Goal: Task Accomplishment & Management: Complete application form

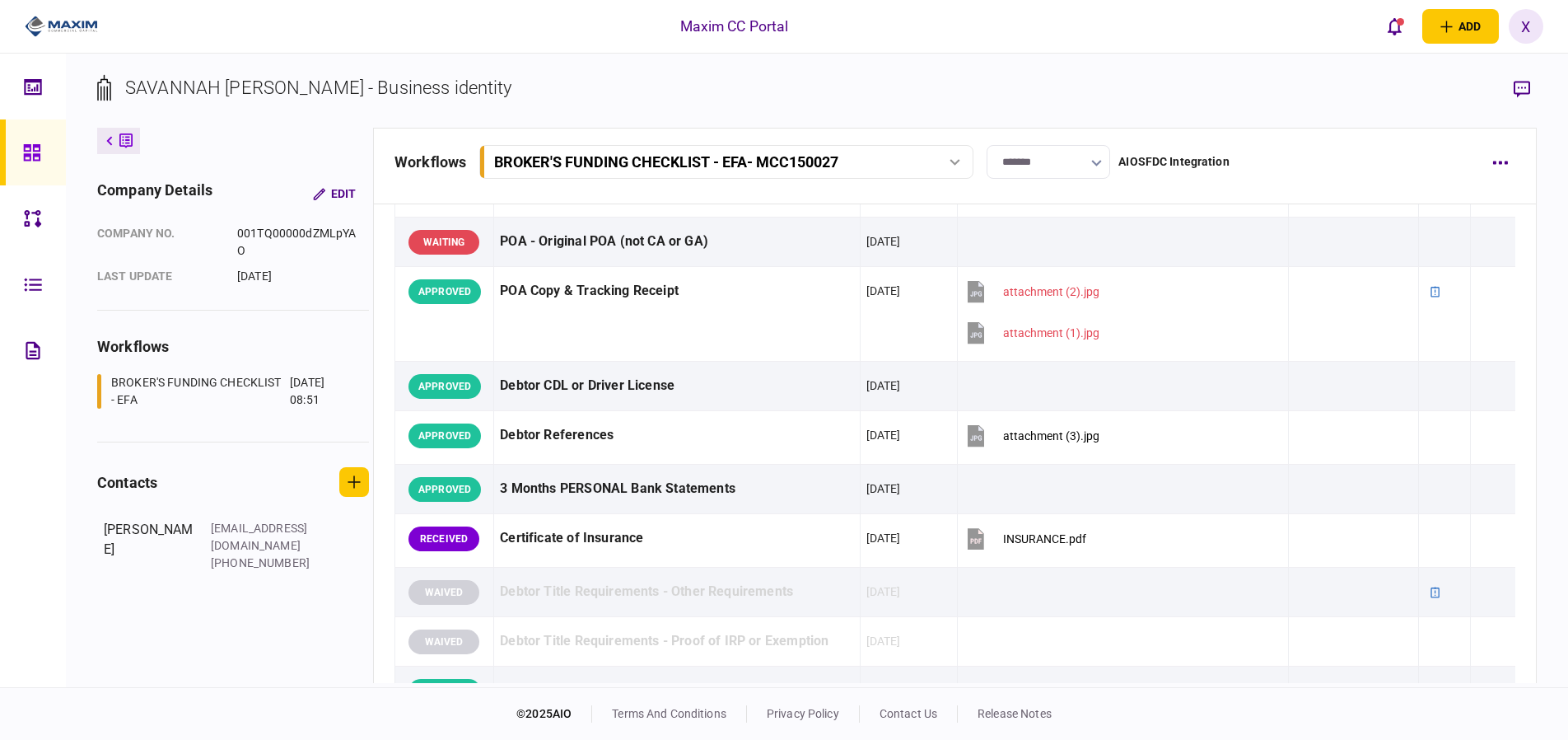
scroll to position [330, 0]
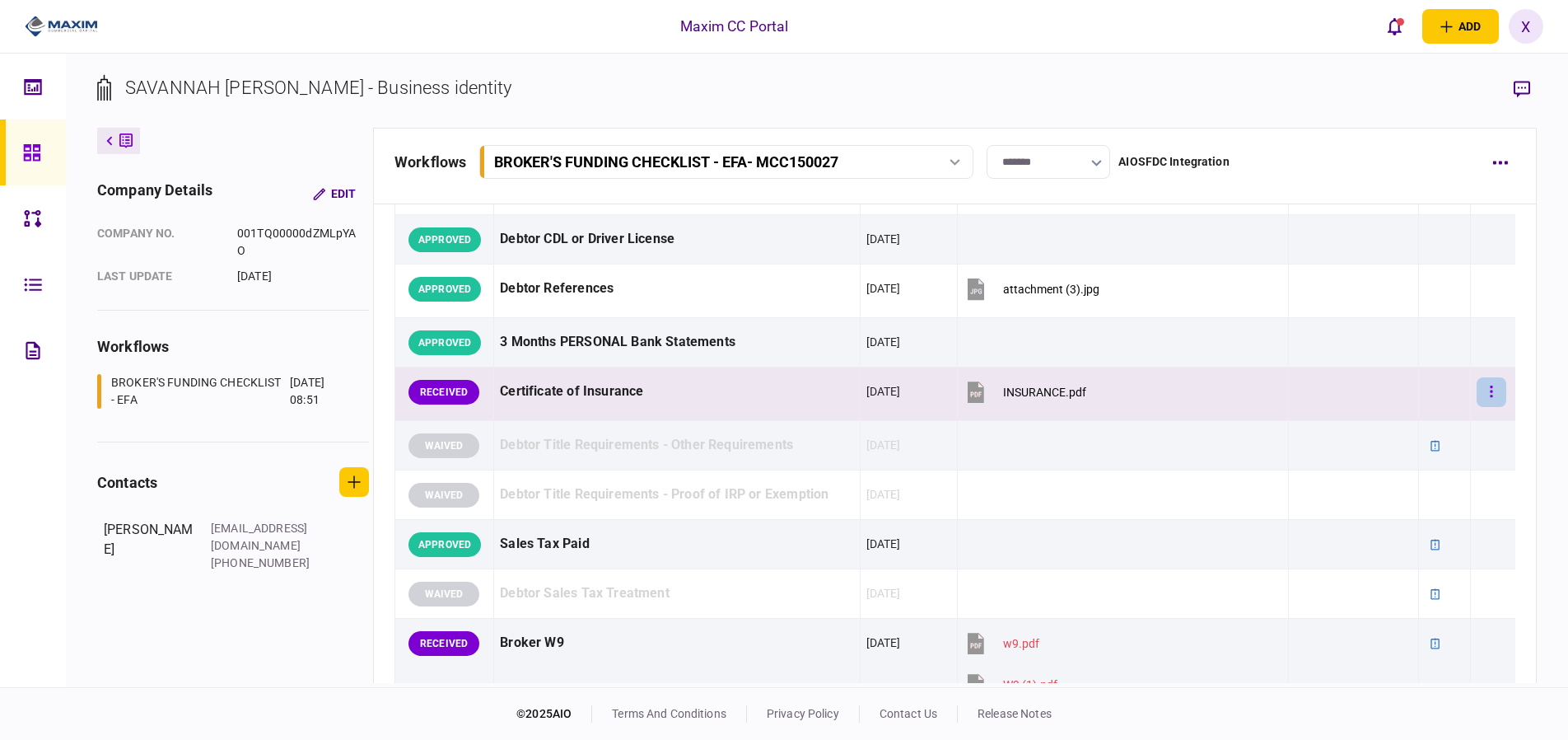
click at [1483, 388] on button "button" at bounding box center [1491, 392] width 30 height 30
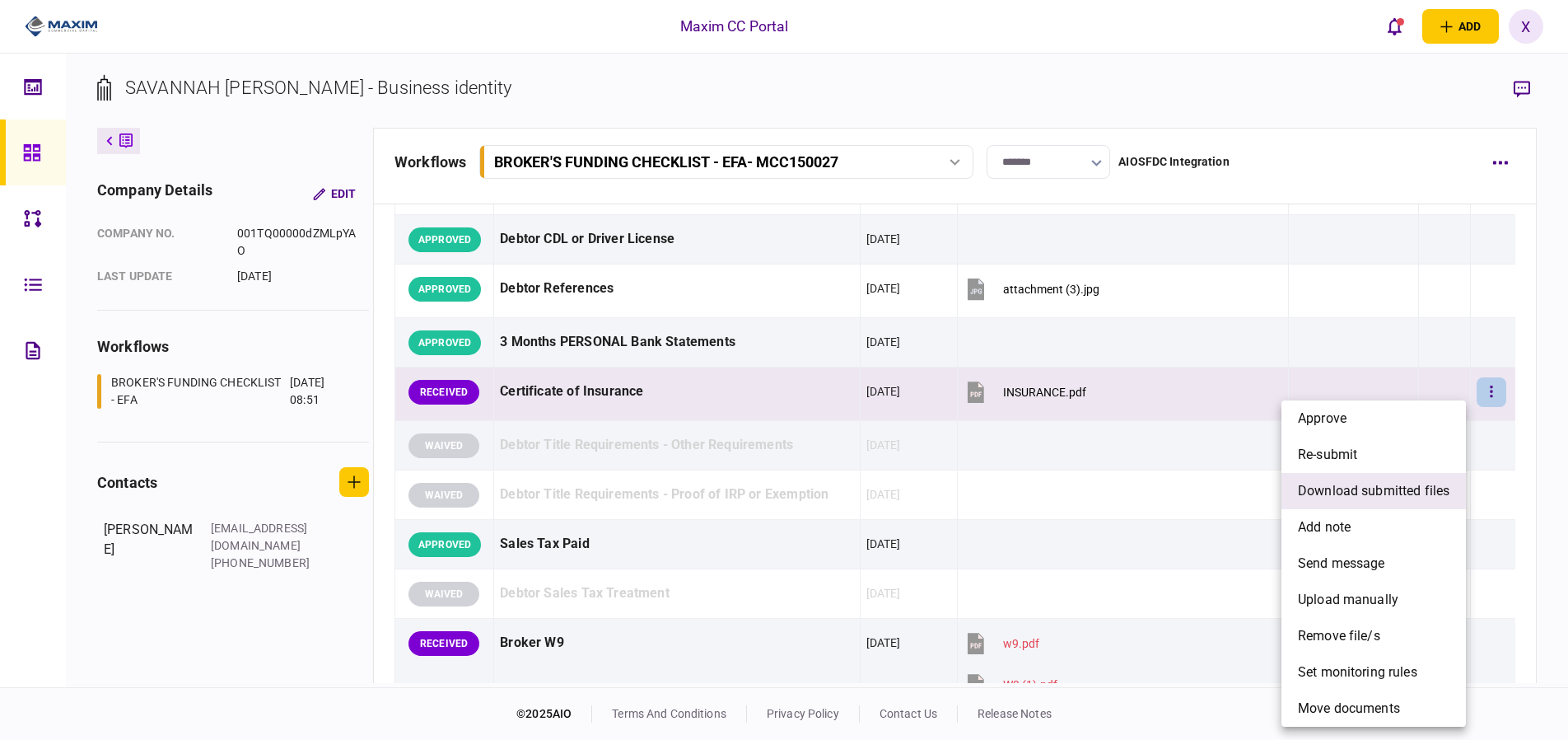
click at [1381, 488] on span "download submitted files" at bounding box center [1374, 491] width 151 height 20
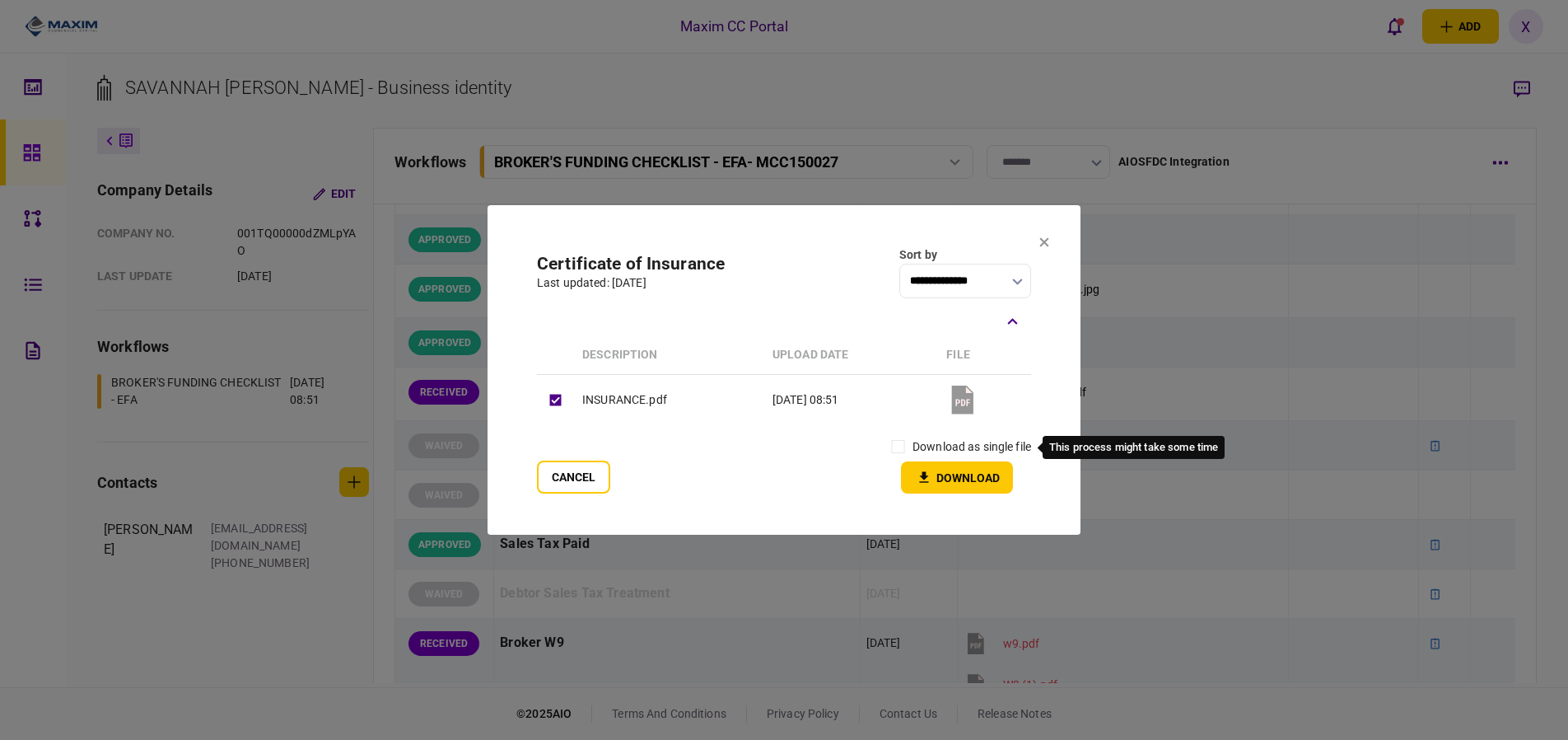
click at [930, 442] on label "download as single file" at bounding box center [972, 446] width 118 height 17
click at [971, 476] on button "Download" at bounding box center [957, 477] width 112 height 32
click at [1040, 237] on icon at bounding box center [1044, 242] width 10 height 10
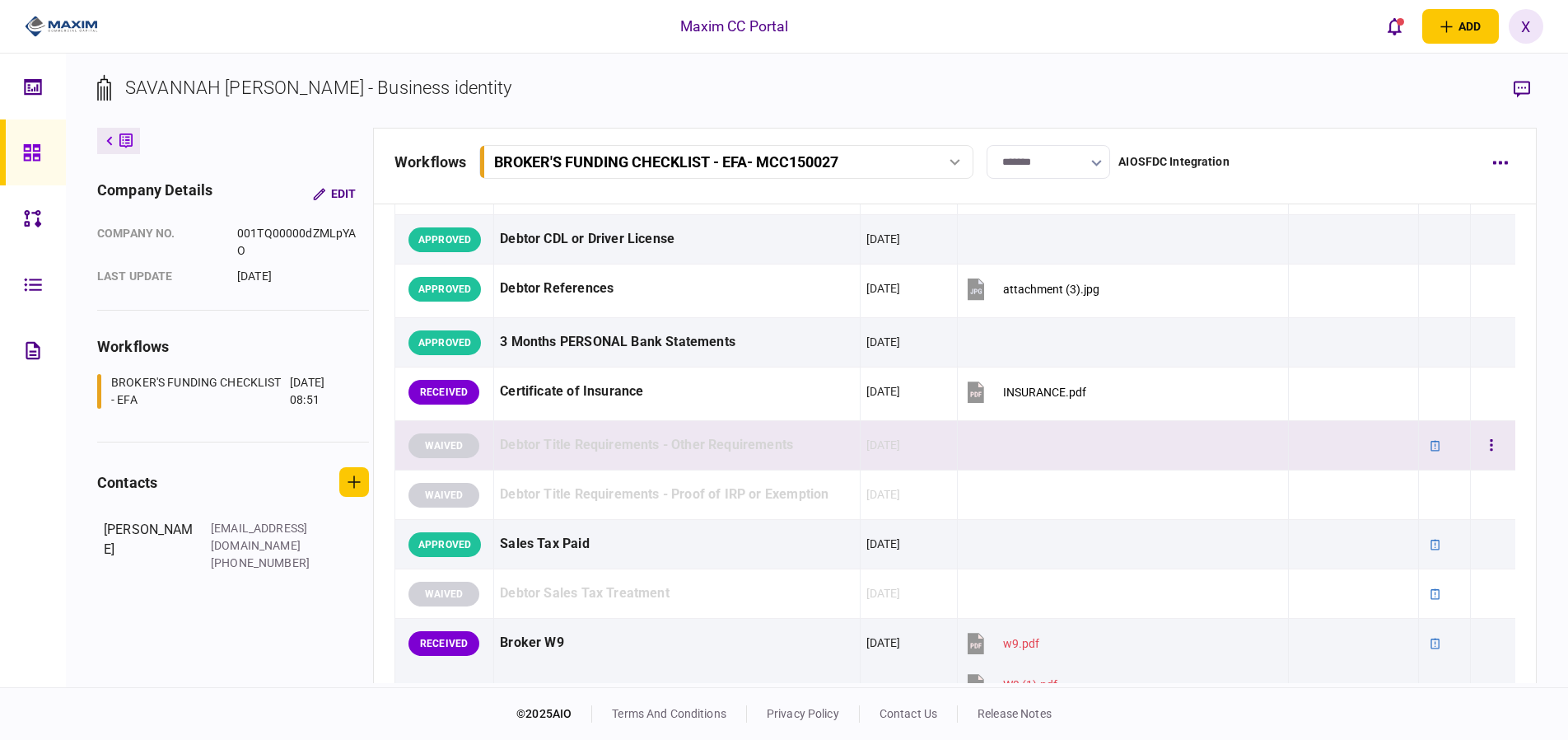
scroll to position [494, 0]
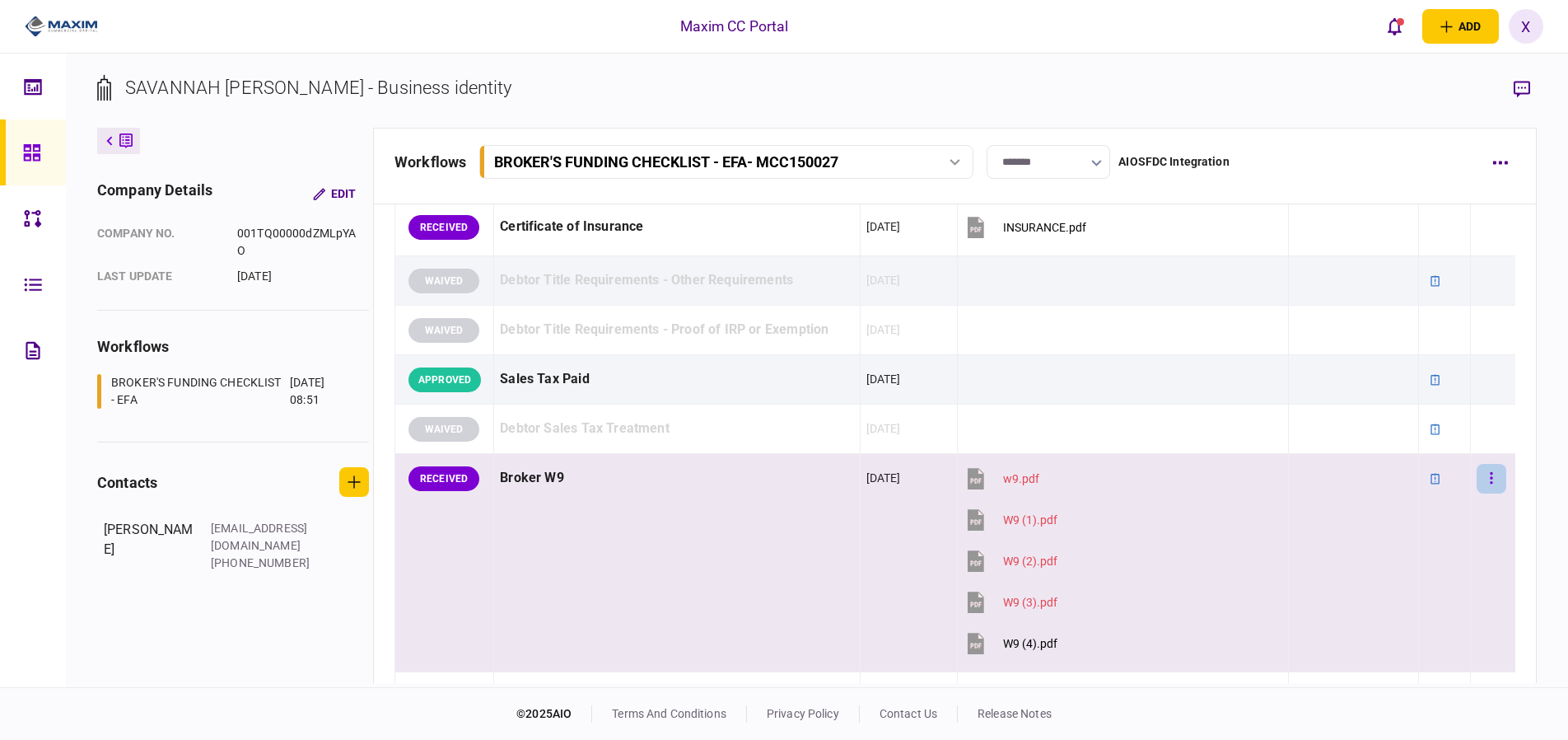
click at [1498, 486] on td at bounding box center [1493, 563] width 45 height 218
click at [1485, 481] on button "button" at bounding box center [1491, 479] width 30 height 30
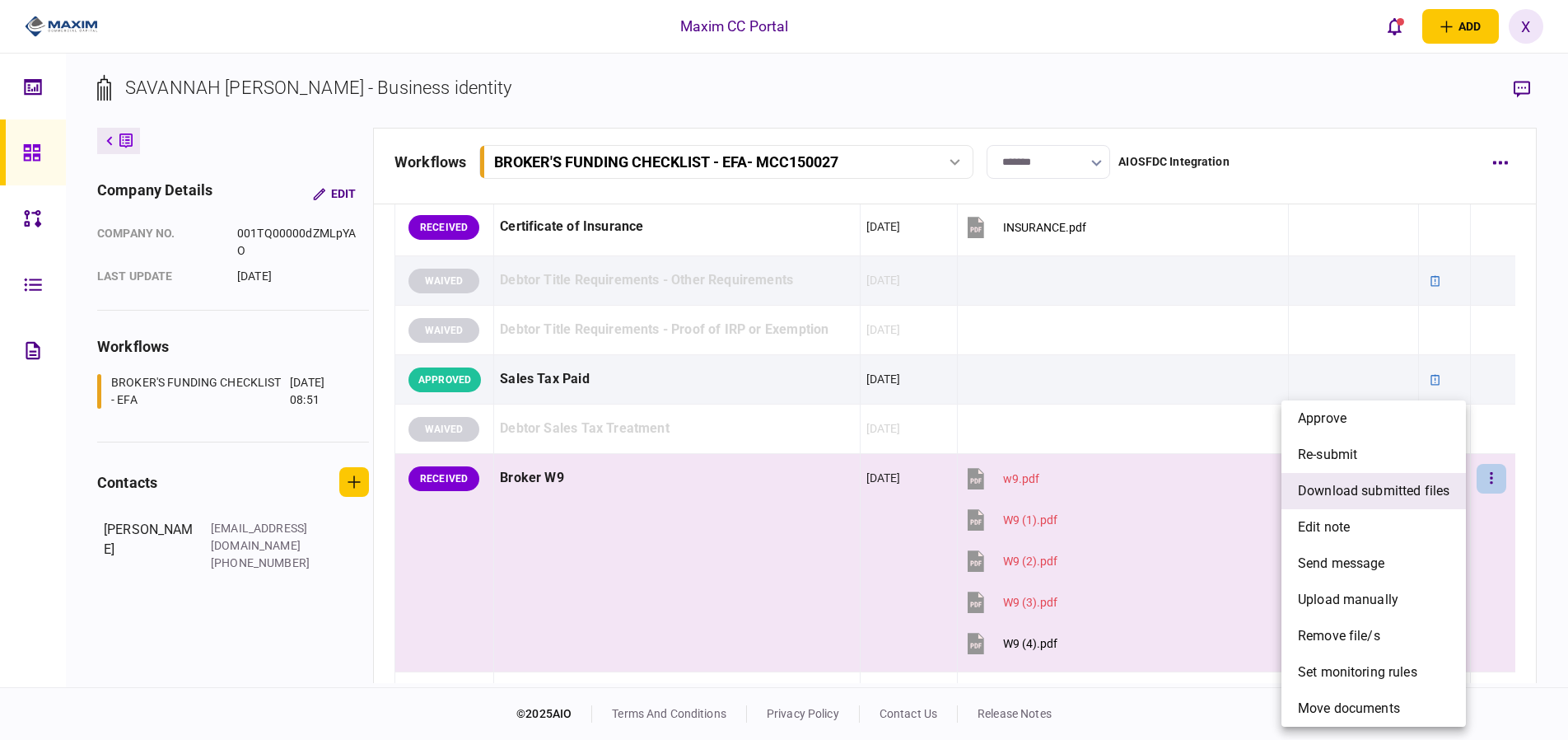
click at [1395, 498] on span "download submitted files" at bounding box center [1374, 491] width 151 height 20
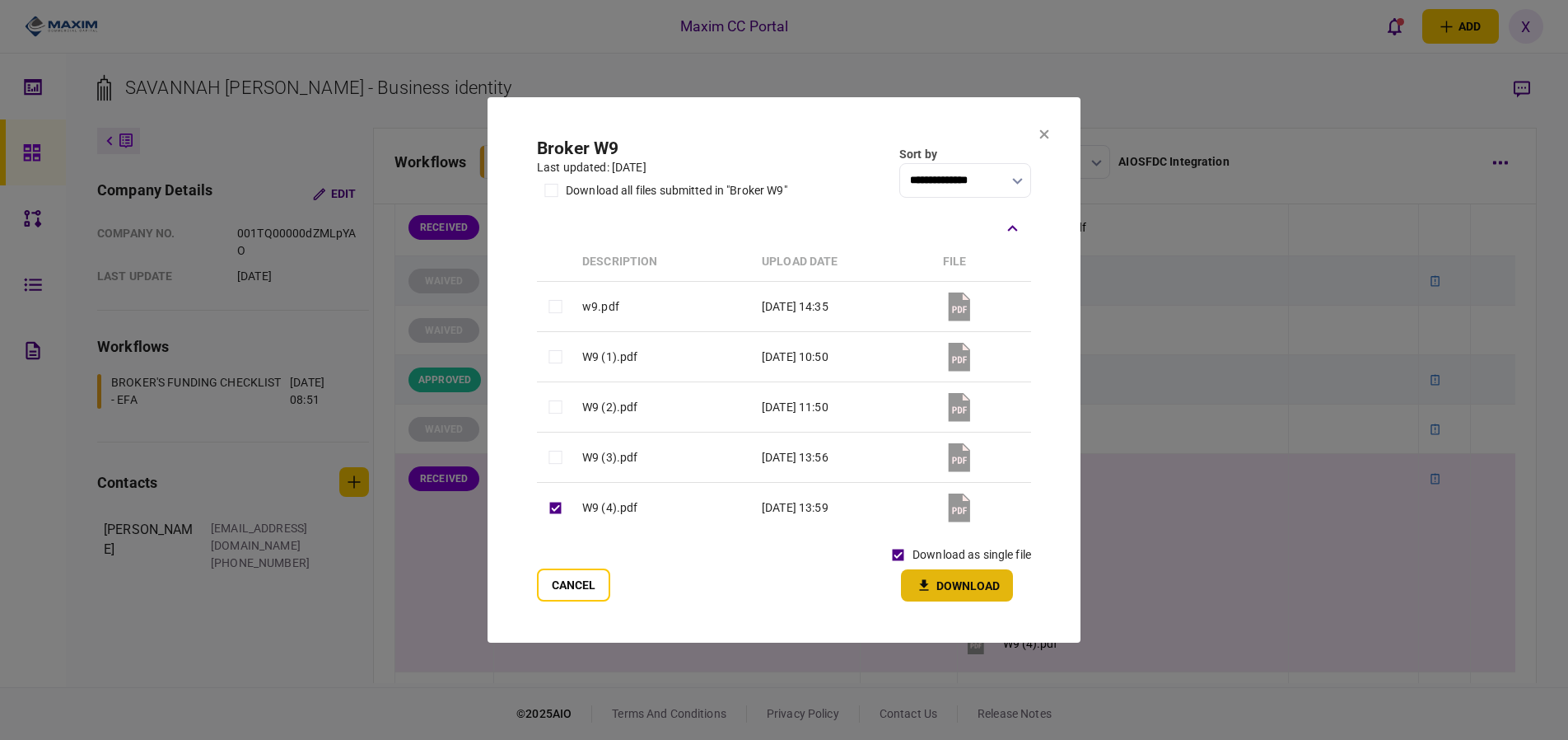
click at [972, 578] on button "Download" at bounding box center [957, 586] width 112 height 32
click at [1042, 138] on icon at bounding box center [1044, 134] width 10 height 10
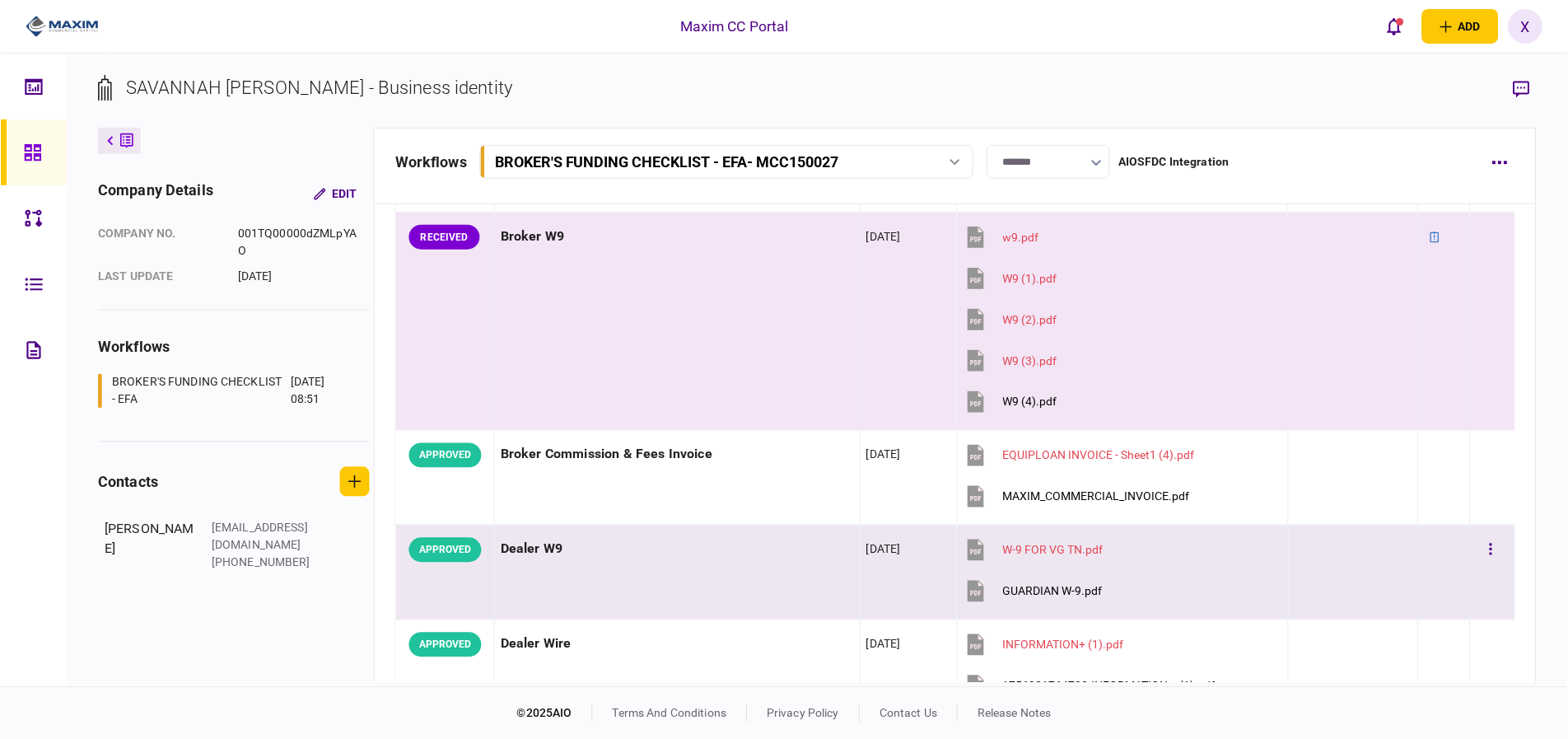
scroll to position [906, 0]
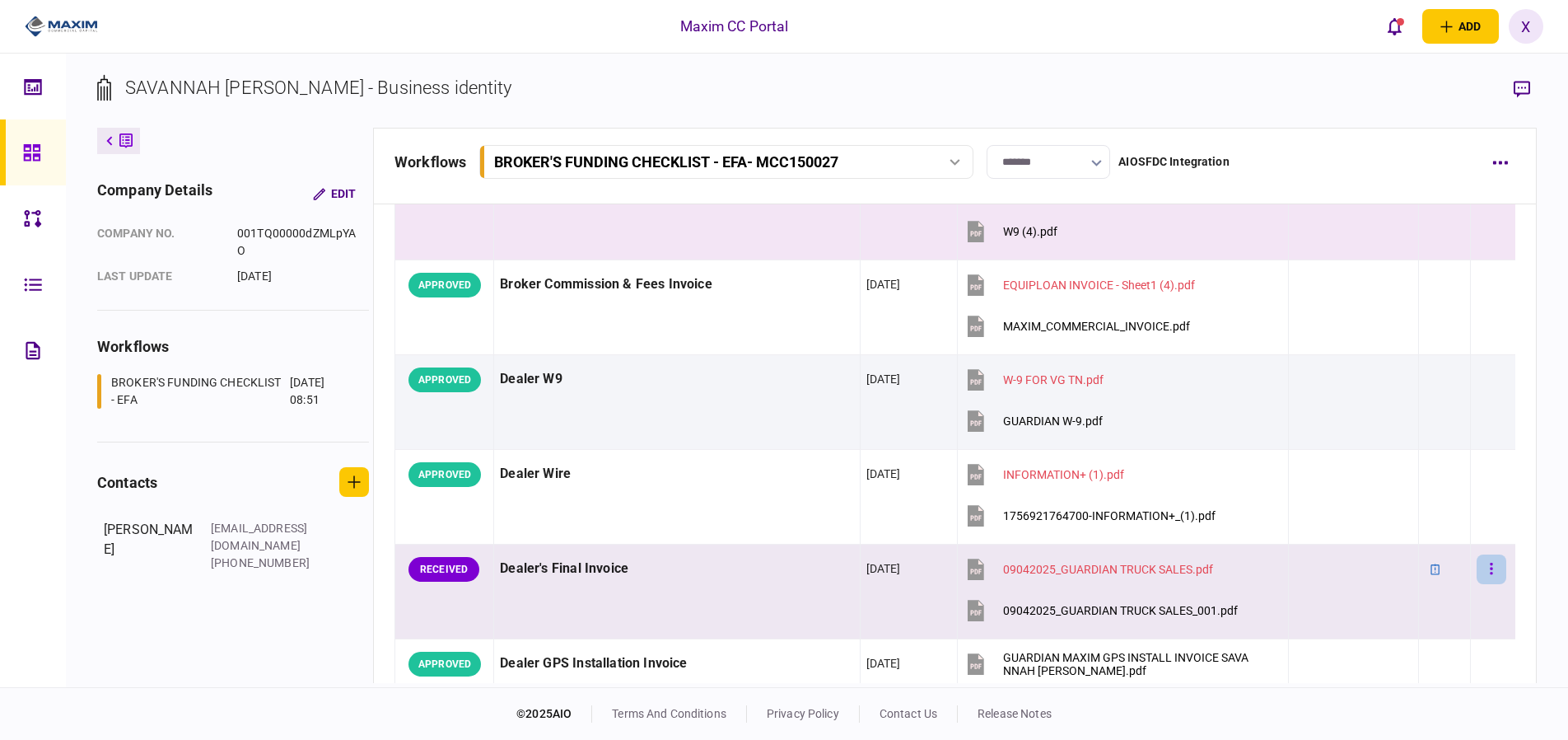
click at [1490, 566] on icon "button" at bounding box center [1491, 569] width 2 height 12
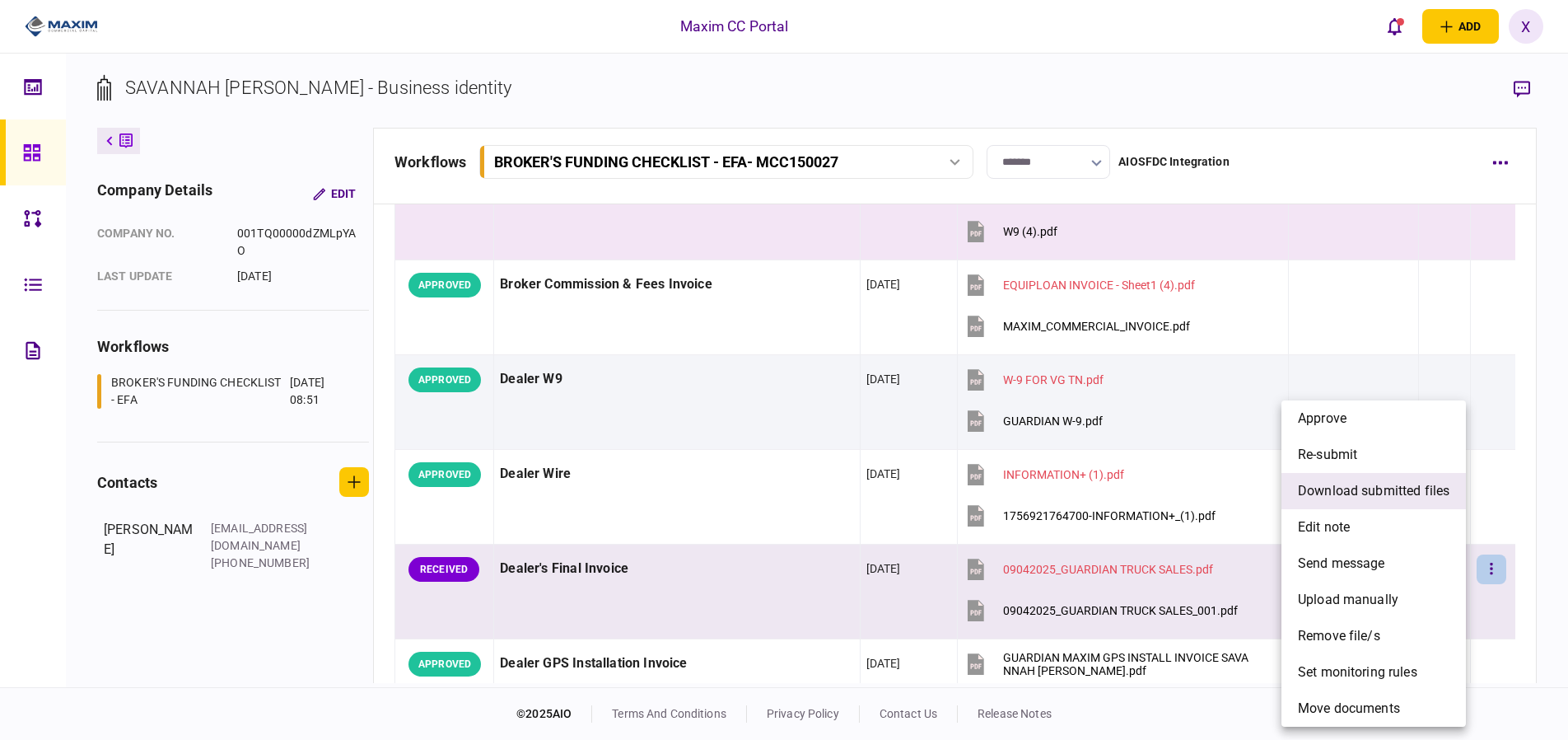
click at [1421, 503] on li "download submitted files" at bounding box center [1373, 491] width 184 height 36
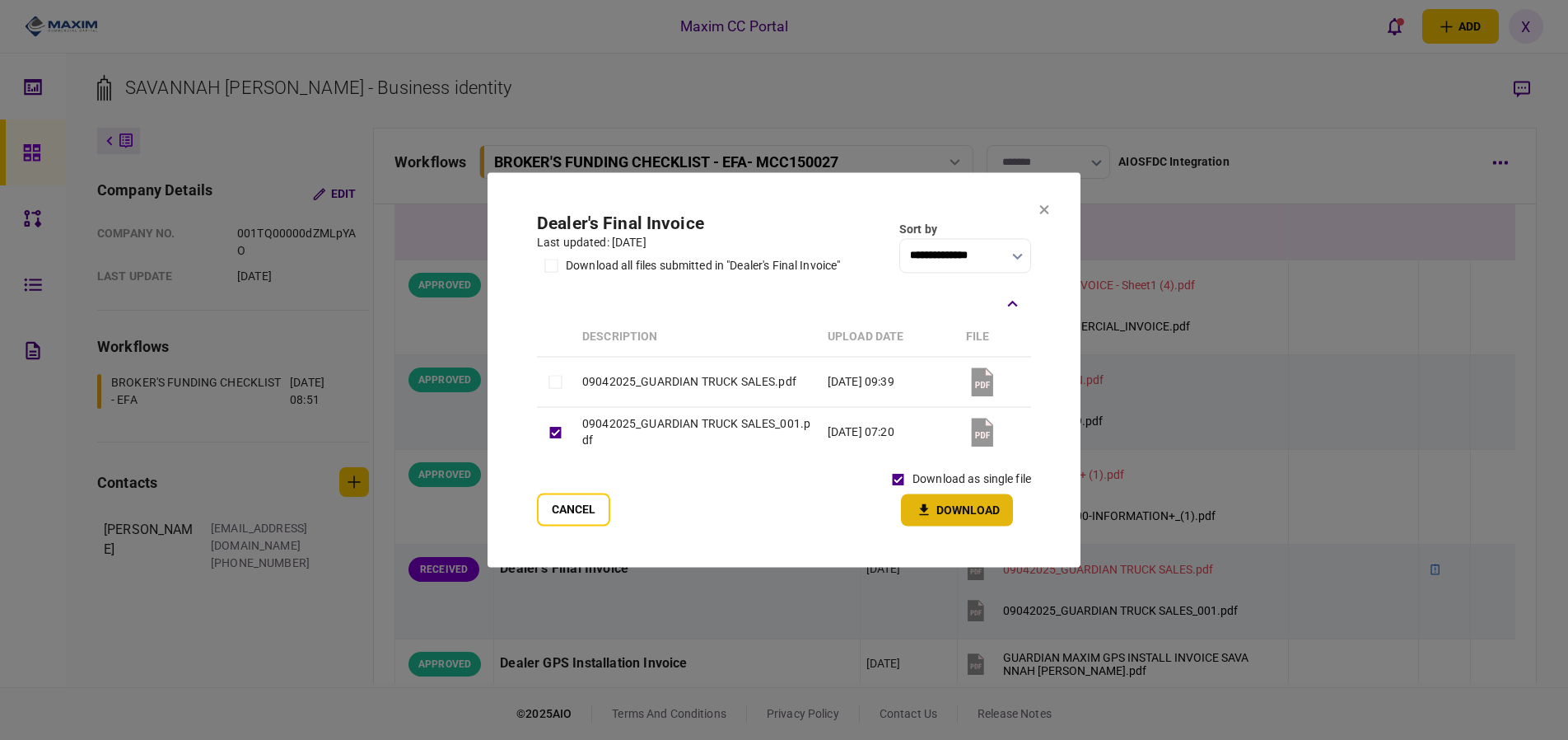
click at [937, 516] on button "Download" at bounding box center [957, 510] width 112 height 32
click at [1043, 207] on icon at bounding box center [1044, 209] width 10 height 10
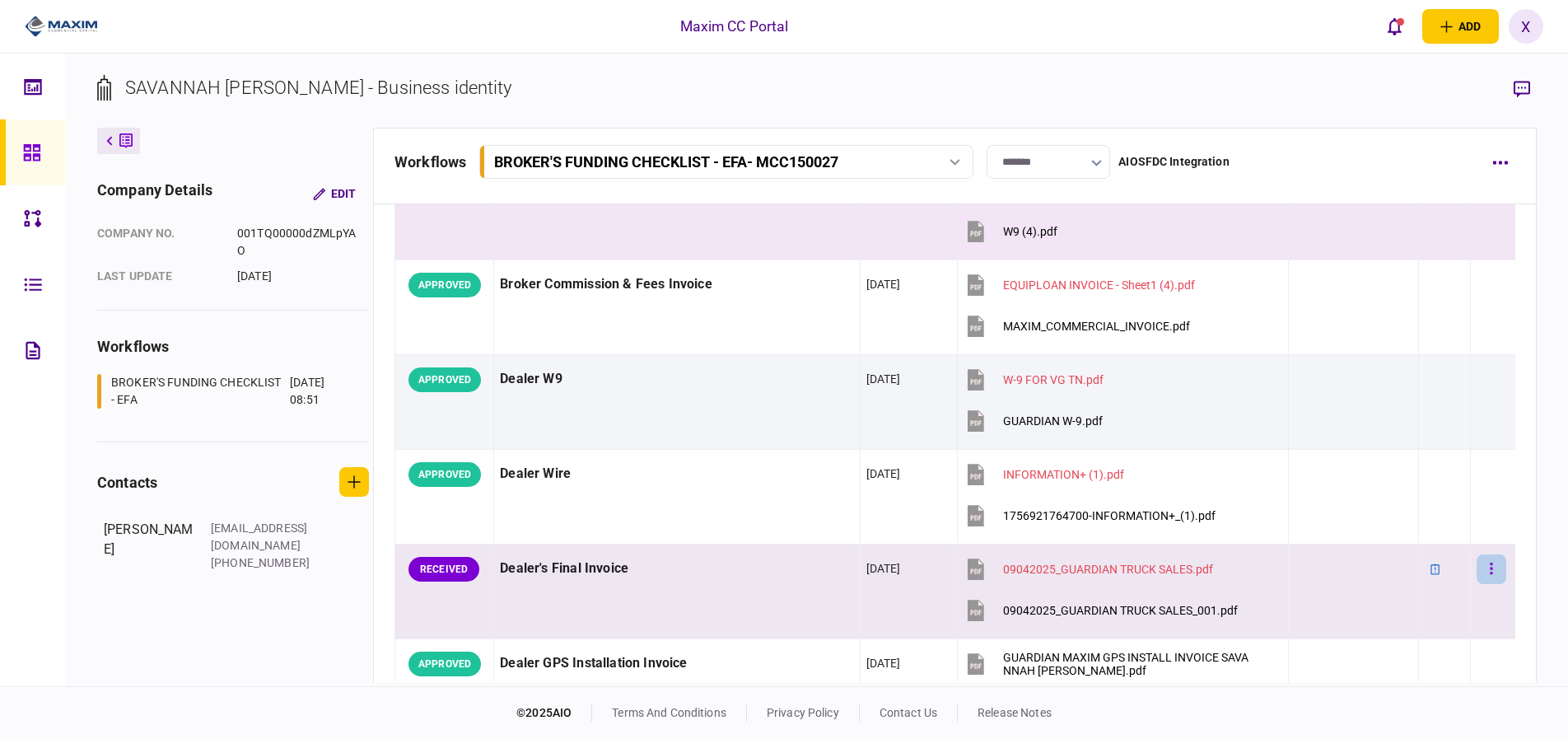
click at [1487, 561] on button "button" at bounding box center [1491, 570] width 30 height 30
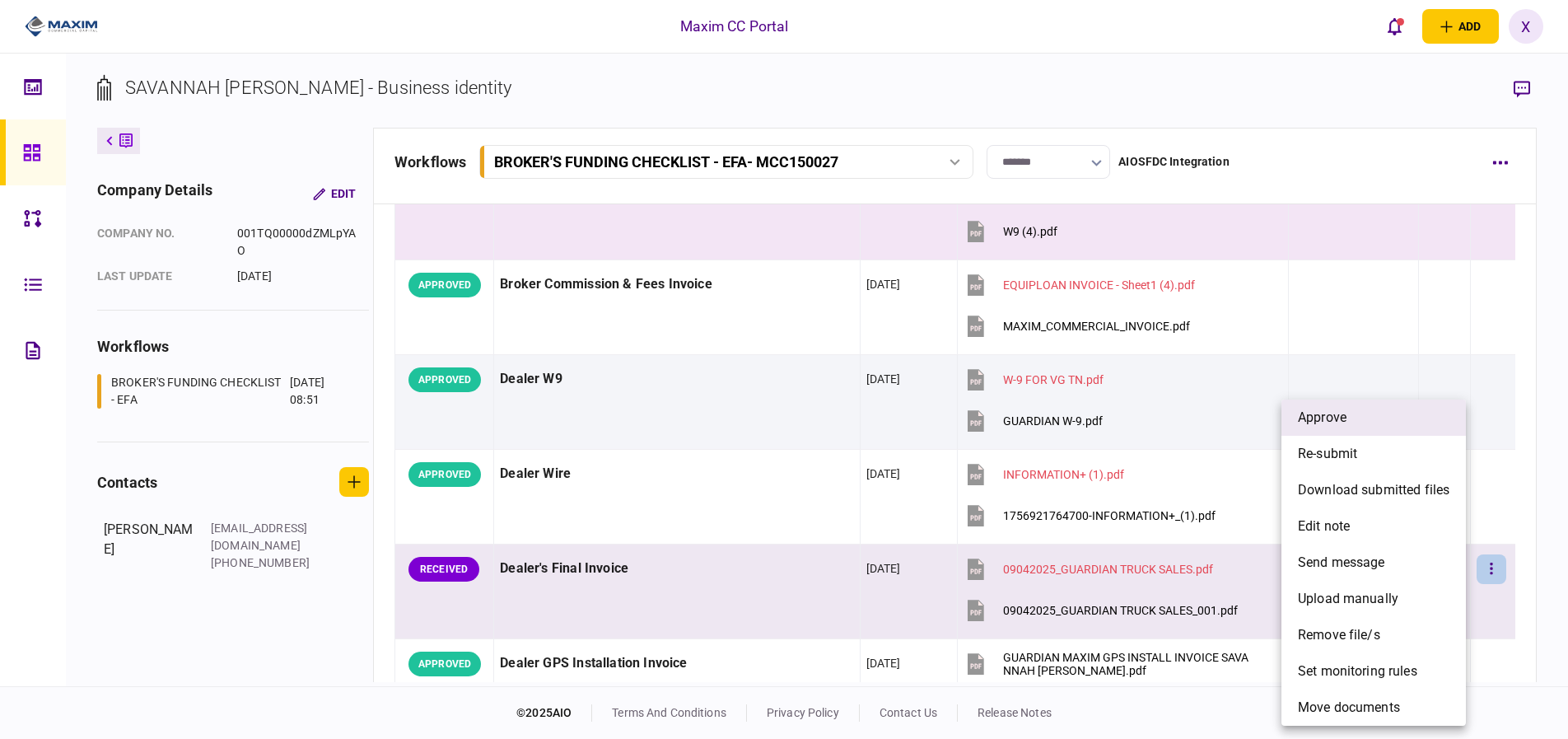
click at [1359, 431] on li "approve" at bounding box center [1373, 417] width 184 height 36
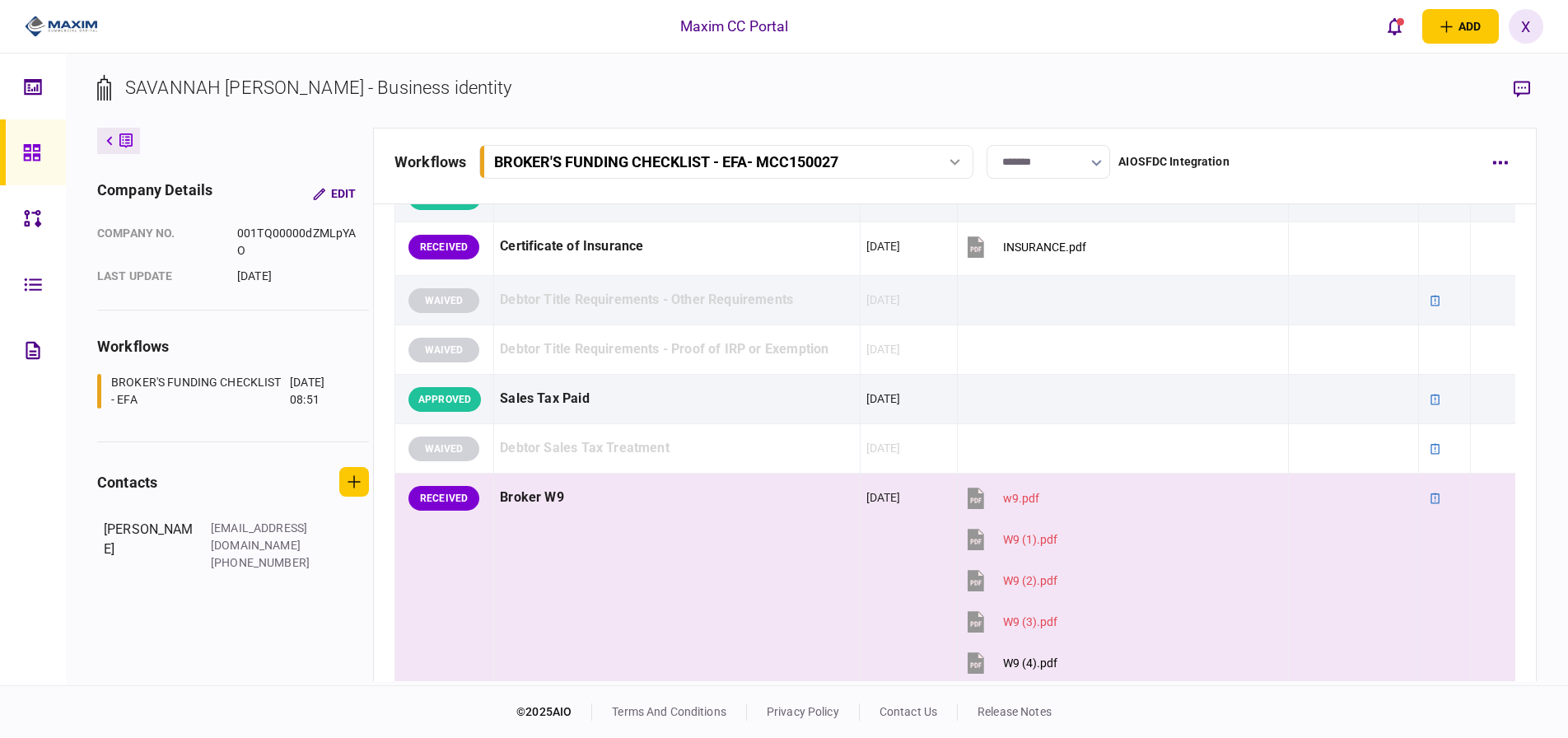
scroll to position [481, 0]
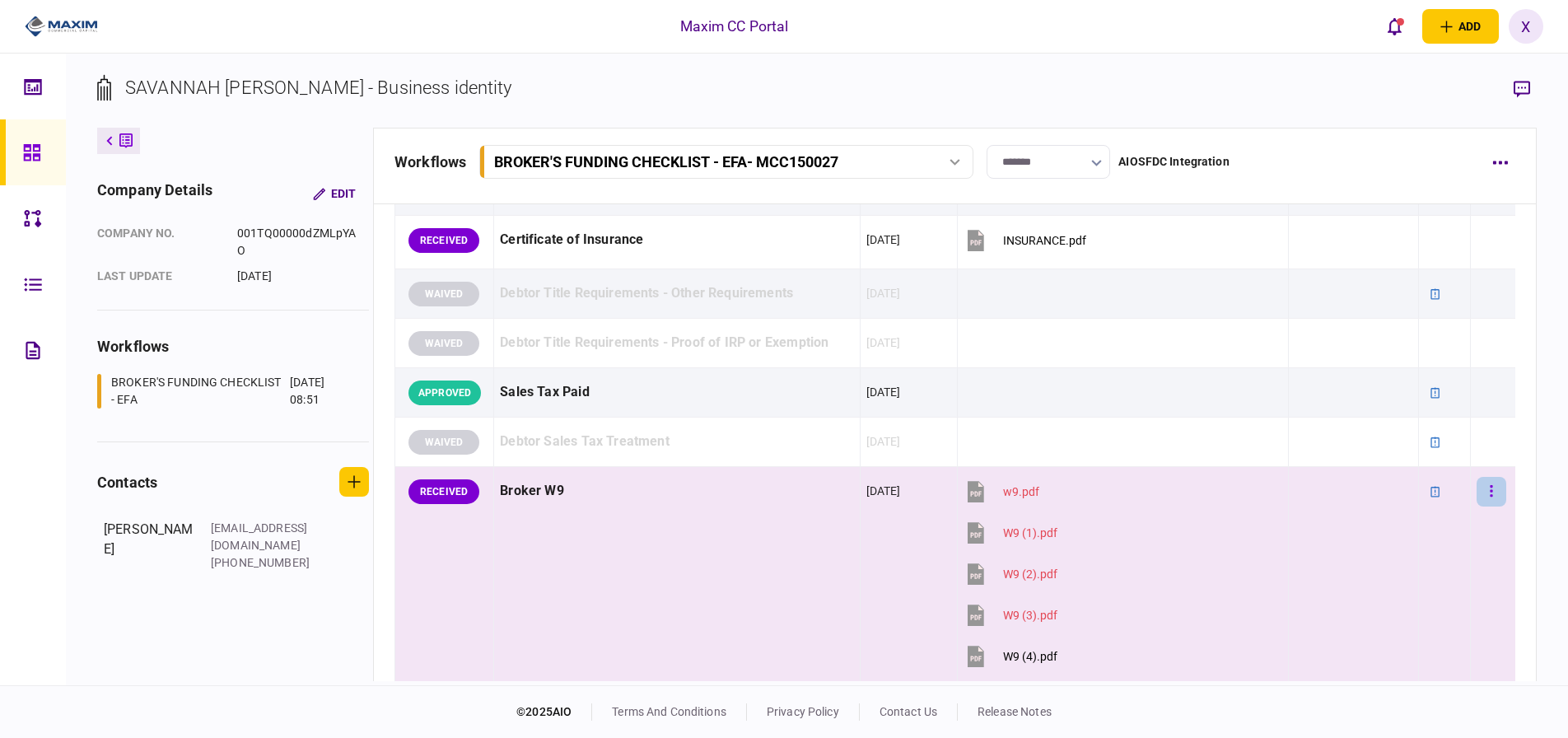
click at [1485, 487] on button "button" at bounding box center [1491, 492] width 30 height 30
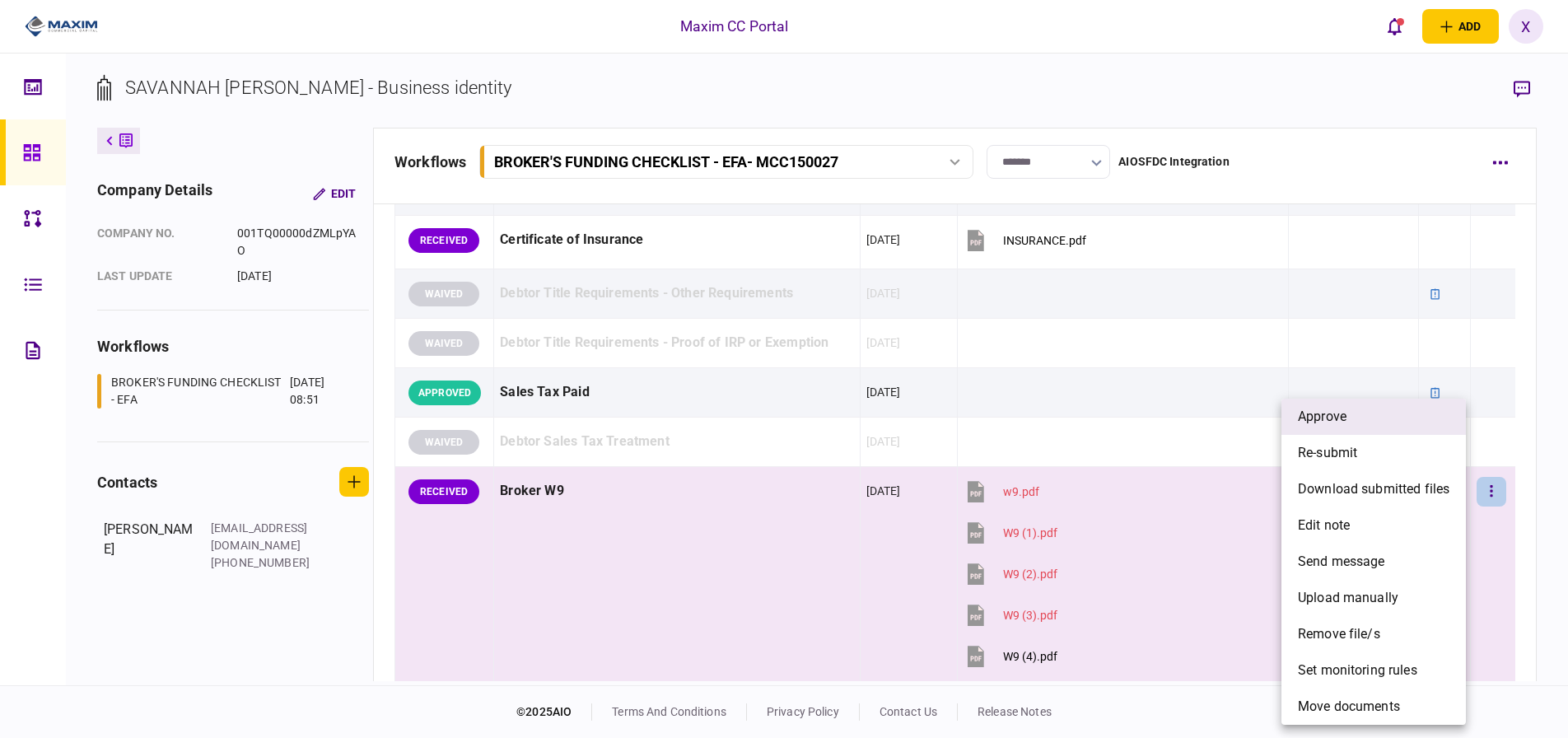
click at [1357, 417] on li "approve" at bounding box center [1373, 416] width 184 height 36
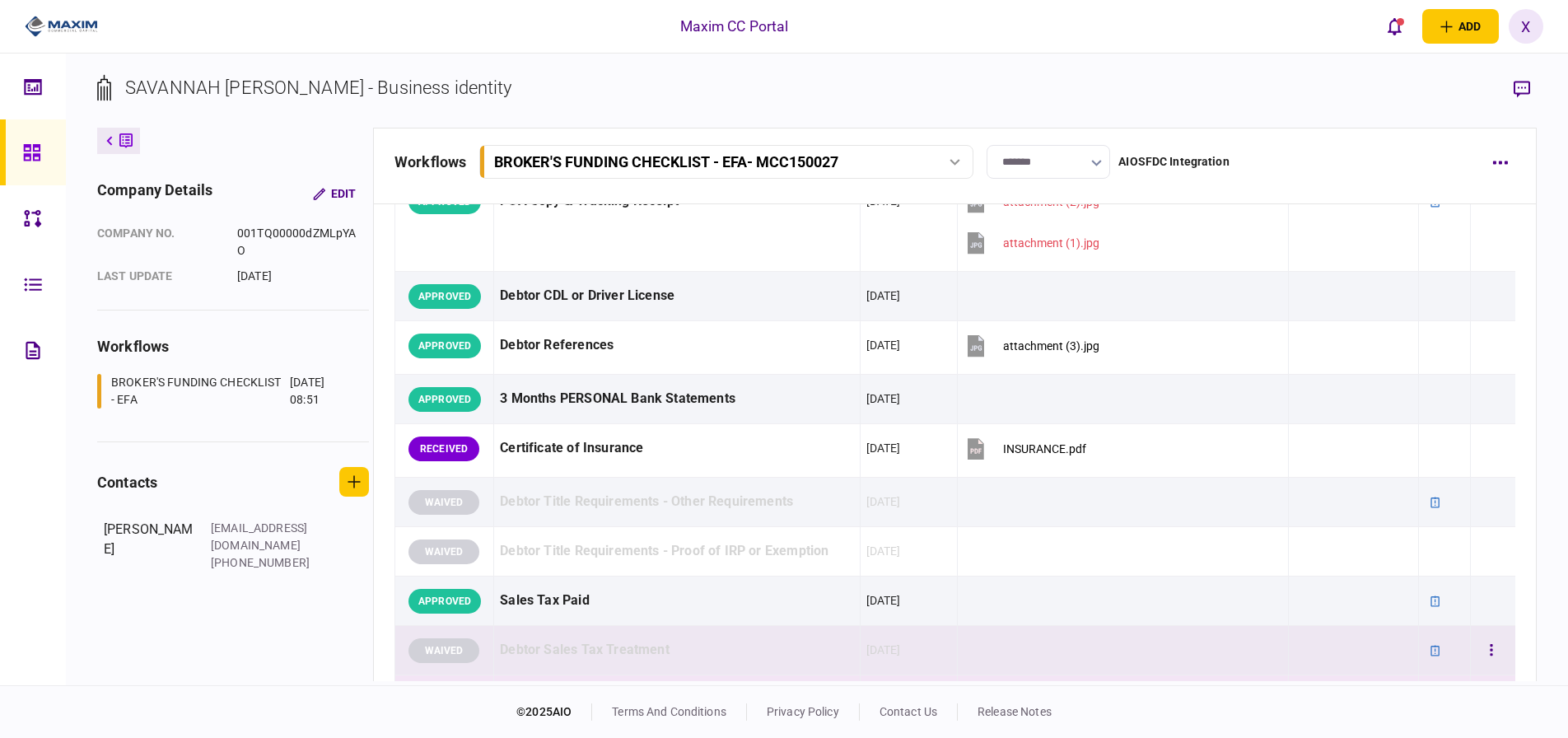
scroll to position [234, 0]
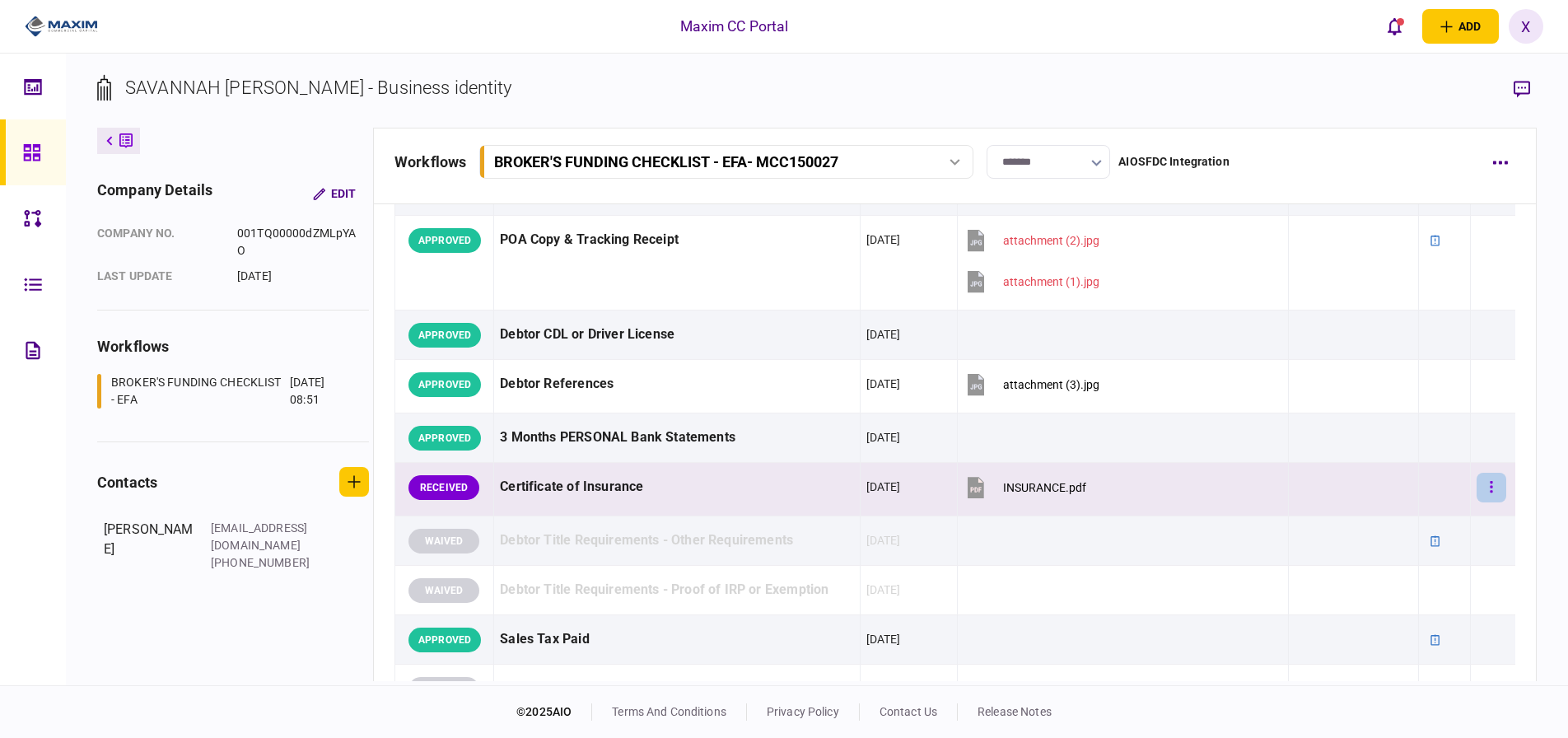
click at [1490, 479] on icon "button" at bounding box center [1491, 487] width 3 height 16
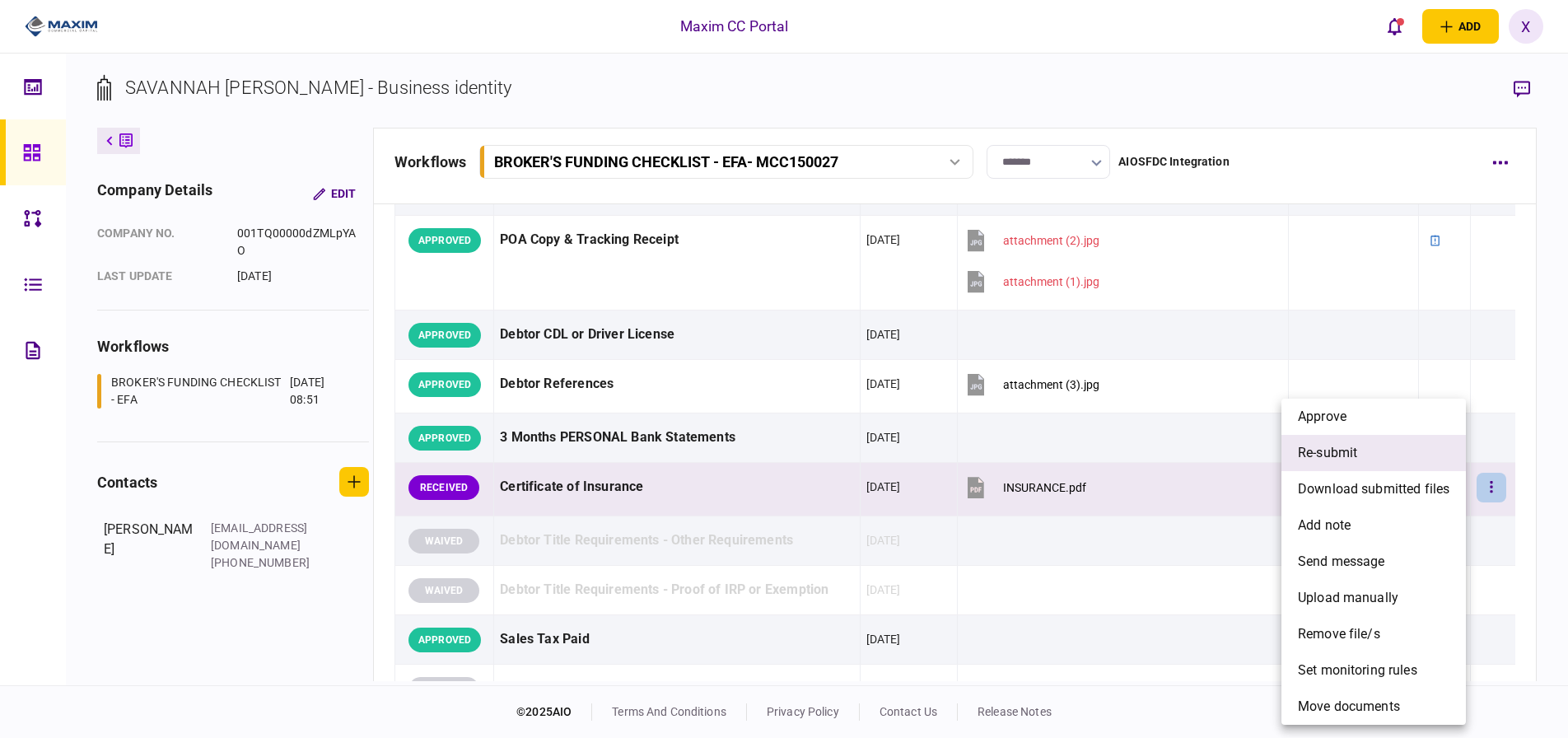
click at [1415, 458] on li "re-submit" at bounding box center [1373, 453] width 184 height 36
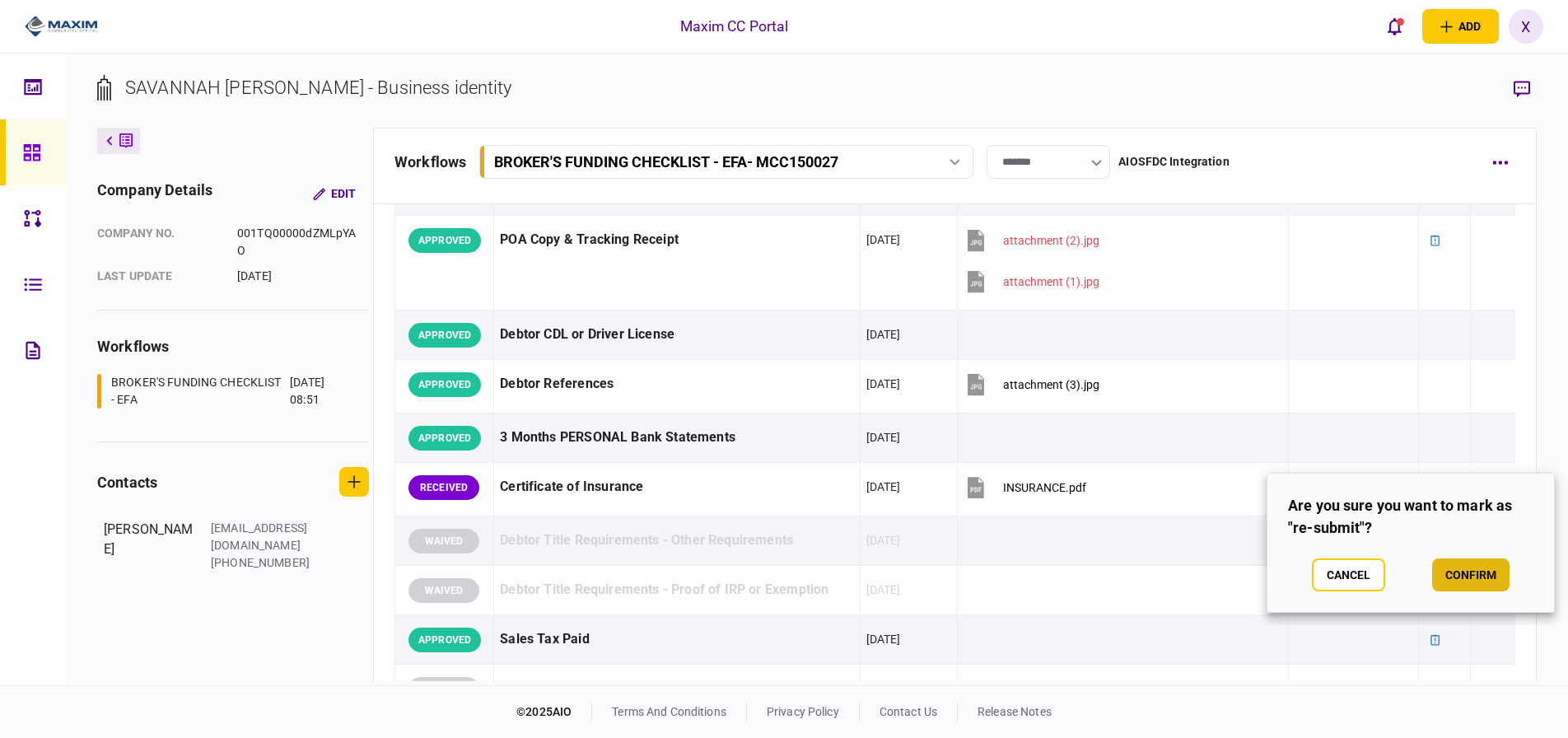
click at [1454, 568] on button "confirm" at bounding box center [1471, 575] width 78 height 33
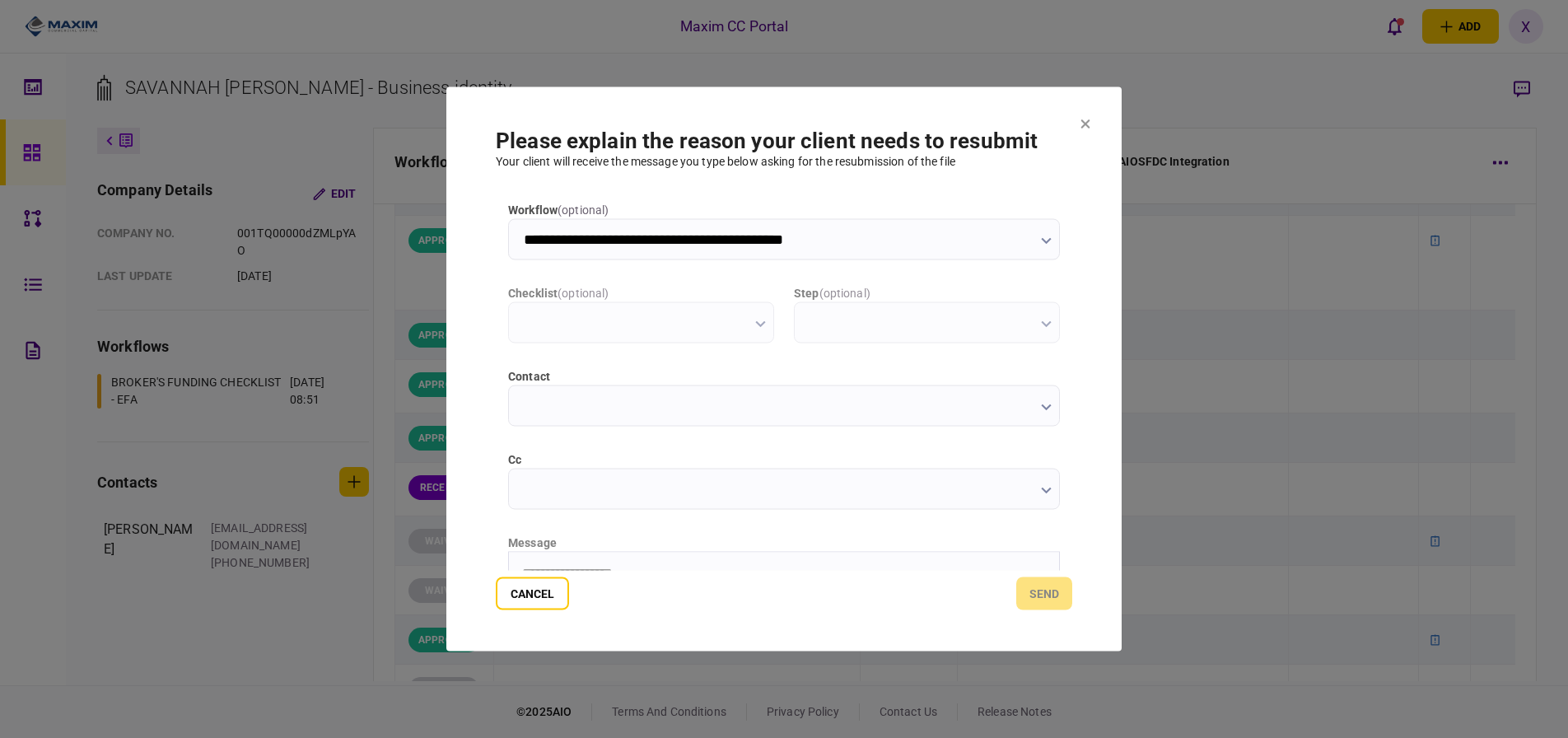
scroll to position [0, 0]
type input "**********"
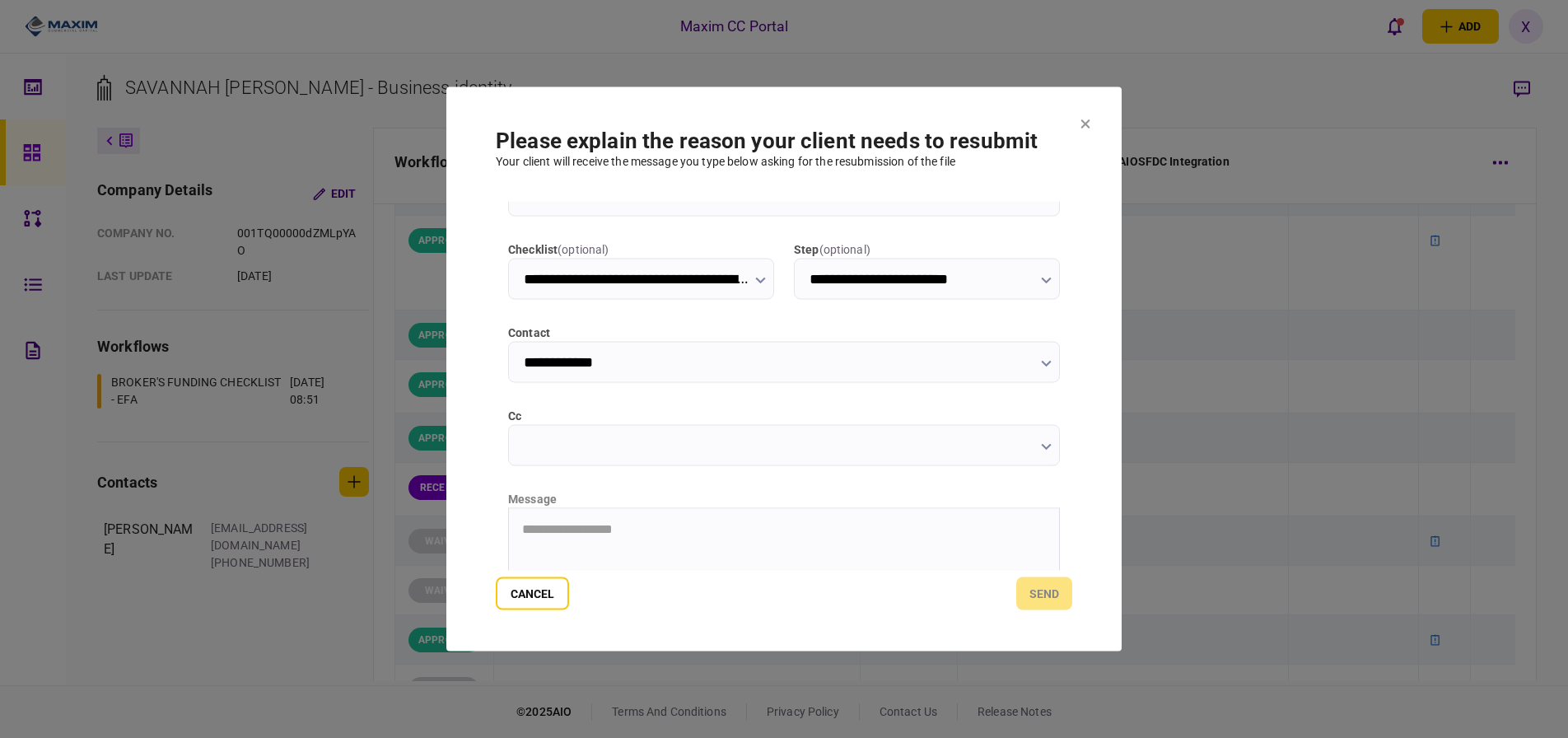
scroll to position [83, 0]
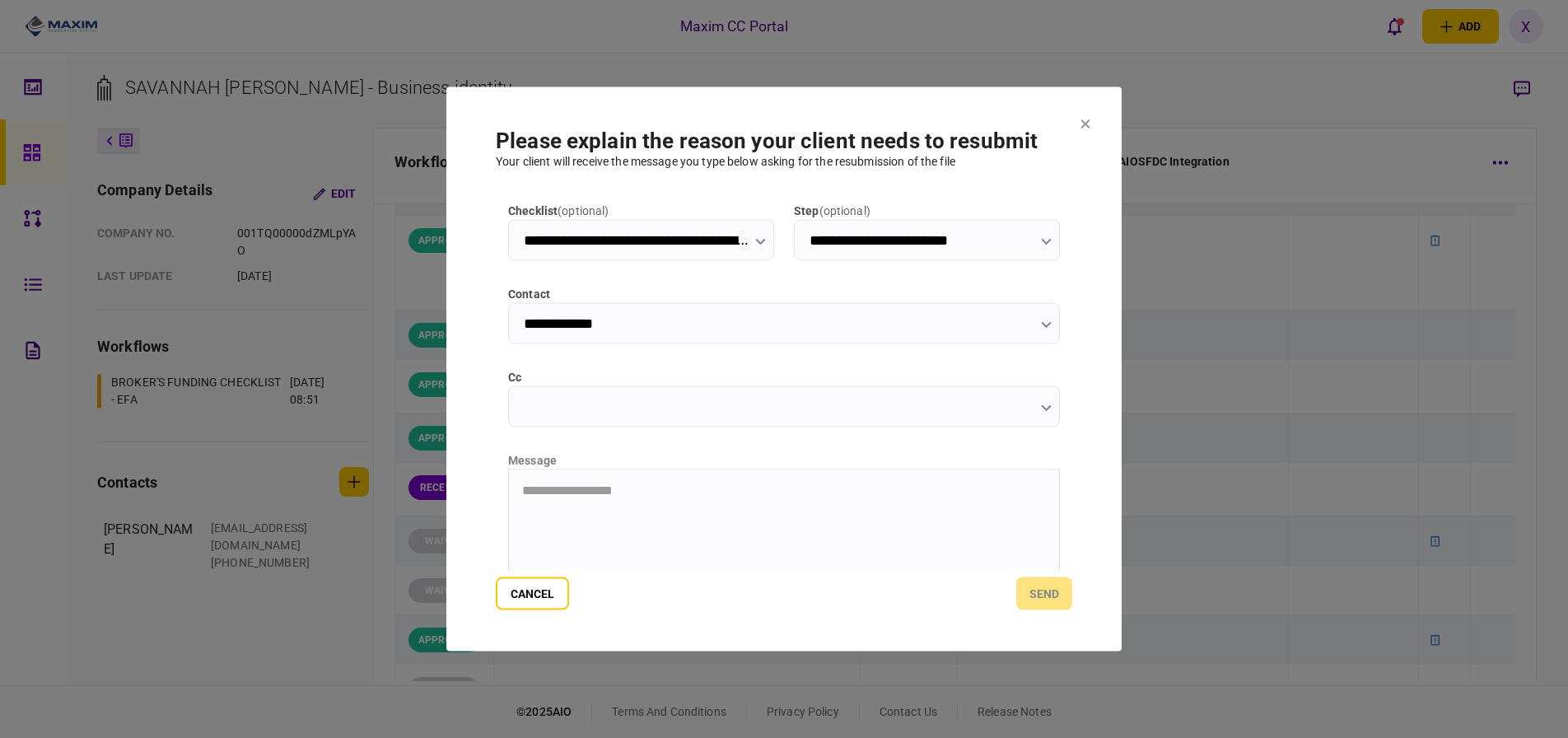
click at [569, 472] on html "**********" at bounding box center [784, 490] width 551 height 41
click at [1032, 599] on button "send" at bounding box center [1044, 594] width 56 height 33
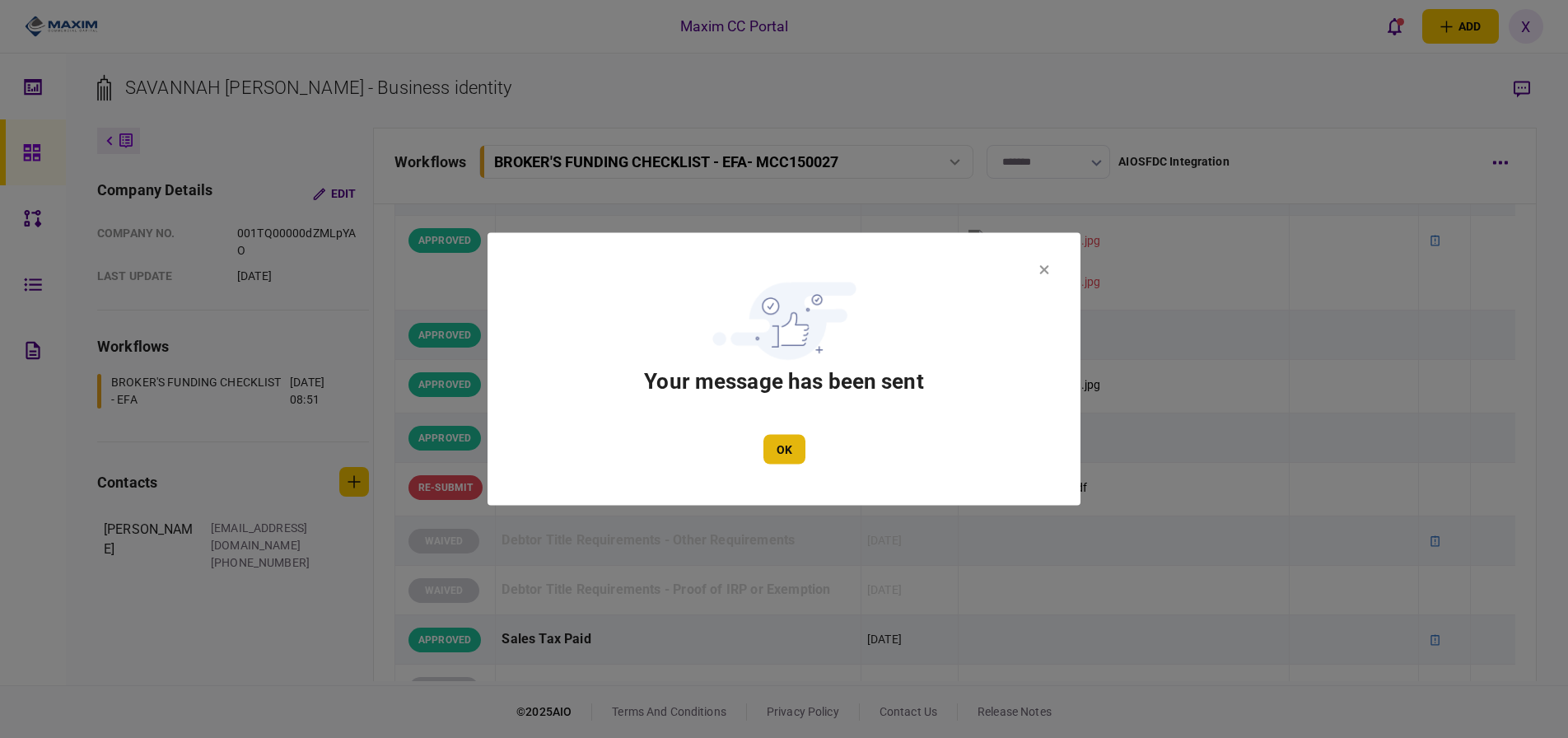
click at [789, 451] on button "OK" at bounding box center [784, 450] width 42 height 30
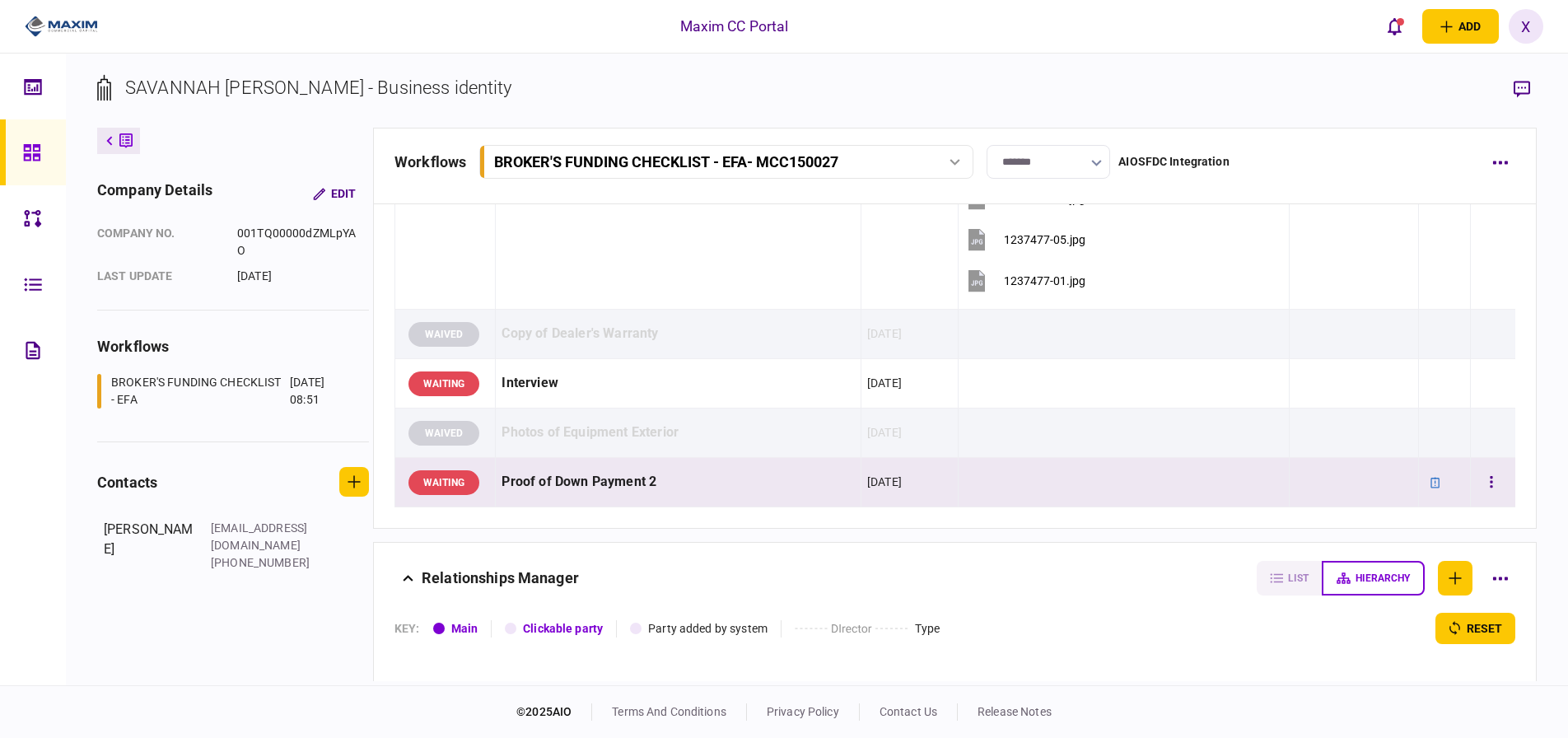
scroll to position [1895, 0]
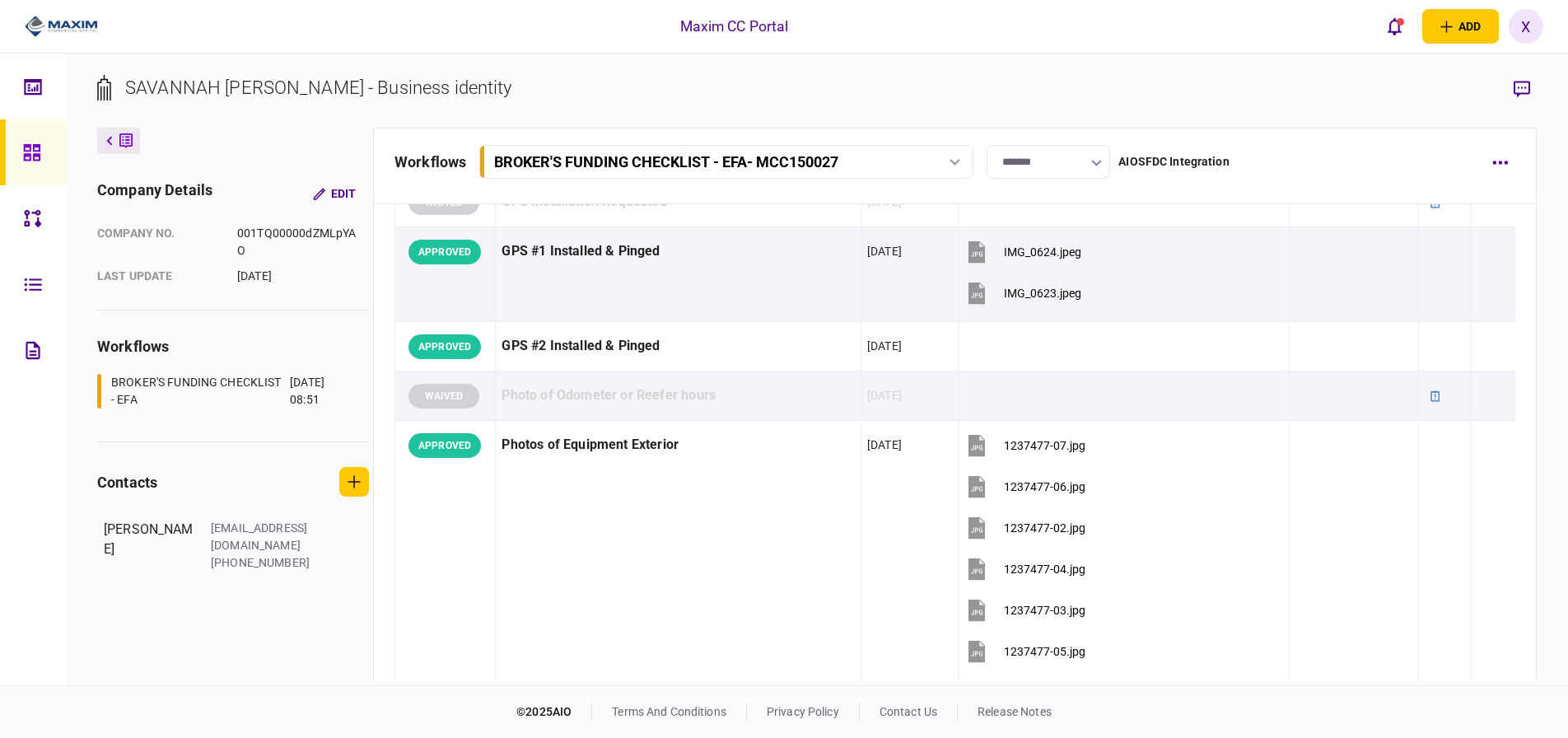
click at [69, 17] on img at bounding box center [62, 26] width 74 height 25
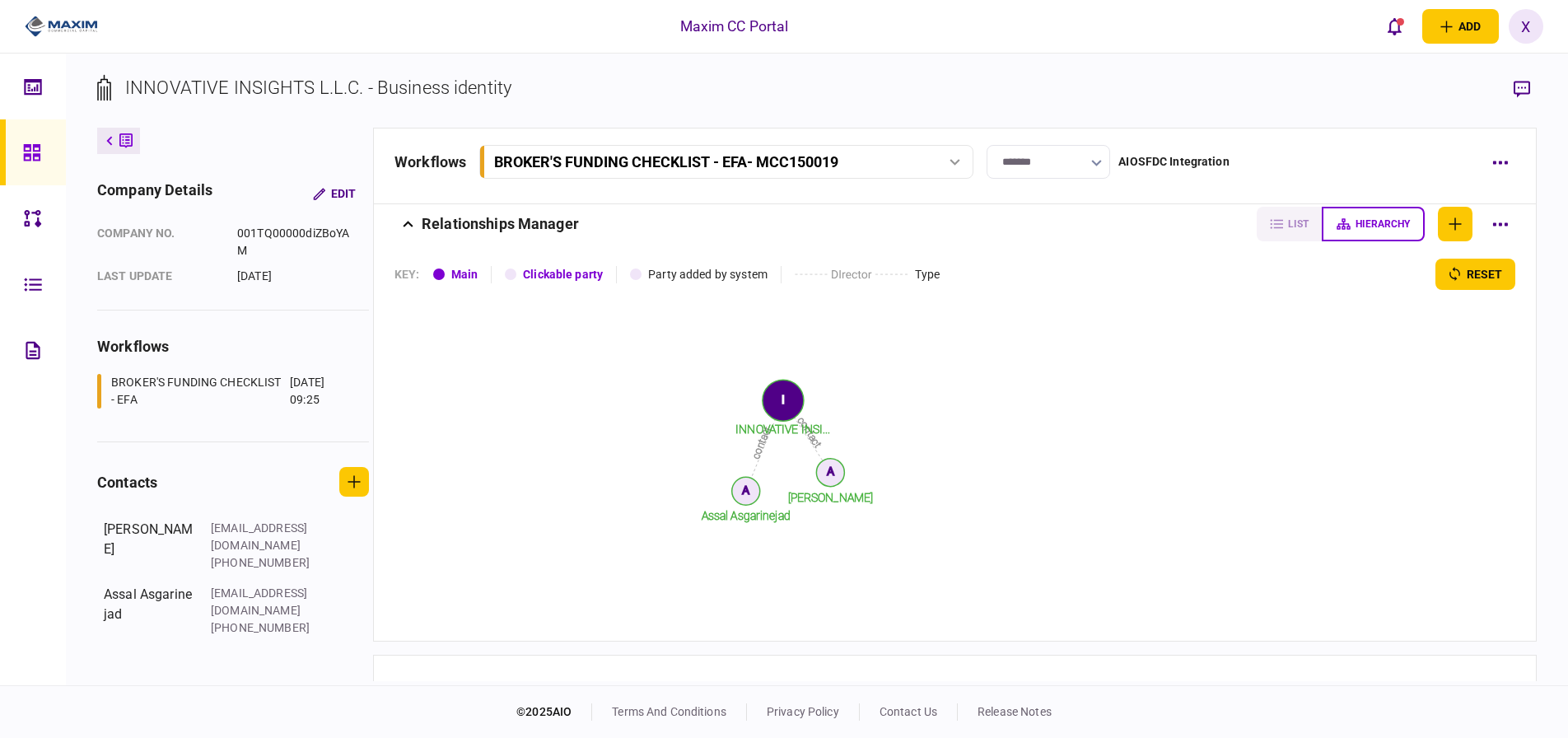
scroll to position [1319, 0]
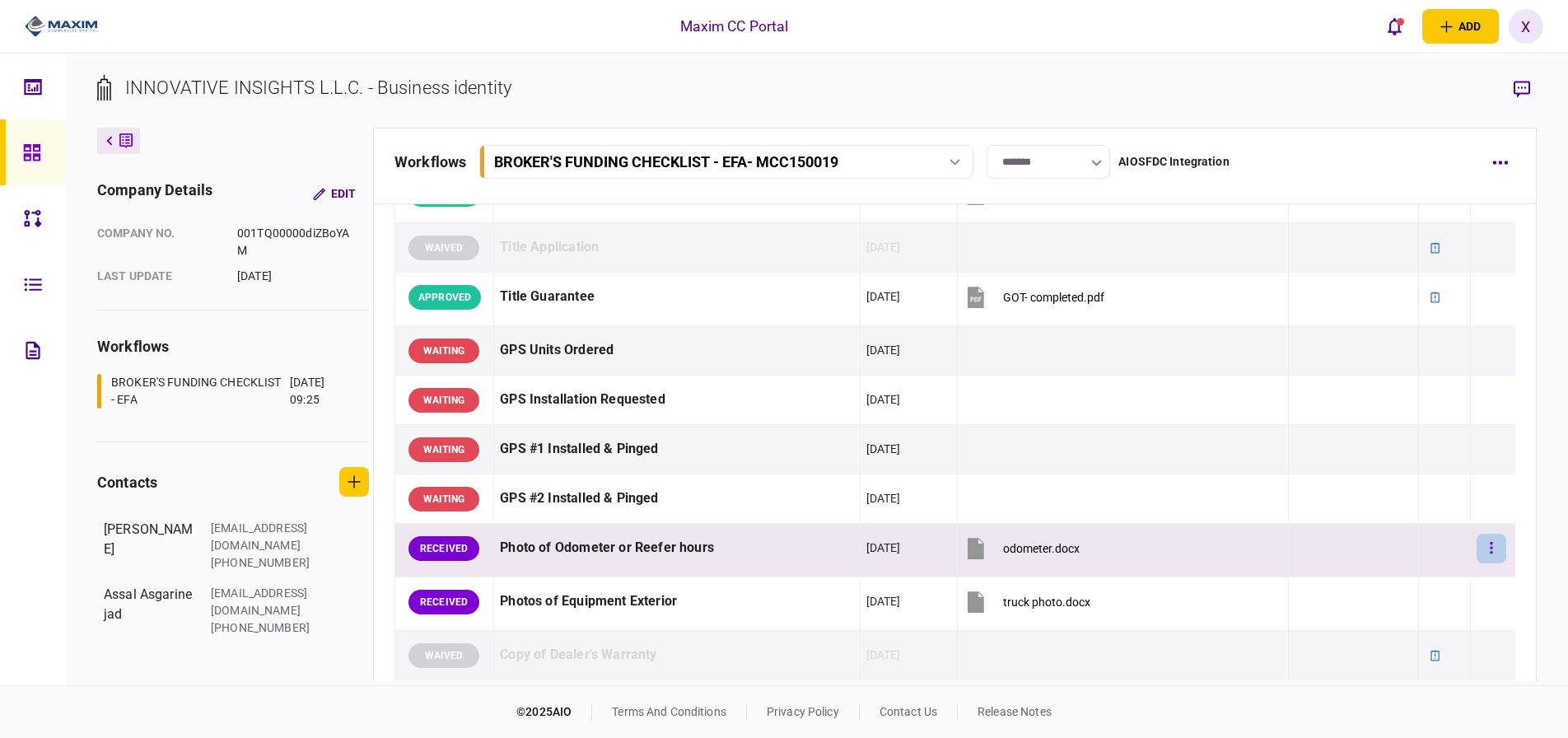
click at [1490, 542] on icon "button" at bounding box center [1491, 549] width 3 height 16
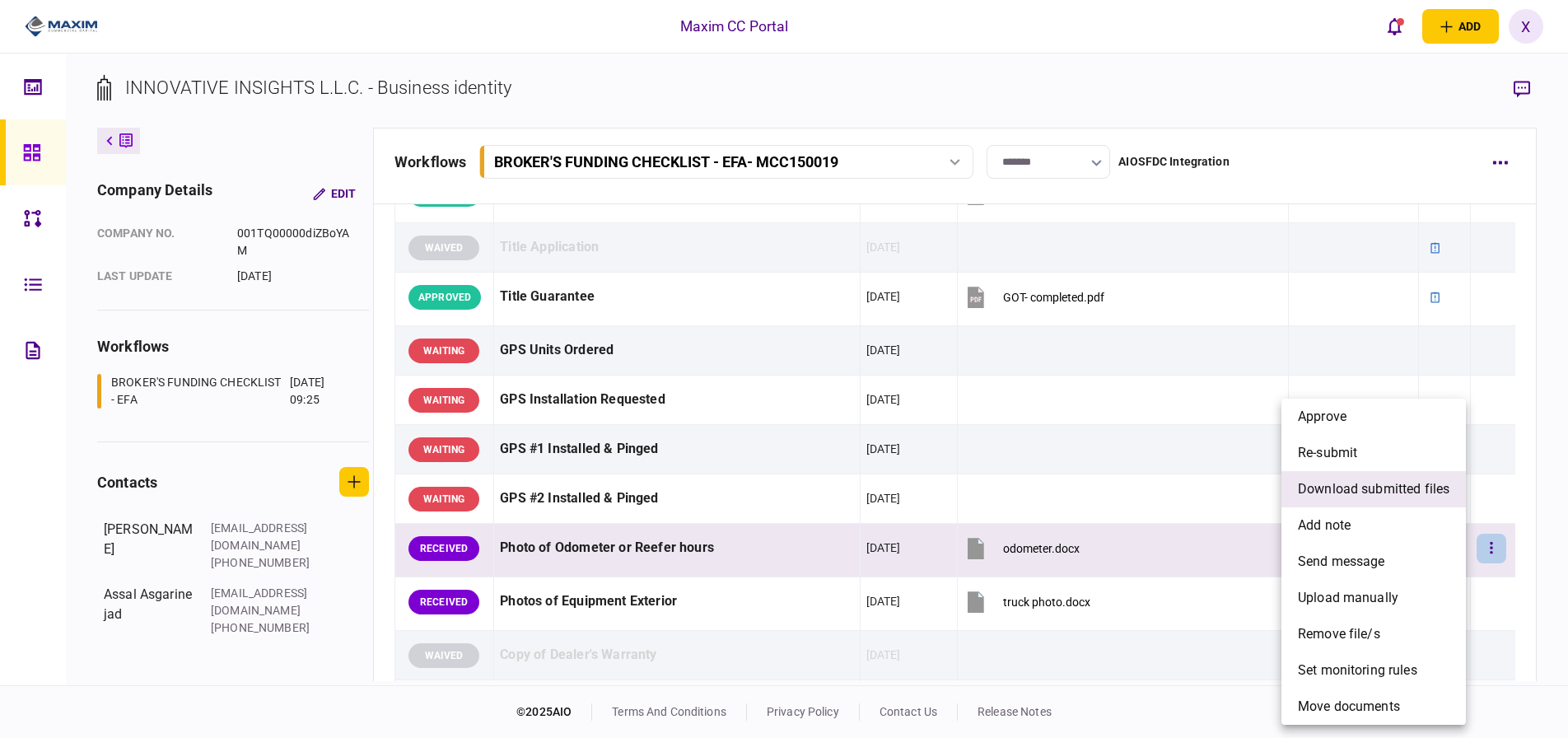
click at [1399, 488] on span "download submitted files" at bounding box center [1374, 489] width 151 height 20
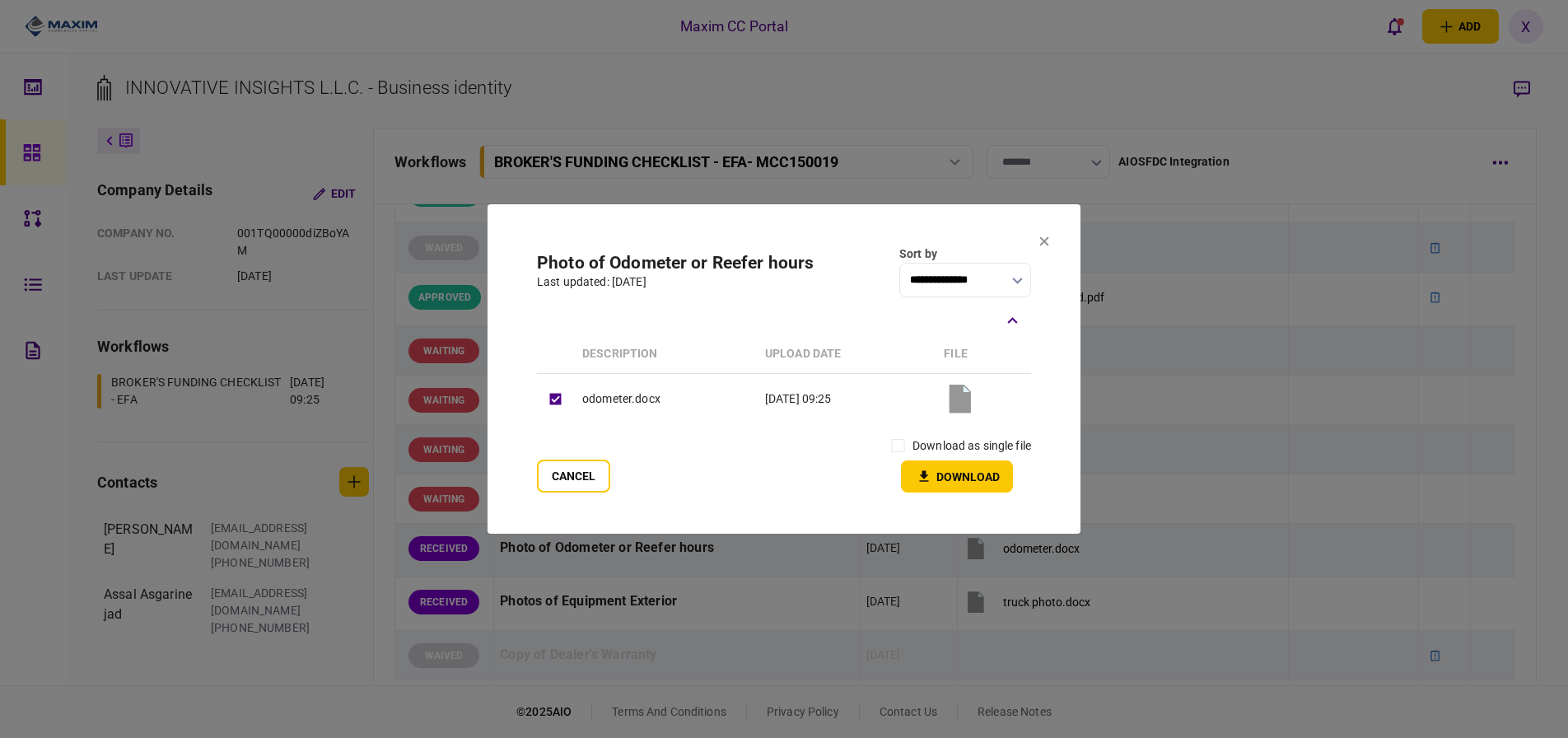
click at [918, 439] on label "download as single file" at bounding box center [972, 445] width 118 height 17
click at [930, 444] on label "download as single file" at bounding box center [972, 445] width 118 height 17
click at [936, 473] on div "download as single file Download" at bounding box center [958, 461] width 147 height 61
click at [936, 469] on button "Download" at bounding box center [957, 476] width 112 height 32
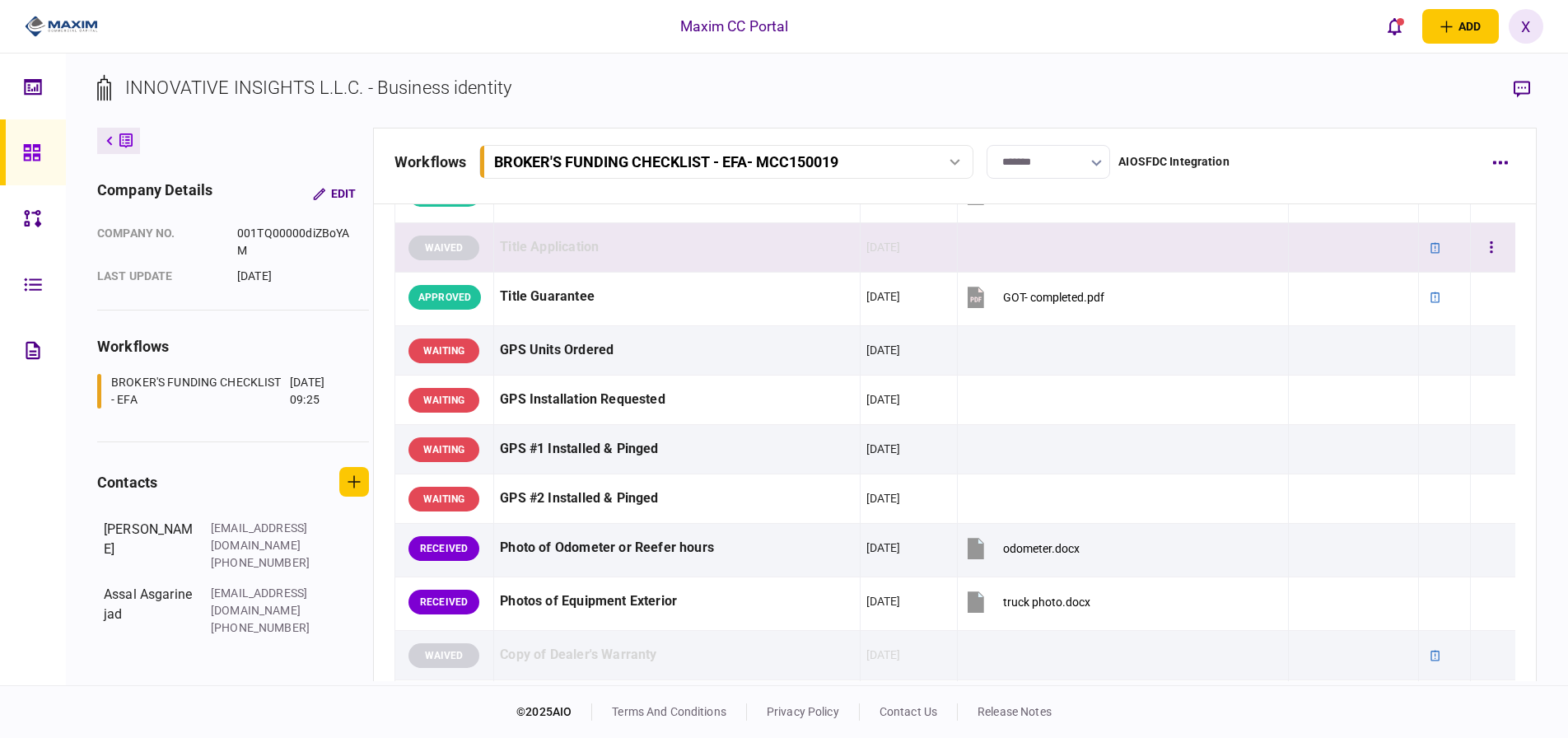
click at [1047, 243] on td at bounding box center [1122, 248] width 332 height 50
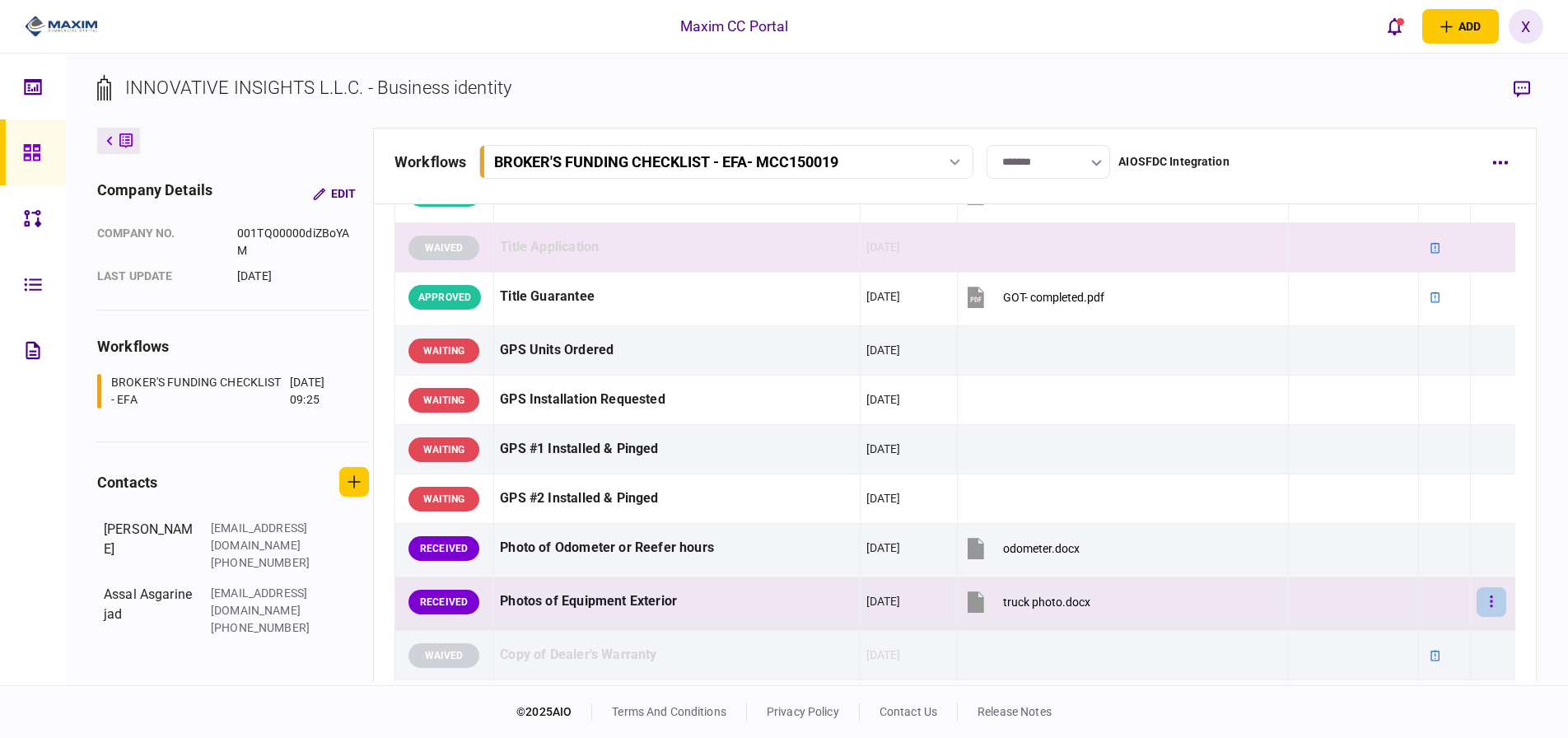
click at [1476, 607] on button "button" at bounding box center [1491, 603] width 30 height 30
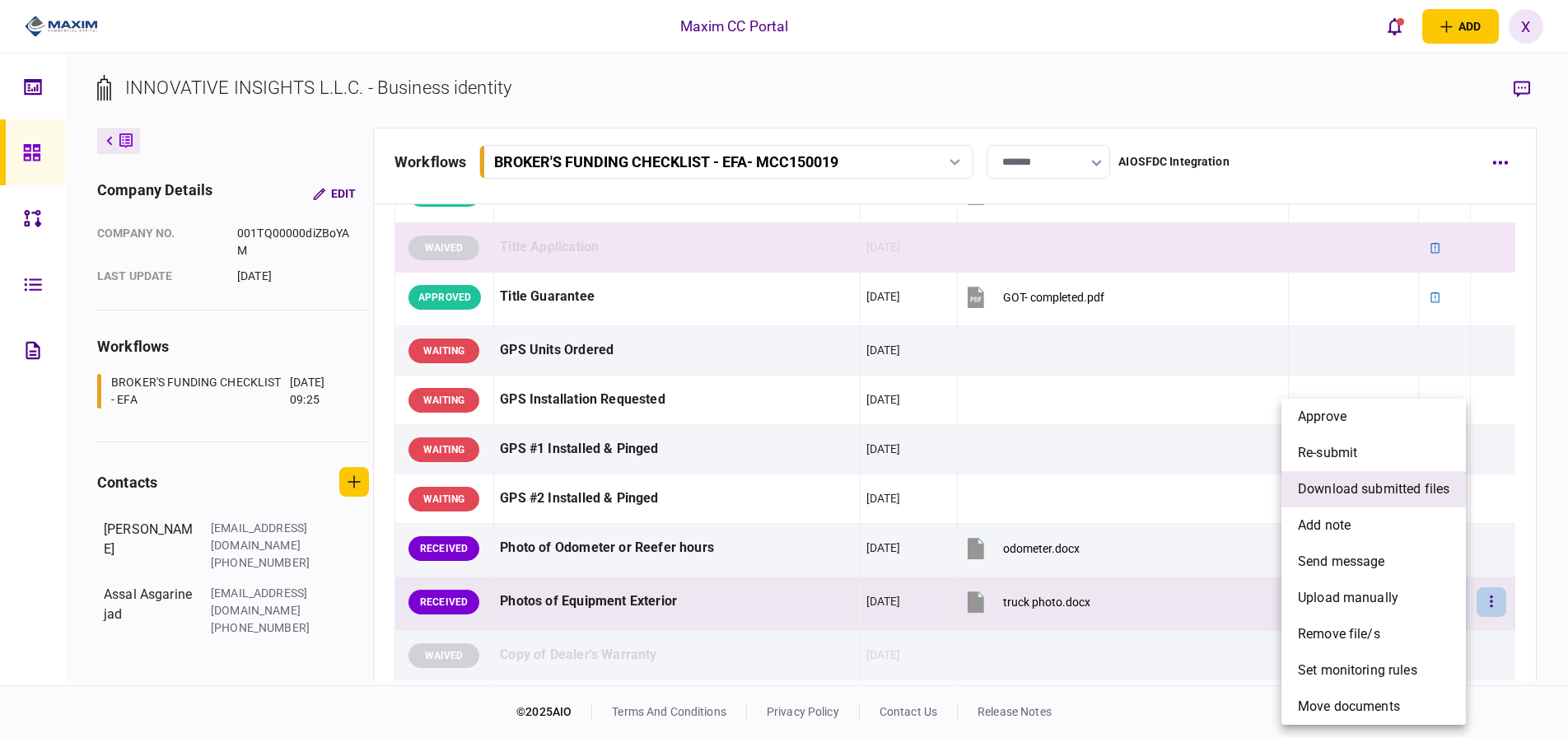
click at [1378, 477] on li "download submitted files" at bounding box center [1373, 489] width 184 height 36
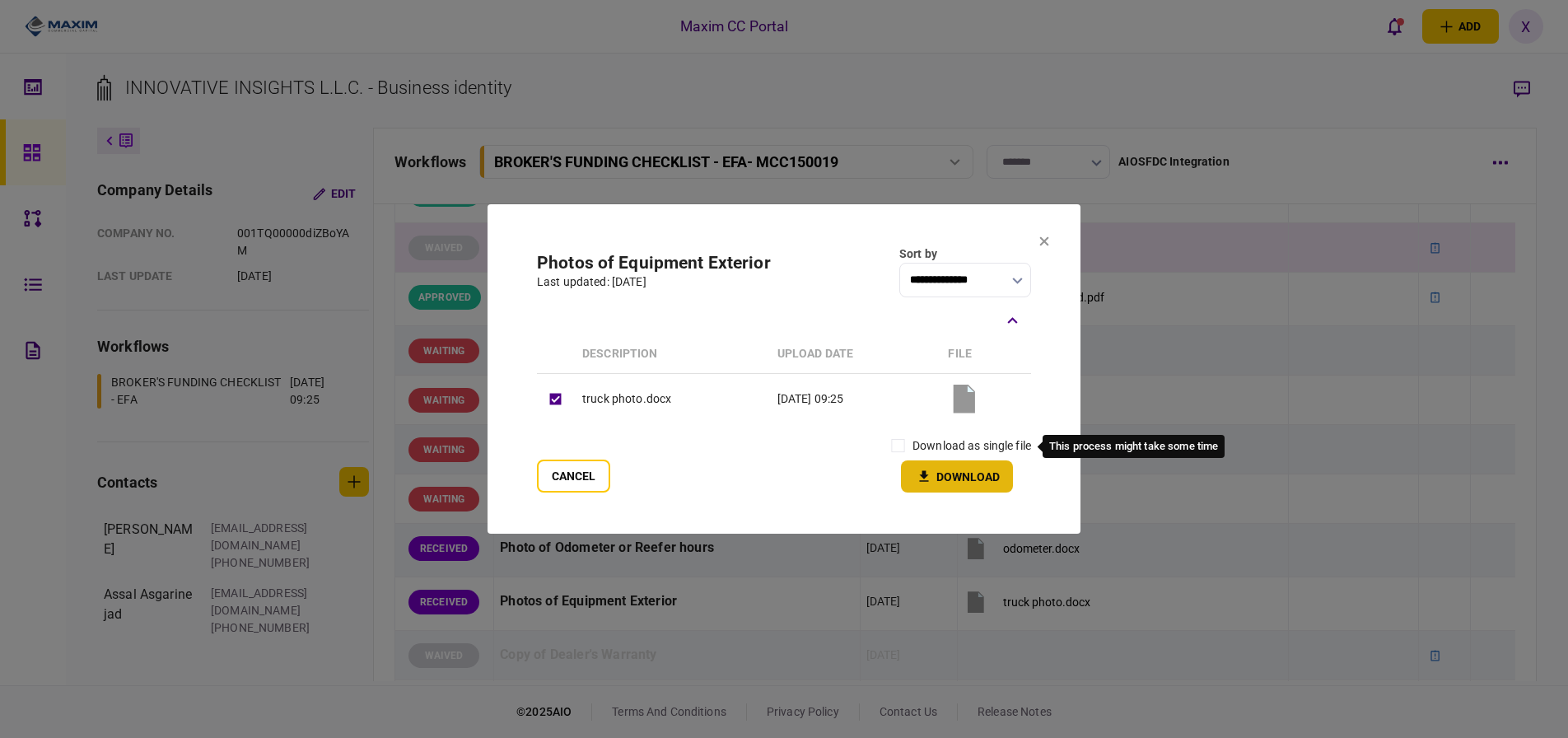
click at [937, 468] on button "Download" at bounding box center [957, 476] width 112 height 32
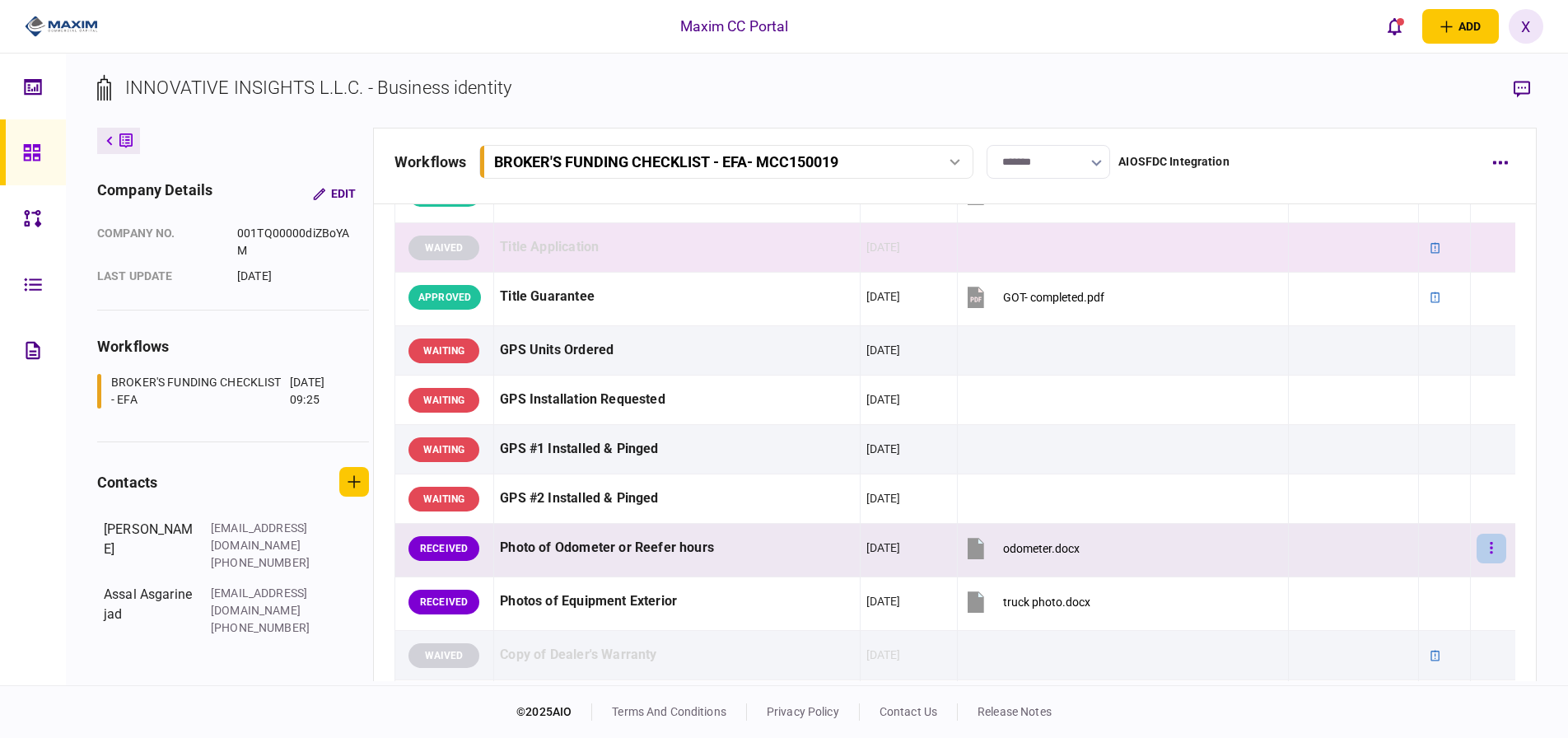
click at [1490, 547] on icon "button" at bounding box center [1491, 549] width 3 height 16
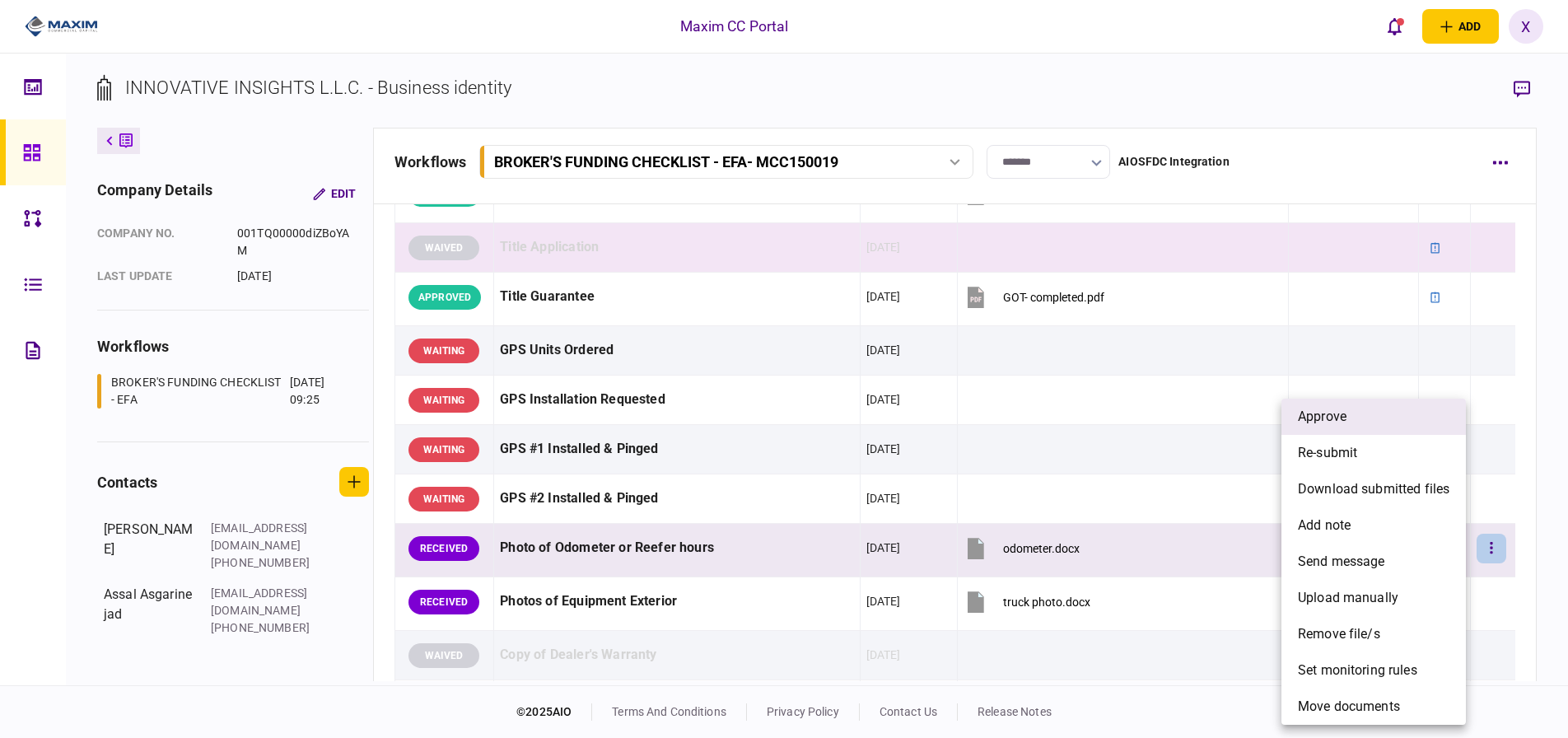
click at [1347, 421] on li "approve" at bounding box center [1373, 416] width 184 height 36
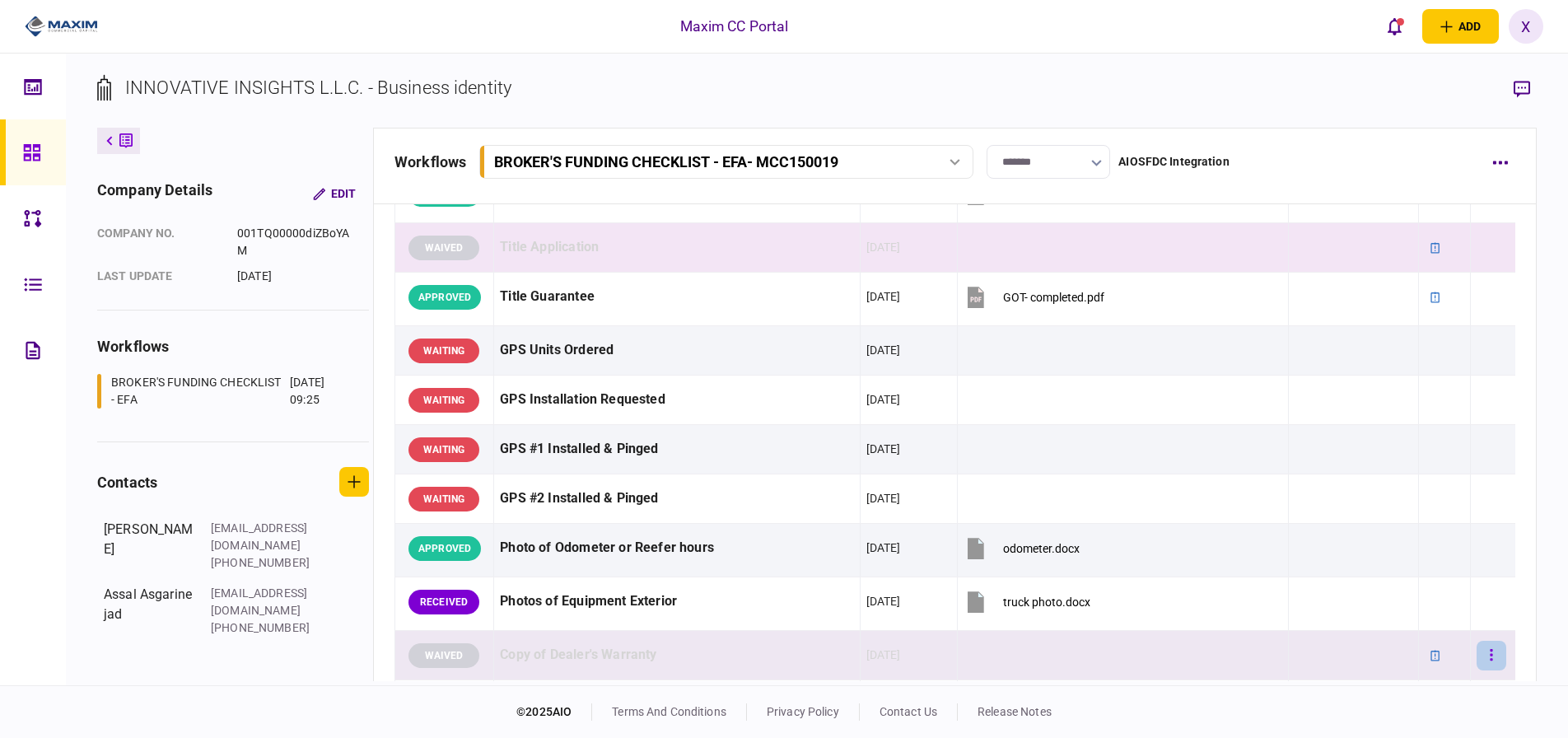
click at [1483, 646] on button "button" at bounding box center [1491, 656] width 30 height 30
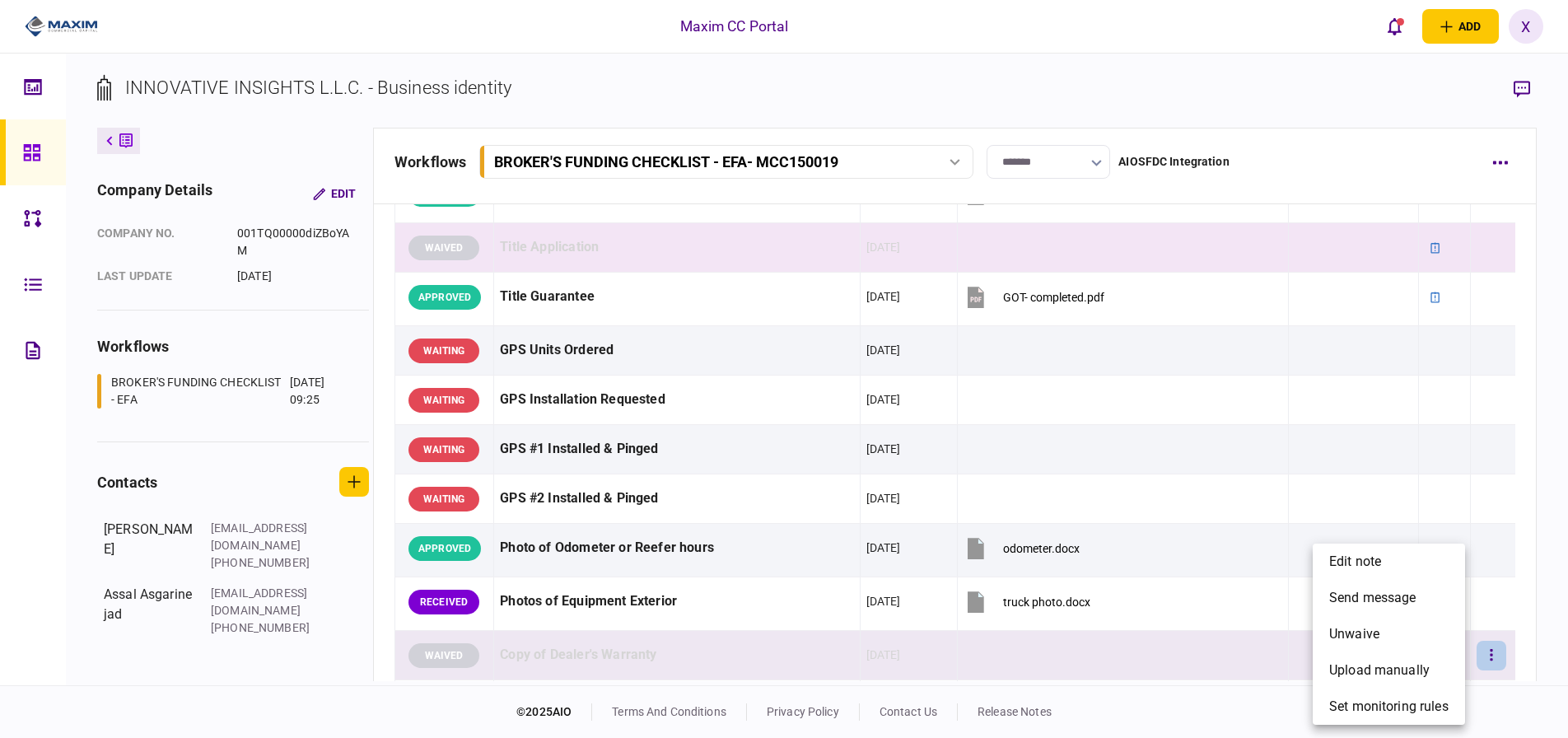
click at [1344, 512] on div at bounding box center [784, 369] width 1568 height 738
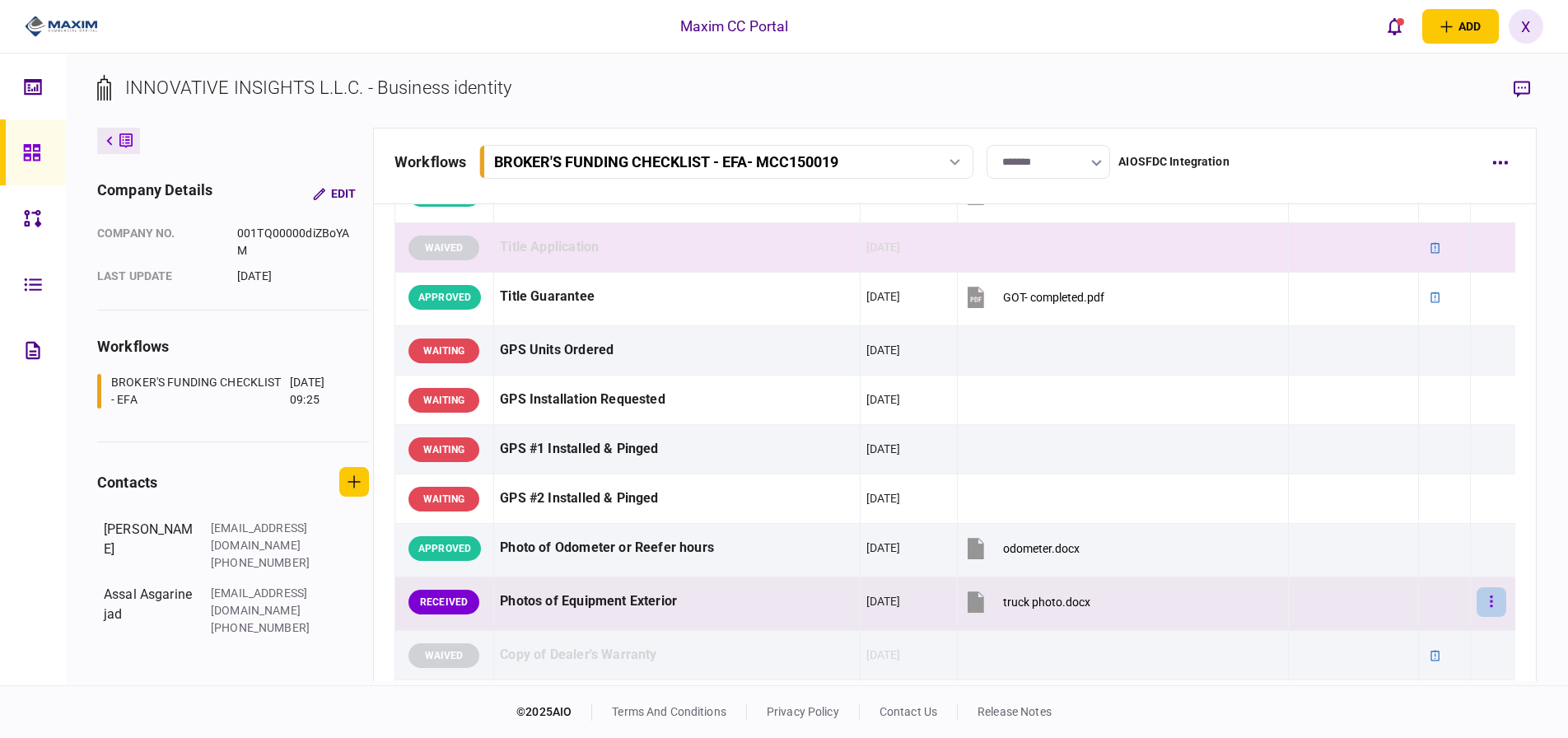
click at [1488, 602] on button "button" at bounding box center [1491, 603] width 30 height 30
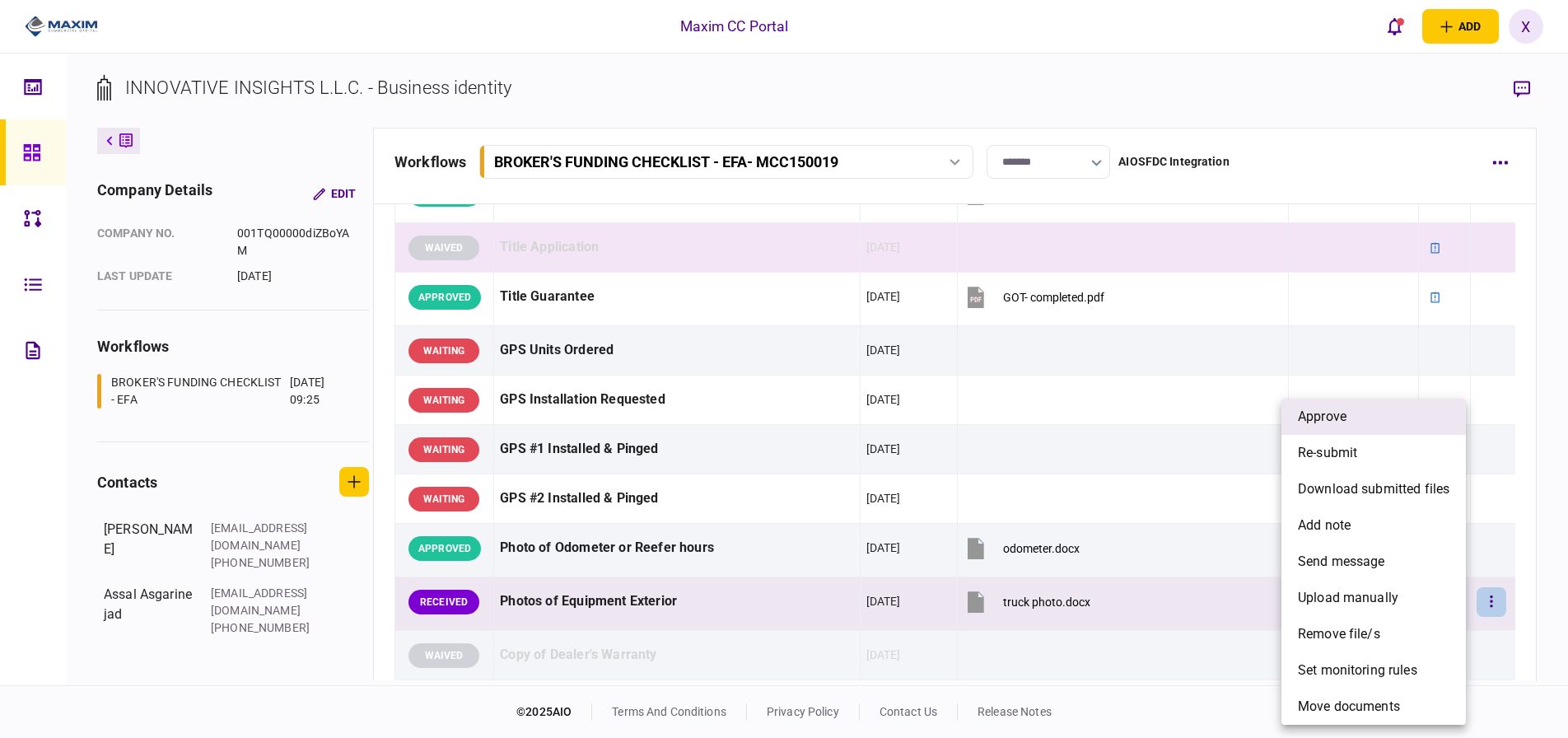
click at [1341, 411] on span "approve" at bounding box center [1322, 417] width 49 height 20
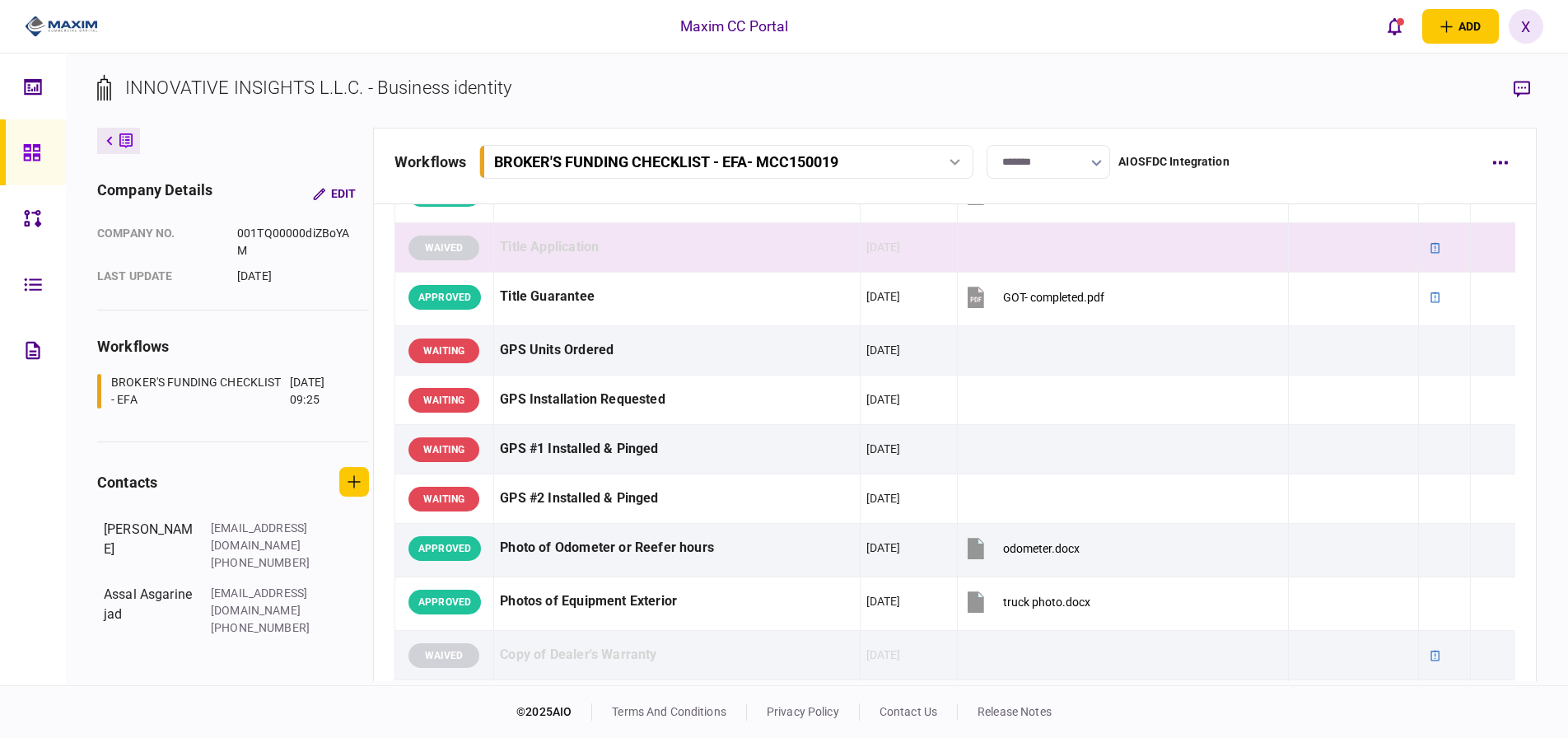
click at [76, 23] on img at bounding box center [62, 26] width 74 height 25
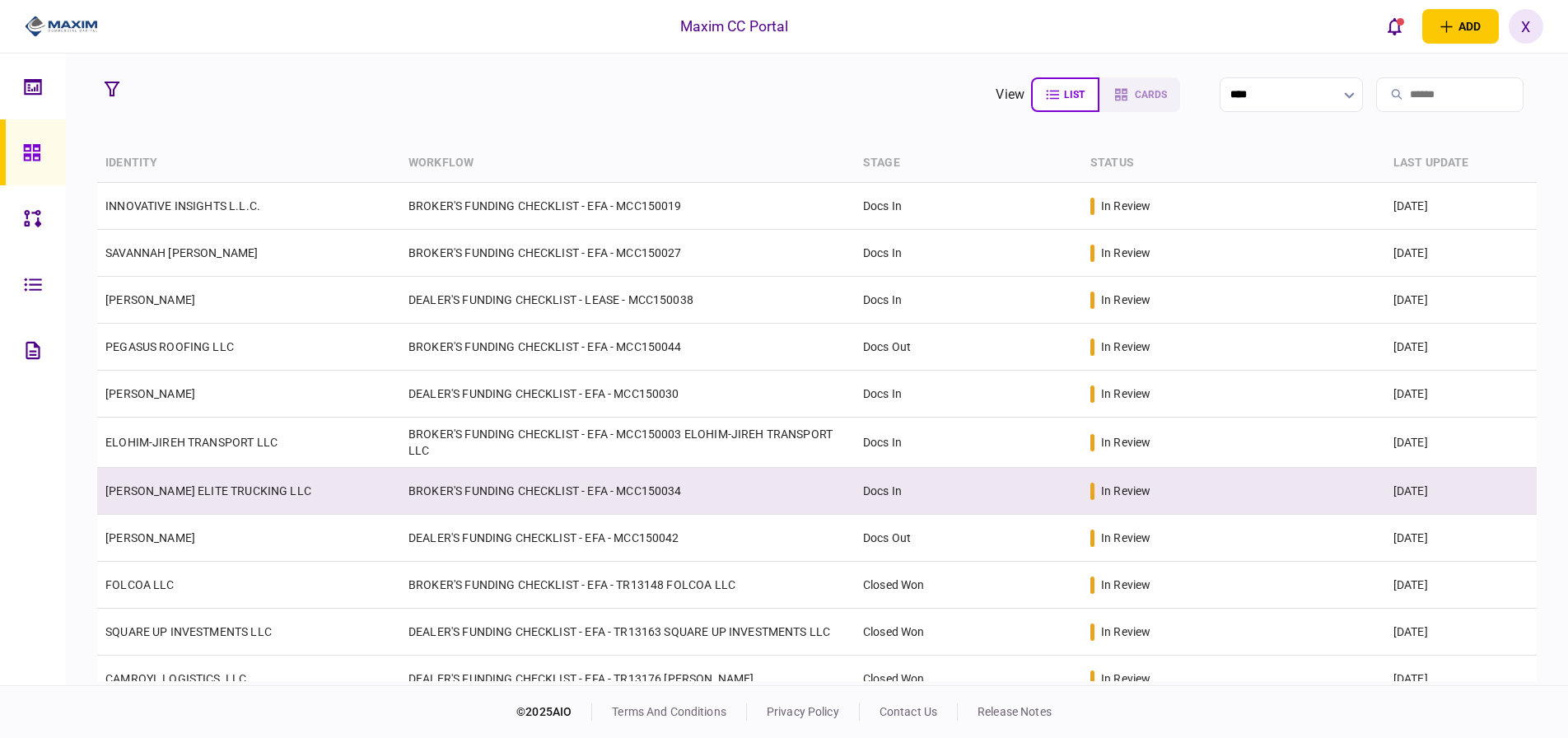
click at [191, 492] on link "MALCOLM ELITE TRUCKING LLC" at bounding box center [208, 490] width 206 height 13
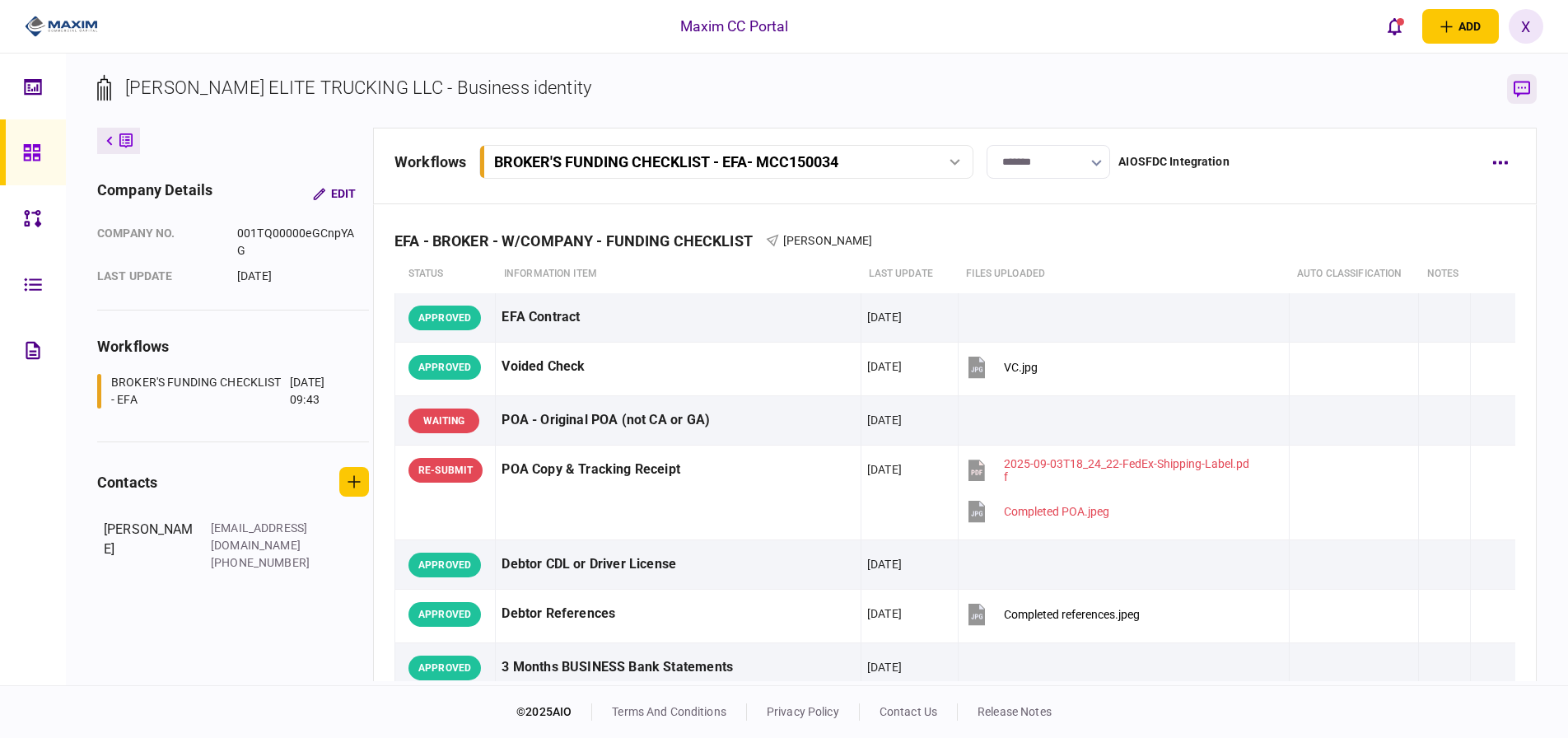
click at [1518, 93] on icon "button" at bounding box center [1522, 89] width 17 height 17
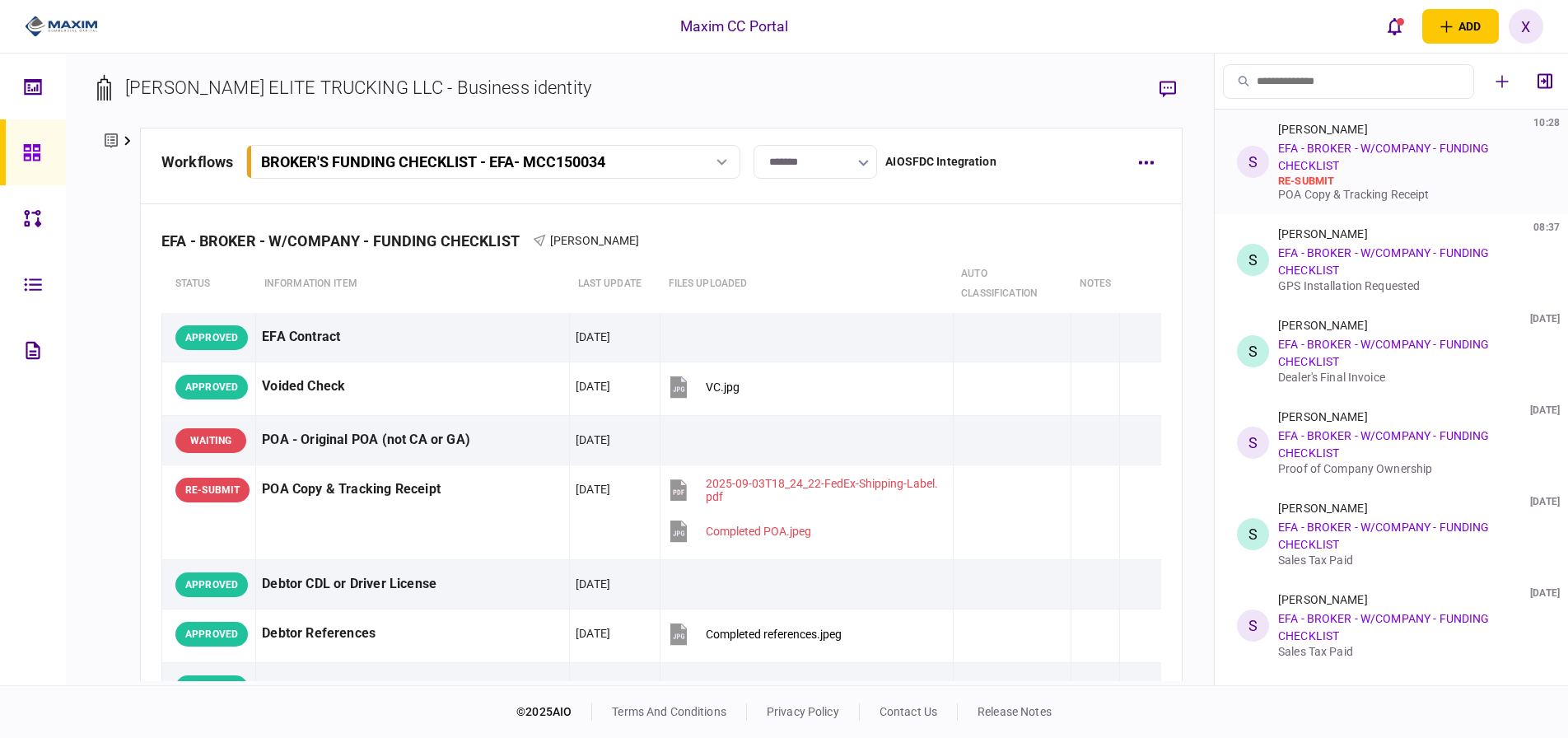
click at [1446, 173] on div "Sofia Salas 10:28 EFA - BROKER - W/COMPANY - FUNDING CHECKLIST re-submit POA Co…" at bounding box center [1409, 161] width 261 height 79
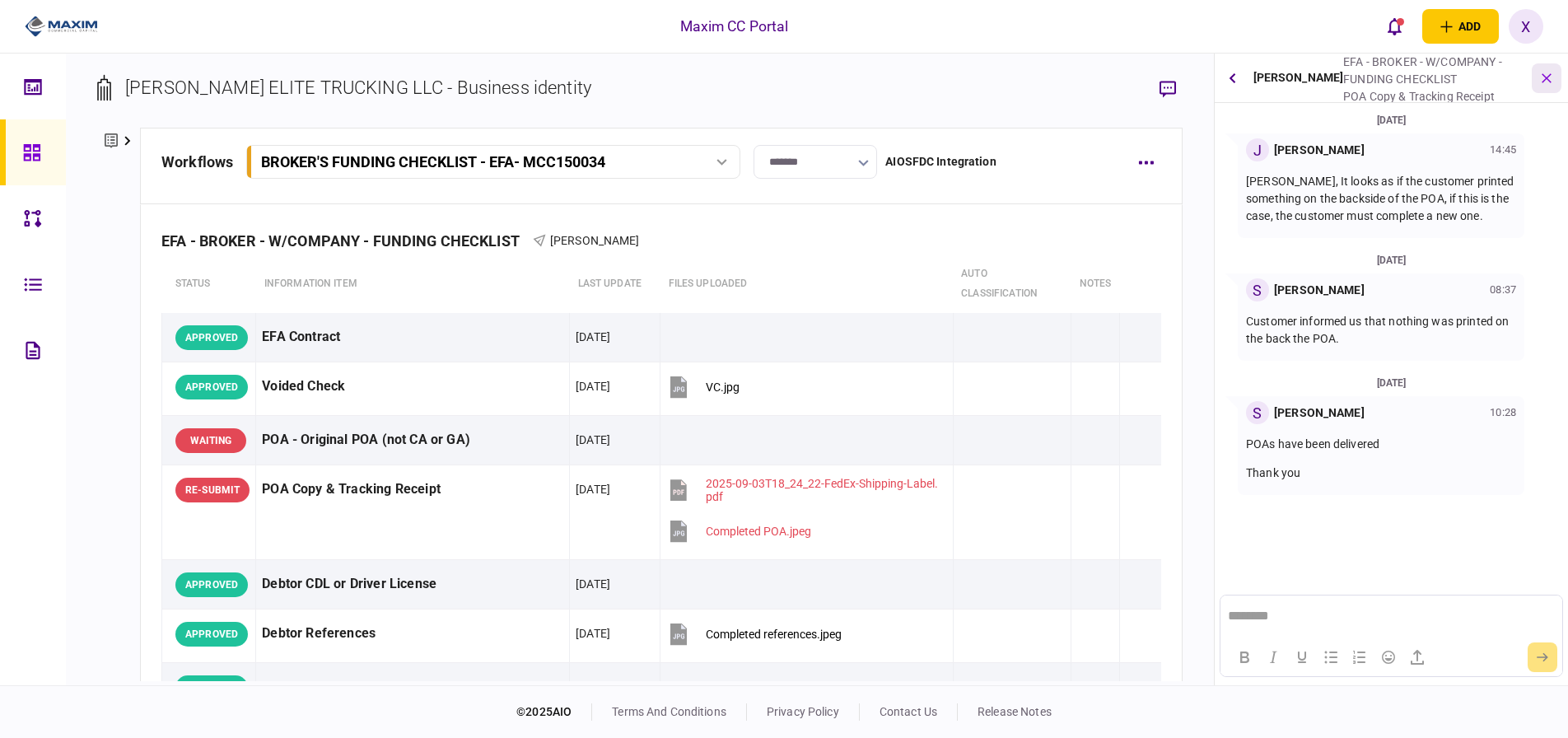
click at [1547, 74] on icon "button" at bounding box center [1547, 78] width 19 height 19
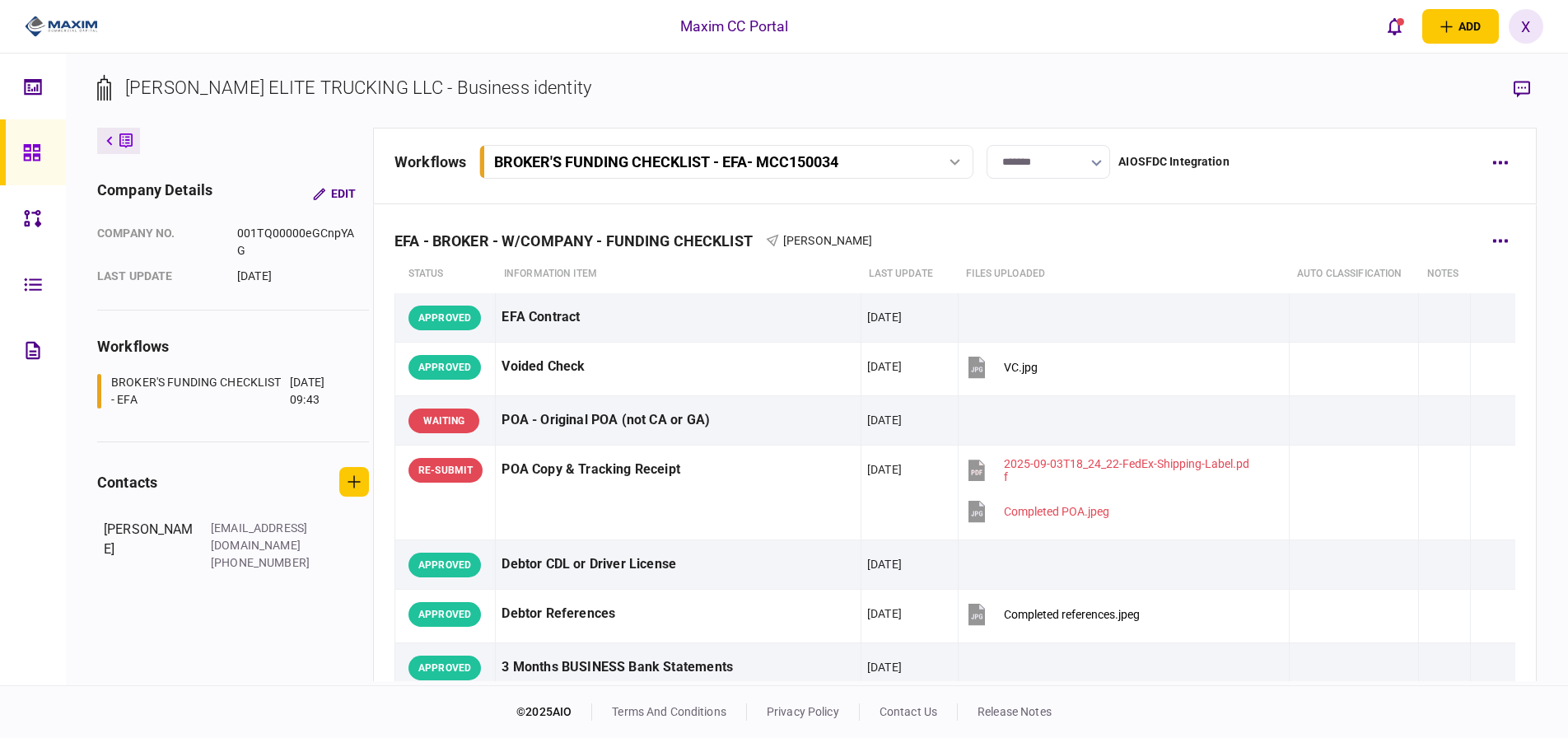
click at [1496, 242] on icon "button" at bounding box center [1500, 241] width 16 height 4
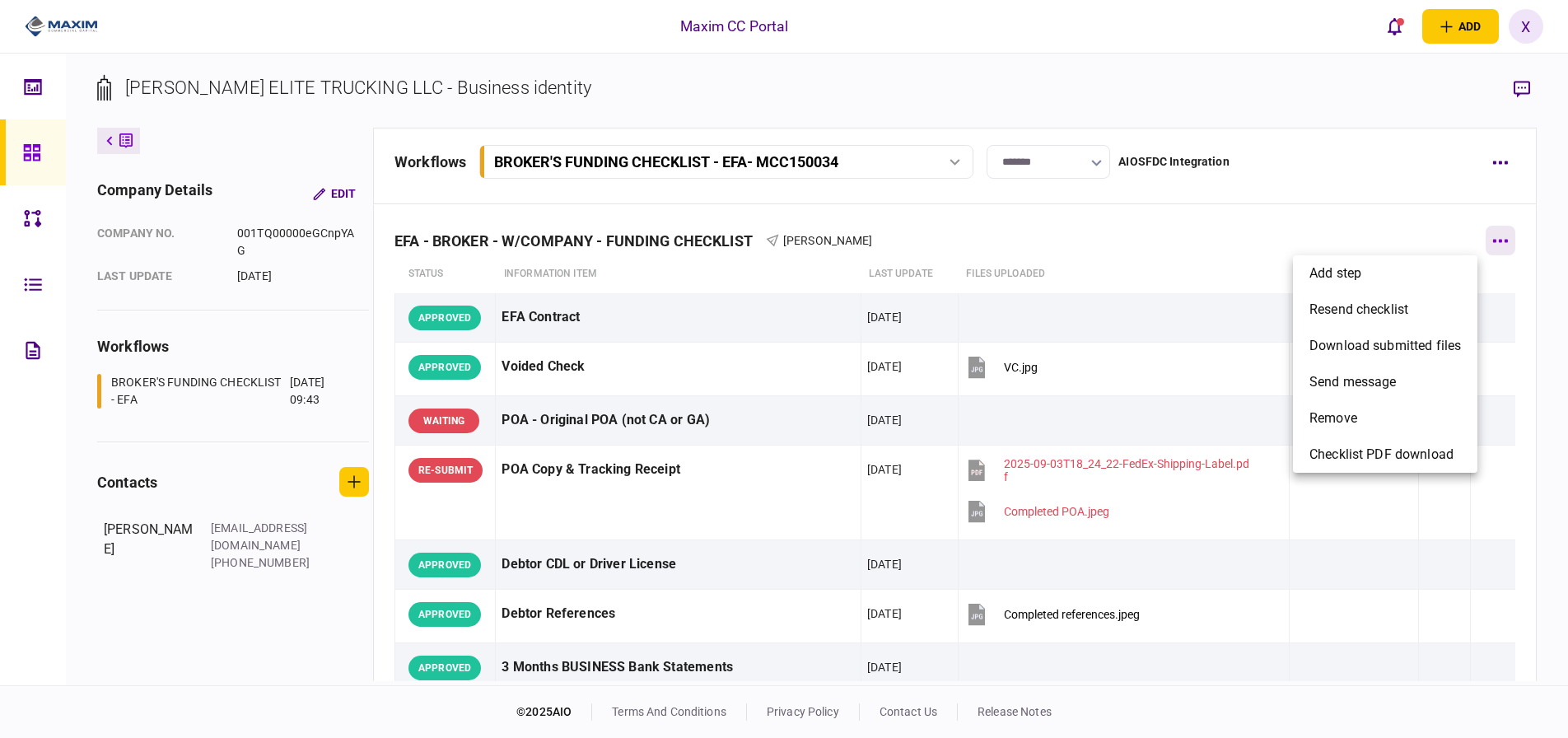
click at [1496, 242] on div at bounding box center [784, 369] width 1568 height 738
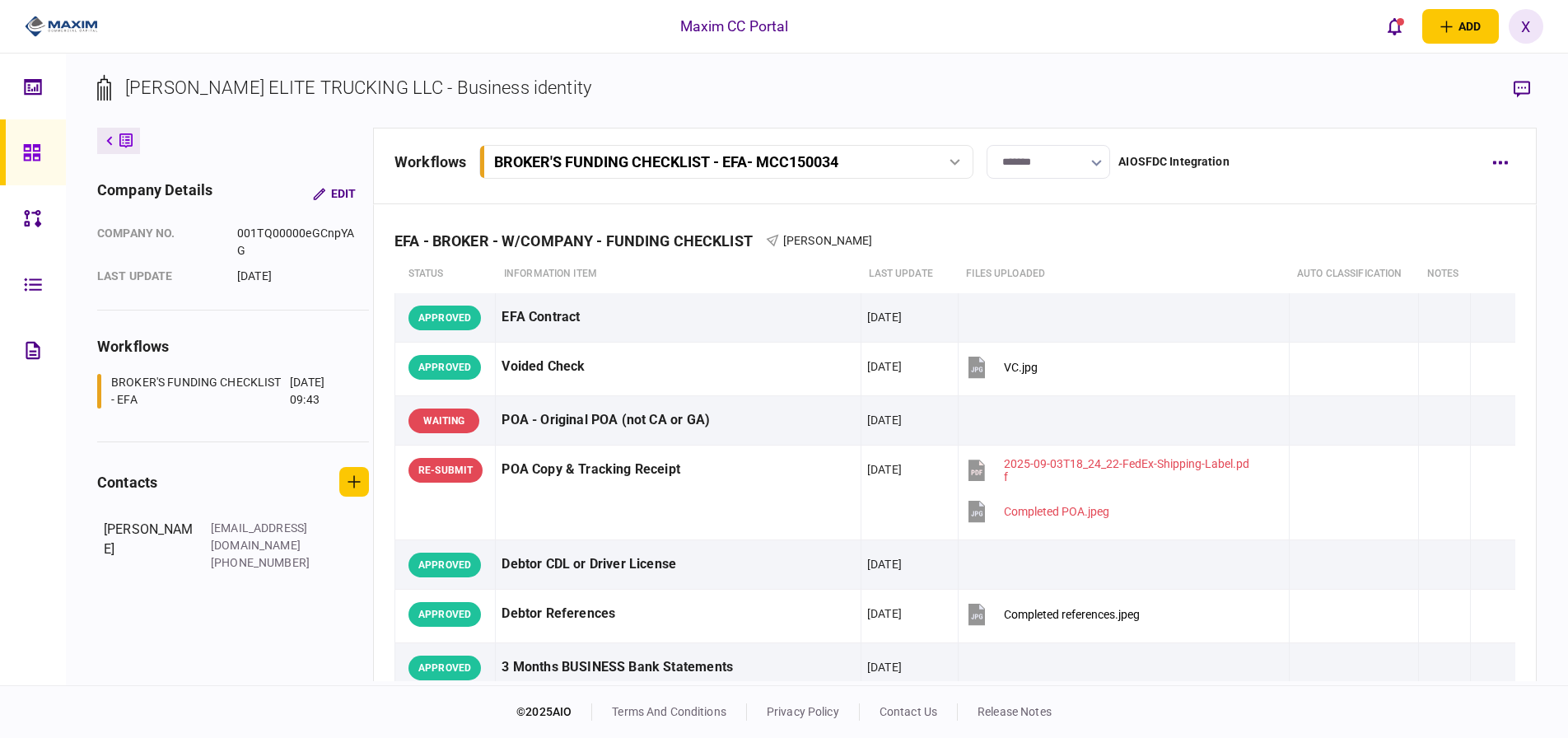
click at [1489, 155] on button "button" at bounding box center [1500, 162] width 30 height 30
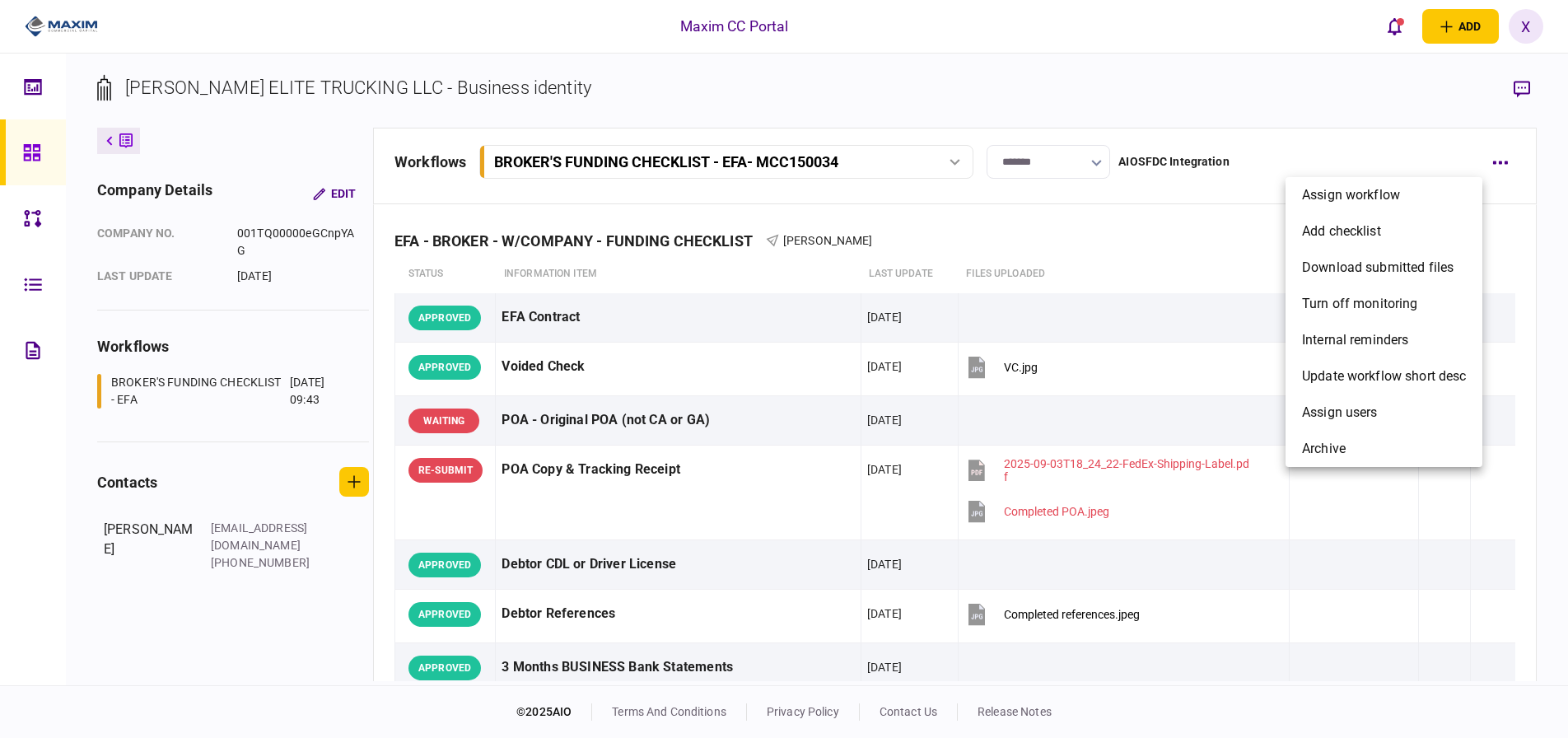
click at [1501, 157] on div at bounding box center [784, 369] width 1568 height 738
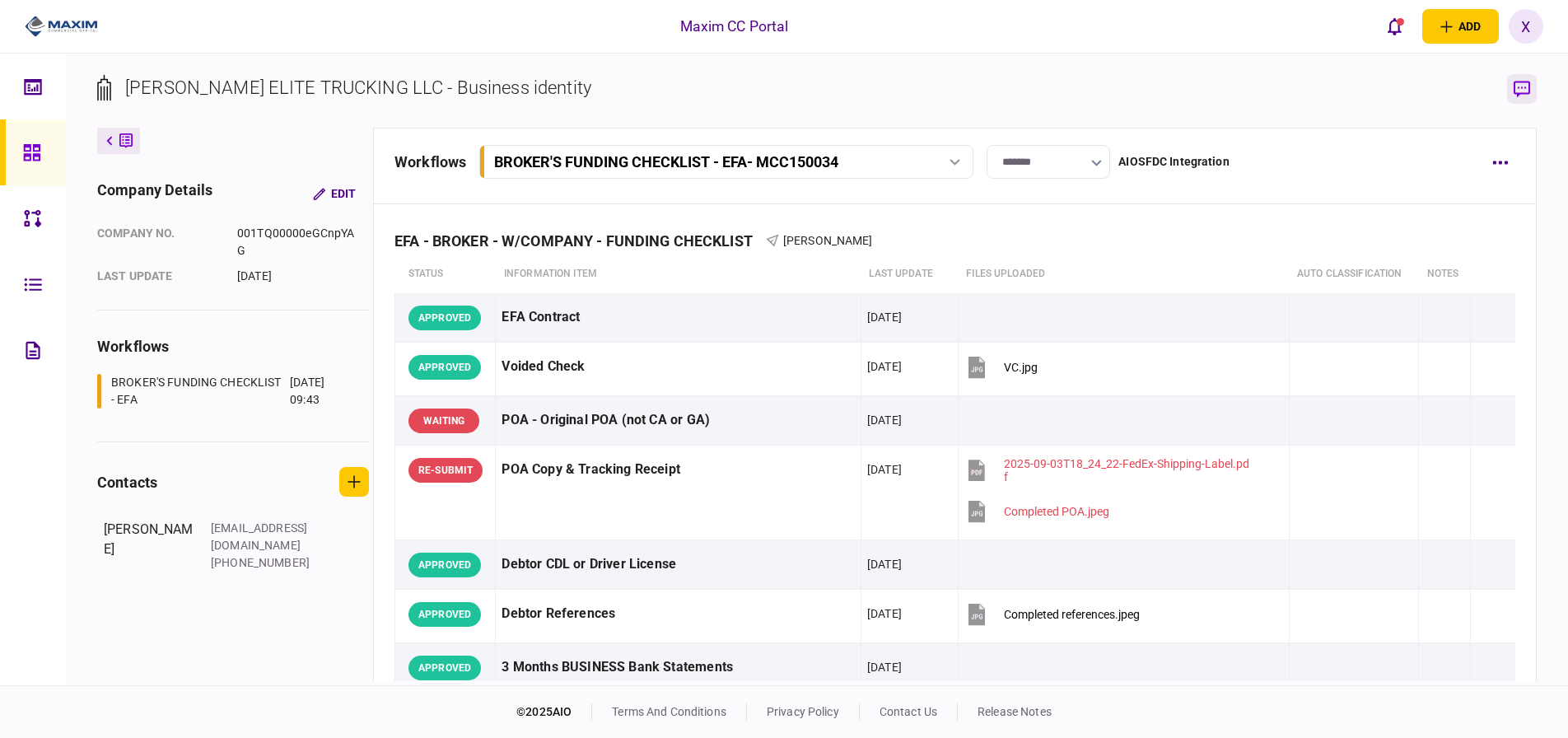
click at [1522, 82] on icon "button" at bounding box center [1522, 89] width 17 height 17
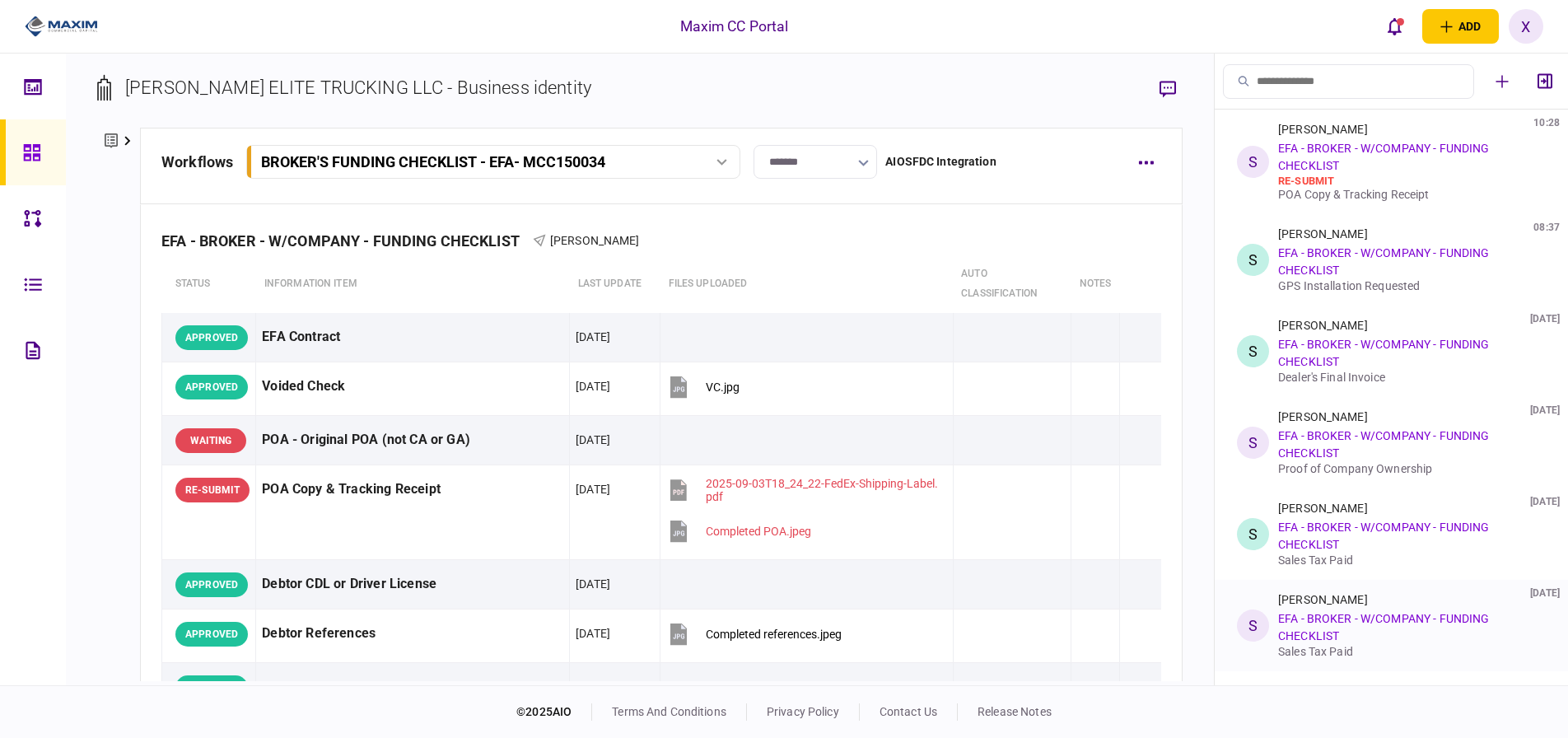
click at [1352, 622] on link "EFA - BROKER - W/COMPANY - FUNDING CHECKLIST" at bounding box center [1384, 627] width 211 height 31
click at [1297, 618] on link "EFA - BROKER - W/COMPANY - FUNDING CHECKLIST" at bounding box center [1384, 627] width 211 height 31
click at [1400, 612] on div "Sofia Salas 03 Sep 2025 EFA - BROKER - W/COMPANY - FUNDING CHECKLIST Sales Tax …" at bounding box center [1409, 625] width 261 height 65
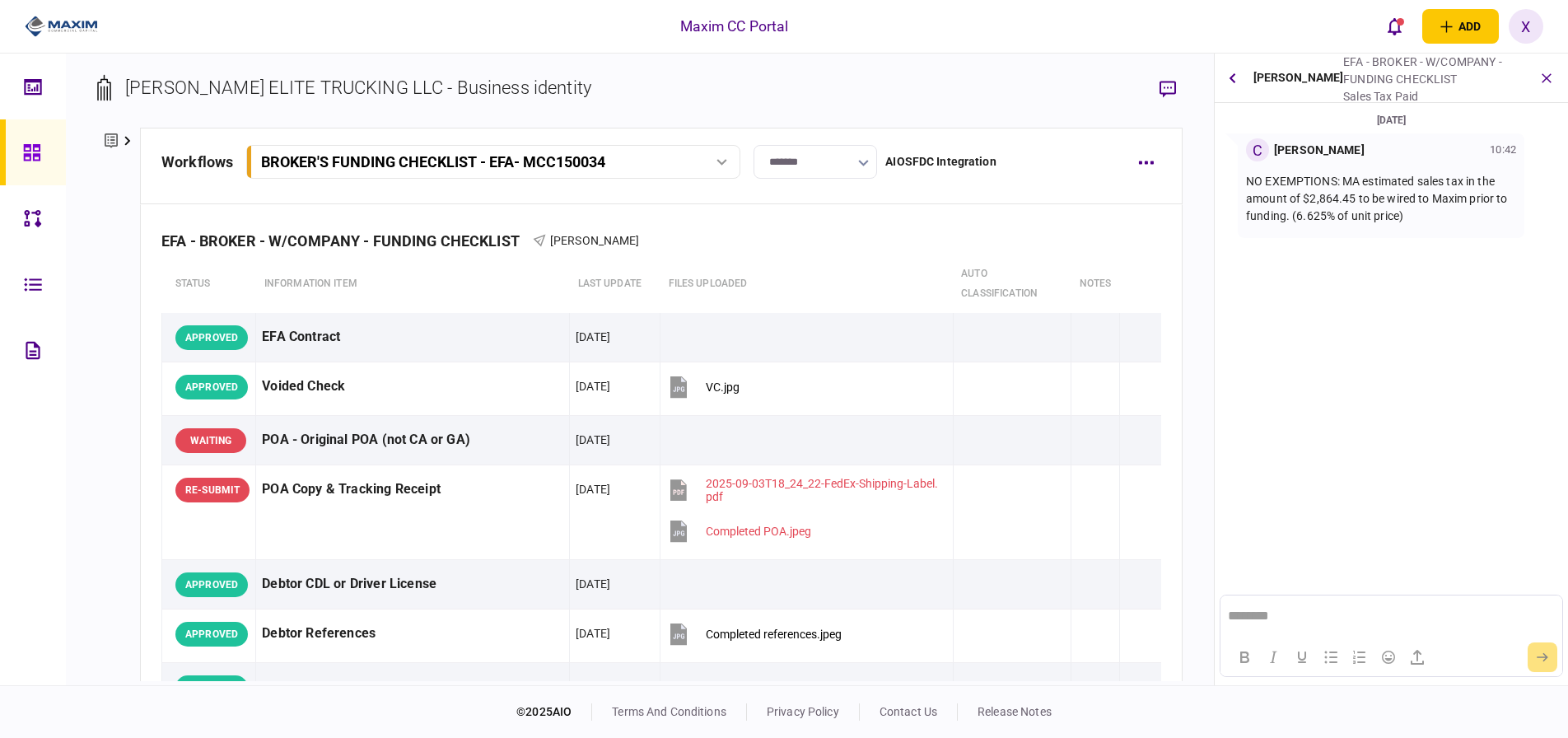
click at [1231, 72] on button "button" at bounding box center [1232, 79] width 22 height 30
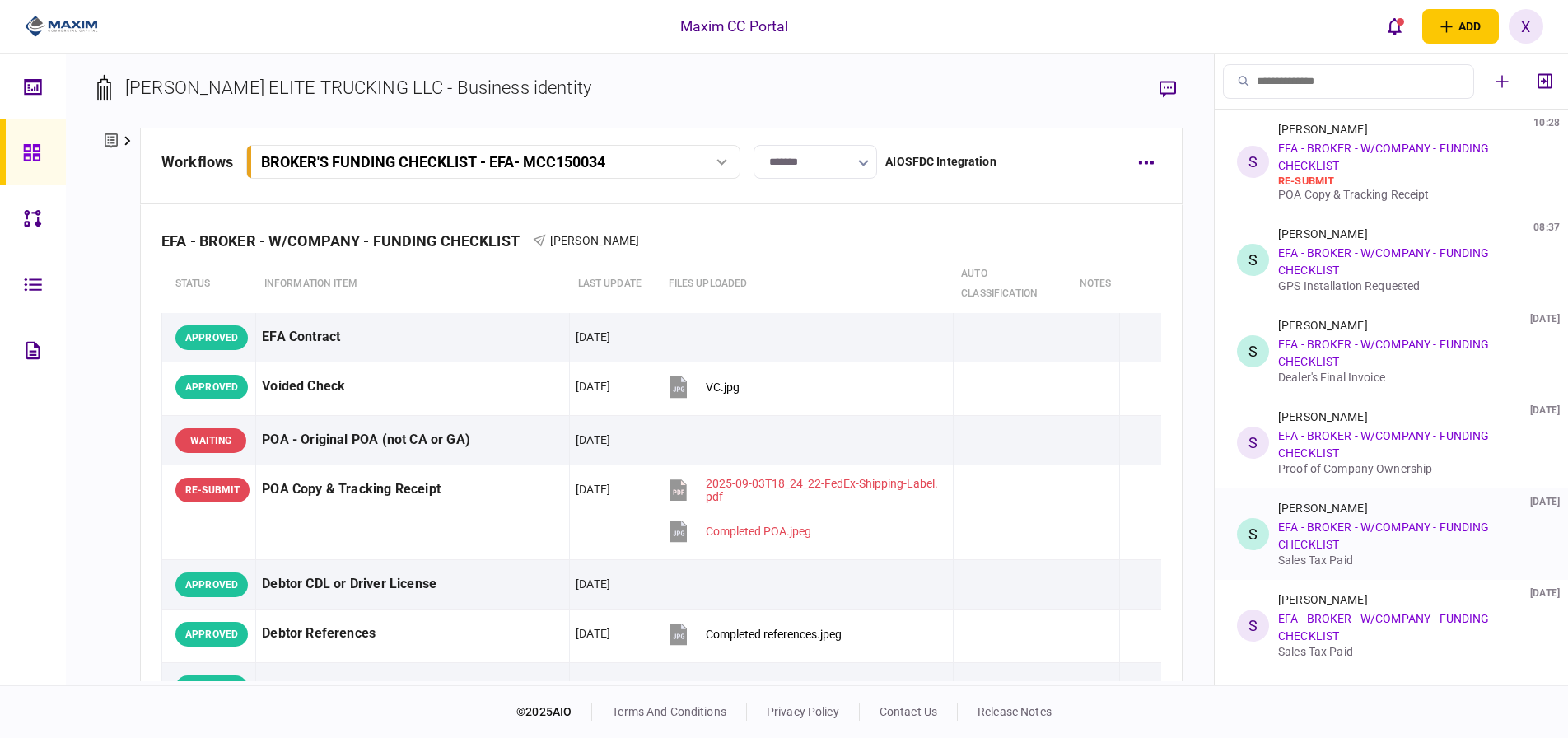
click at [1318, 525] on link "EFA - BROKER - W/COMPANY - FUNDING CHECKLIST" at bounding box center [1384, 536] width 211 height 31
click at [1292, 540] on link "EFA - BROKER - W/COMPANY - FUNDING CHECKLIST" at bounding box center [1384, 536] width 211 height 31
click at [1434, 519] on div "Sofia Salas 03 Sep 2025 EFA - BROKER - W/COMPANY - FUNDING CHECKLIST Sales Tax …" at bounding box center [1409, 534] width 261 height 65
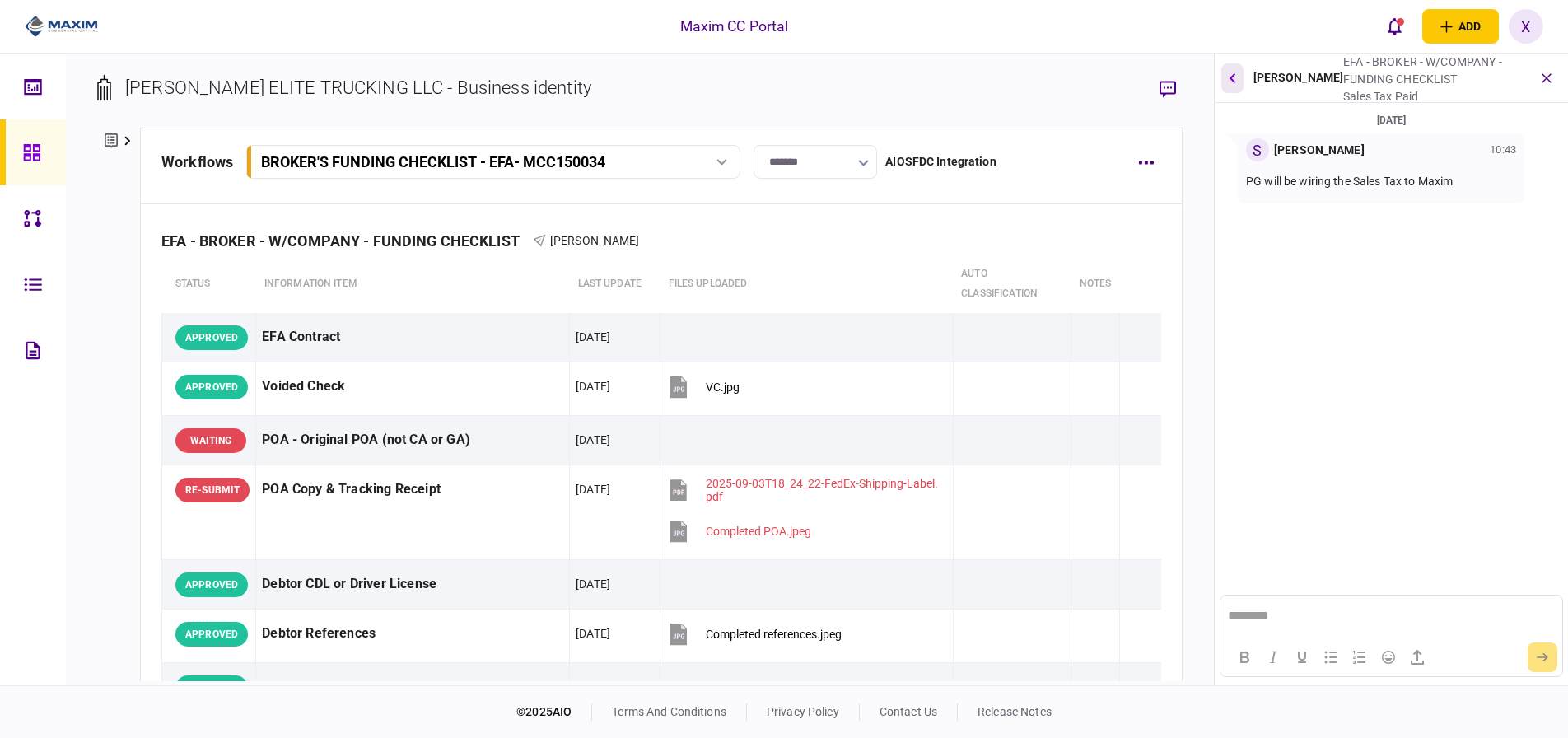
click at [1233, 72] on button "button" at bounding box center [1232, 79] width 22 height 30
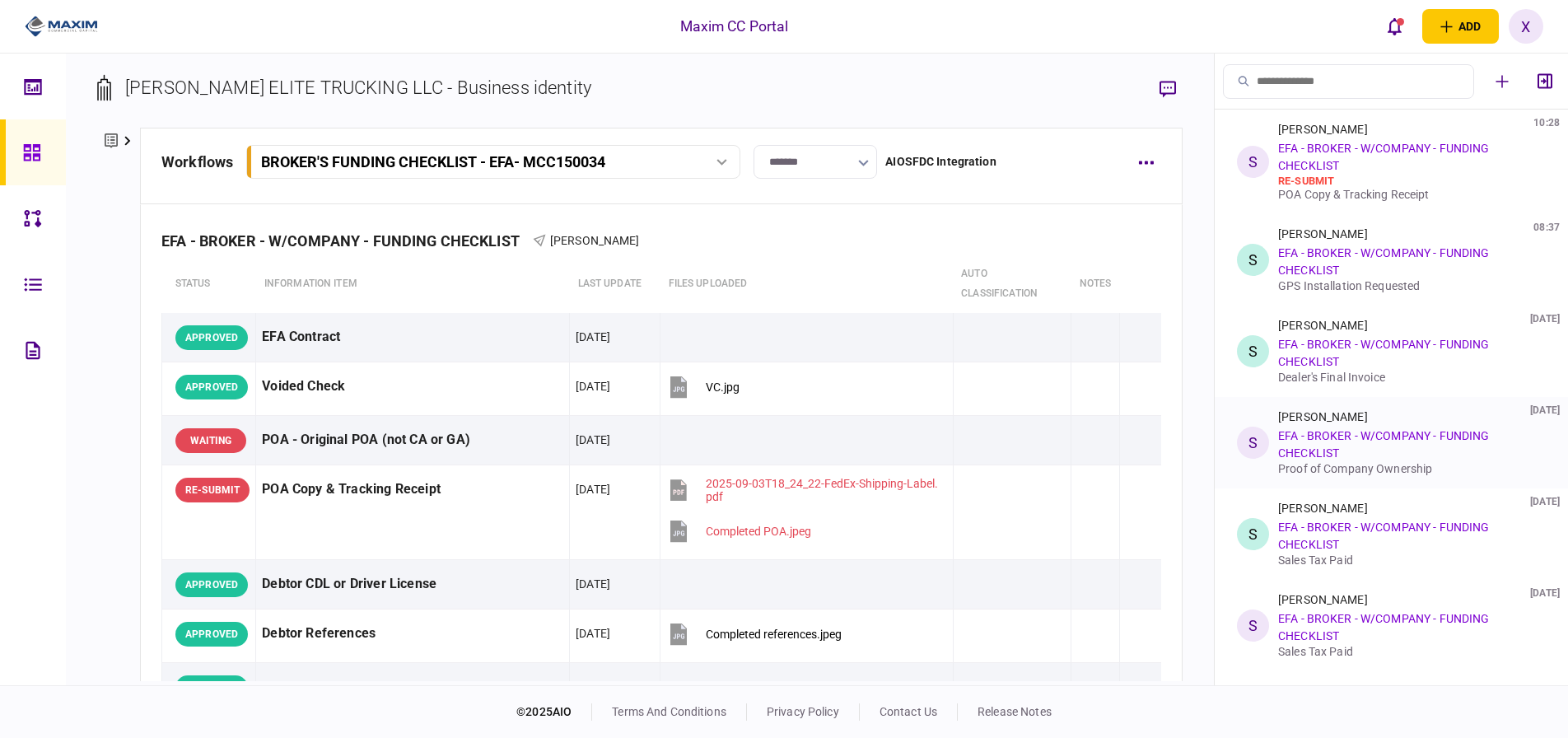
click at [1309, 439] on link "EFA - BROKER - W/COMPANY - FUNDING CHECKLIST" at bounding box center [1384, 444] width 211 height 31
click at [1272, 436] on li "S Sofia Salas 03 Sep 2025 EFA - BROKER - W/COMPANY - FUNDING CHECKLIST Proof of…" at bounding box center [1391, 443] width 353 height 92
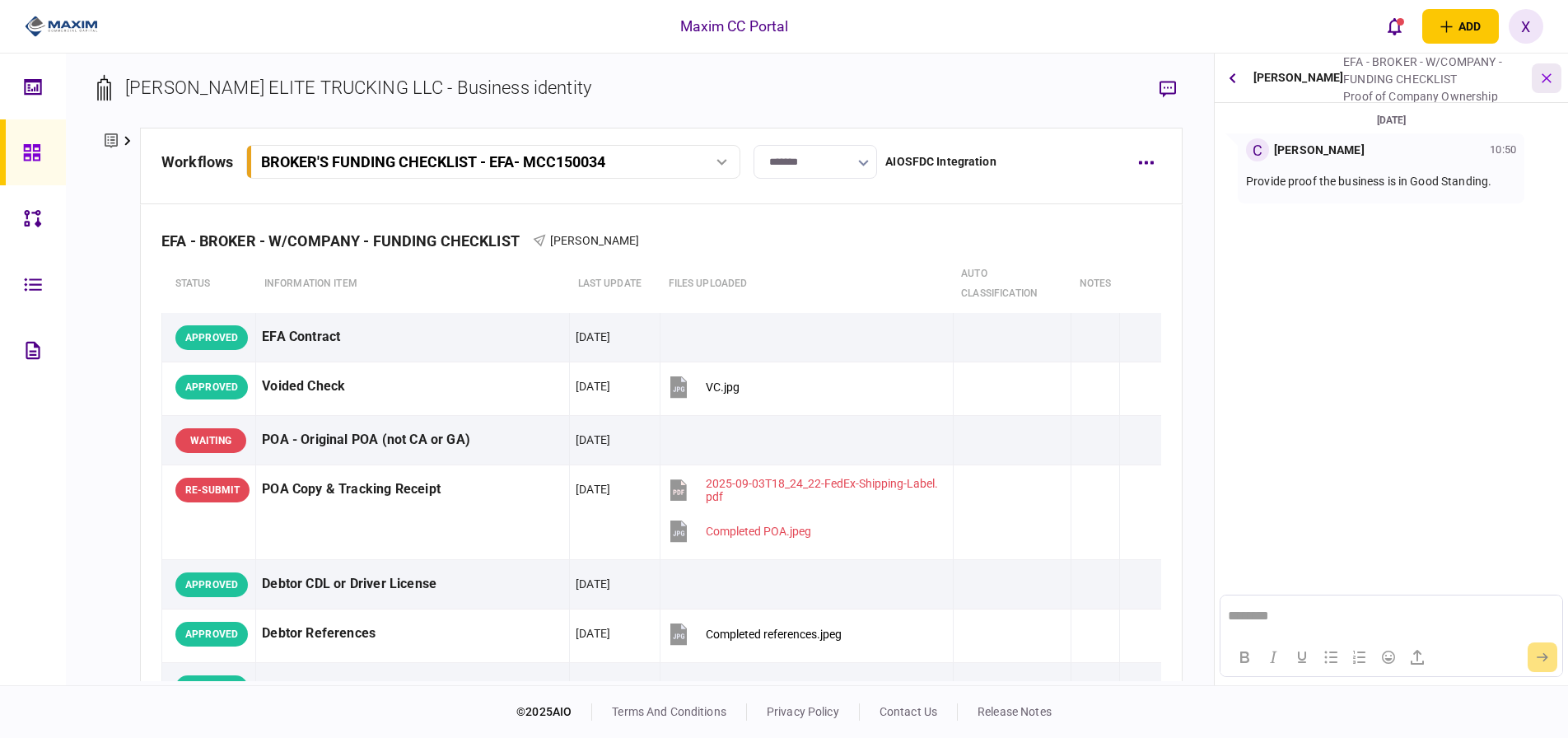
click at [1546, 76] on icon "button" at bounding box center [1547, 78] width 19 height 19
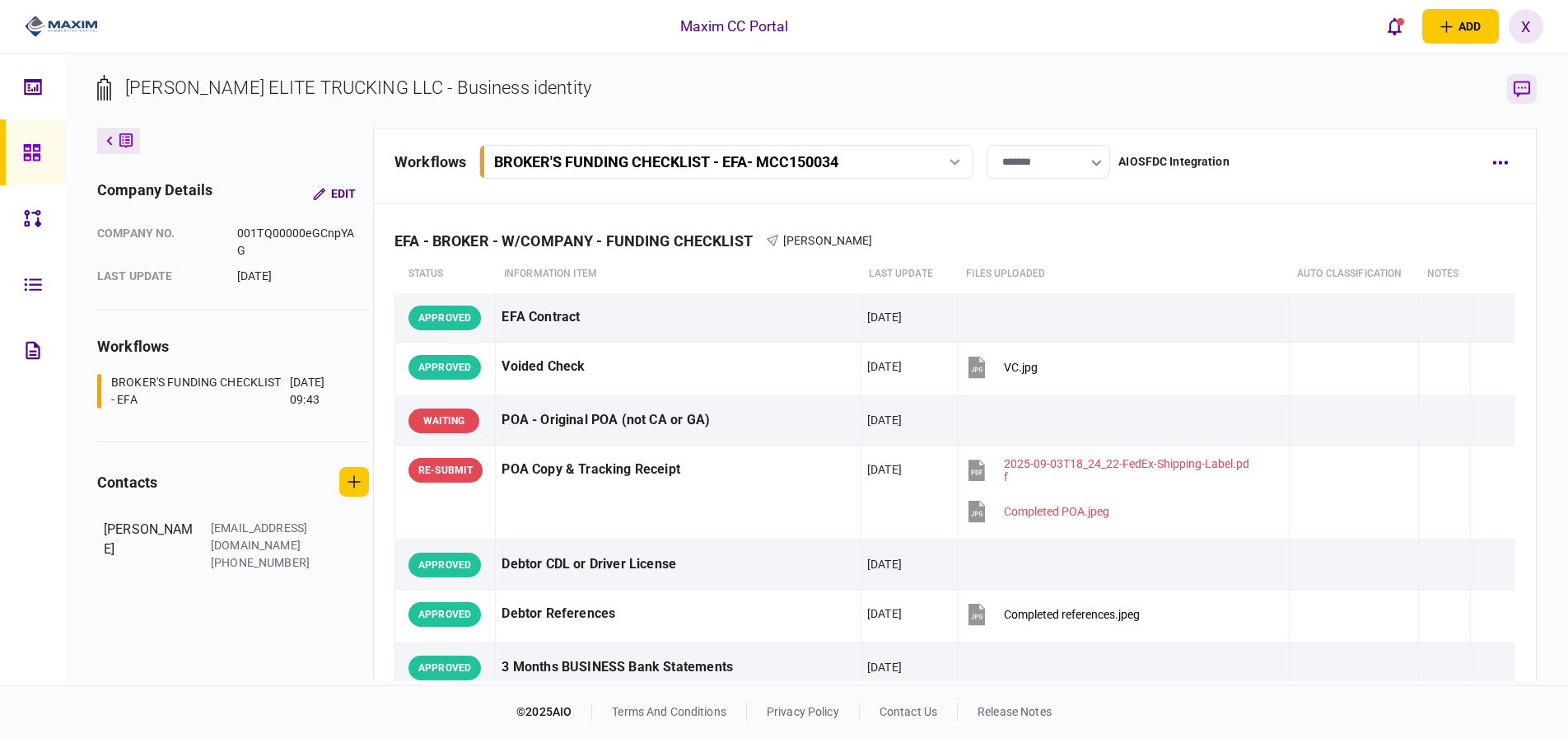
click at [1523, 84] on icon "button" at bounding box center [1522, 89] width 17 height 17
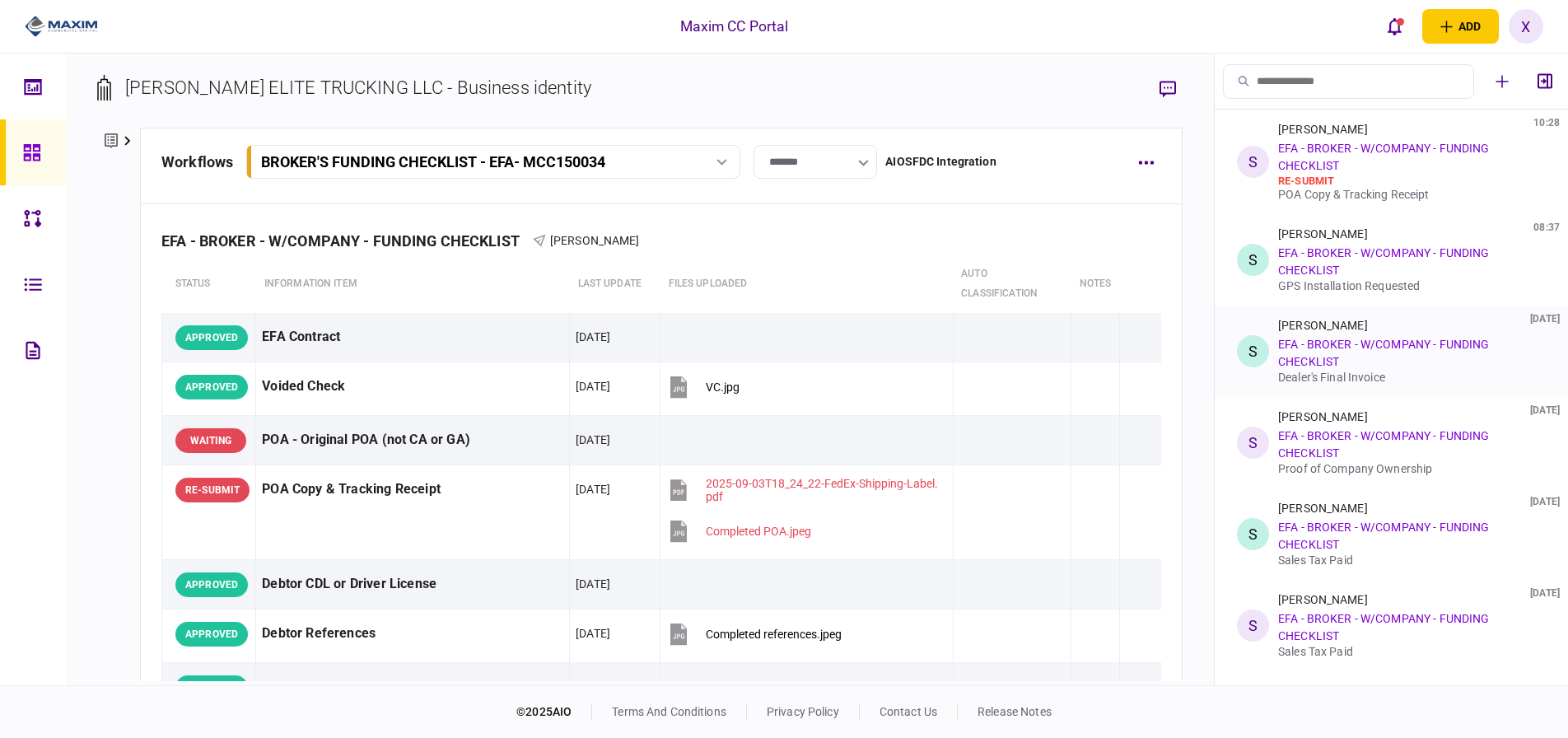
click at [1270, 346] on li "S Sofia Salas 03 Sep 2025 EFA - BROKER - W/COMPANY - FUNDING CHECKLIST Dealer's…" at bounding box center [1391, 352] width 353 height 92
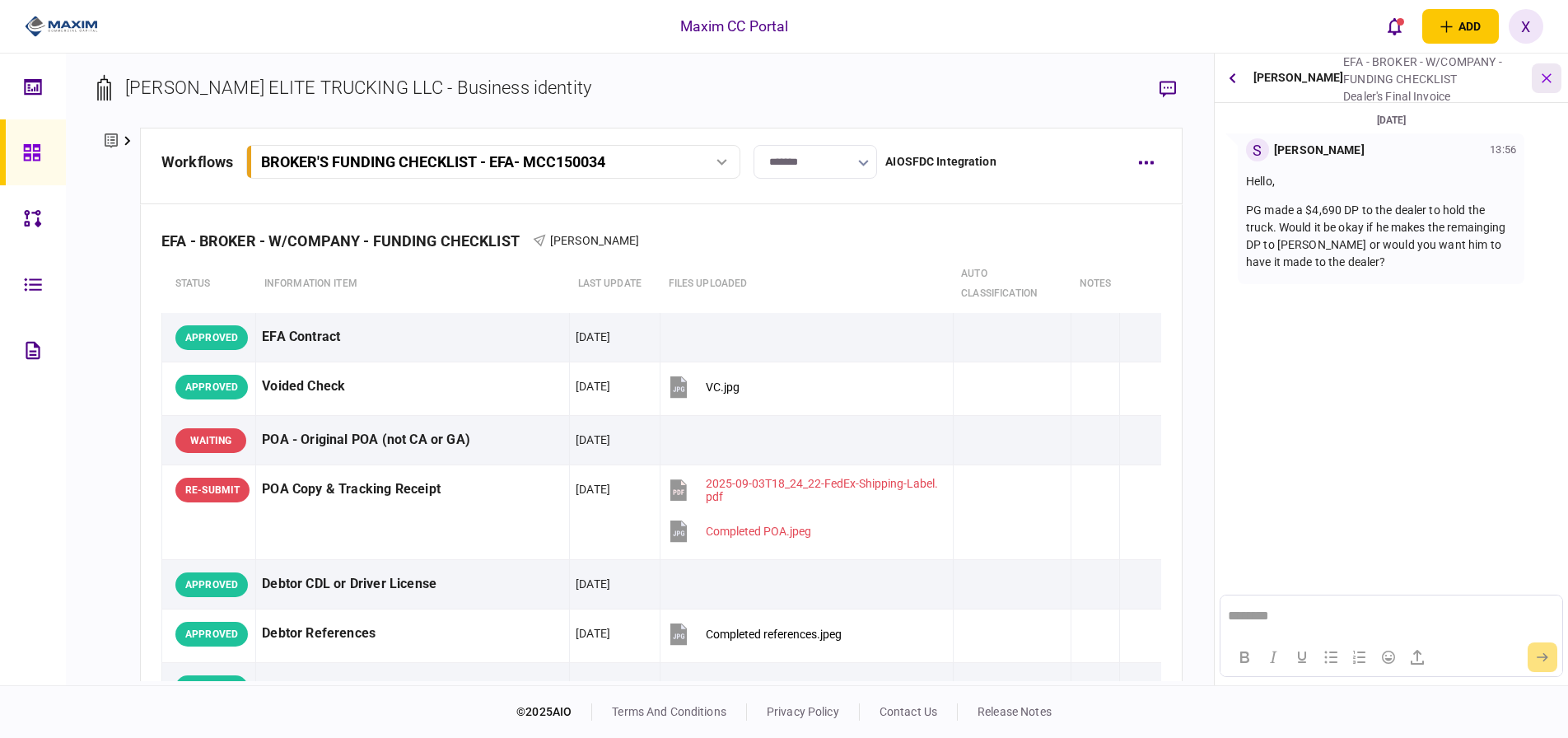
click at [1545, 74] on icon "button" at bounding box center [1547, 78] width 19 height 19
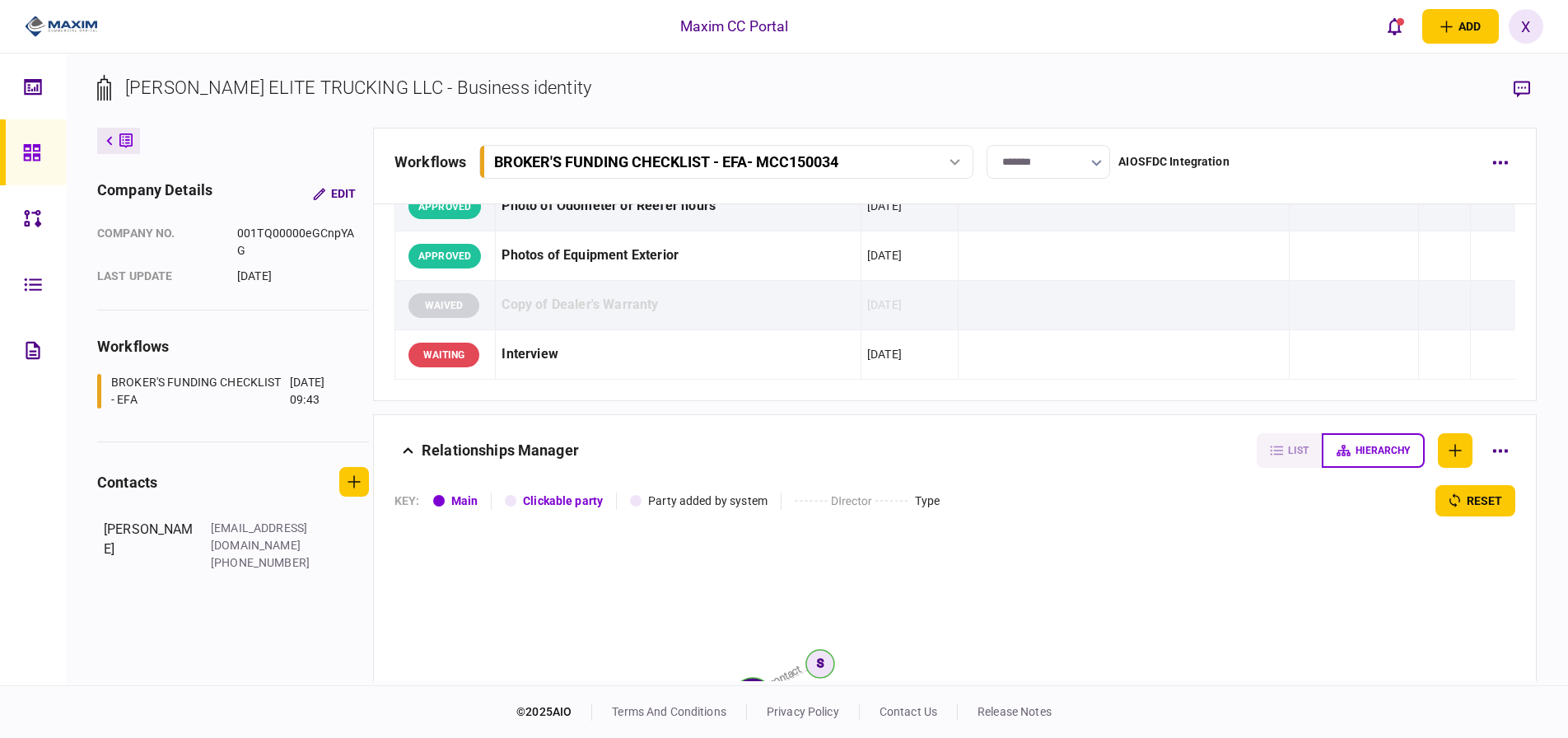
scroll to position [1837, 0]
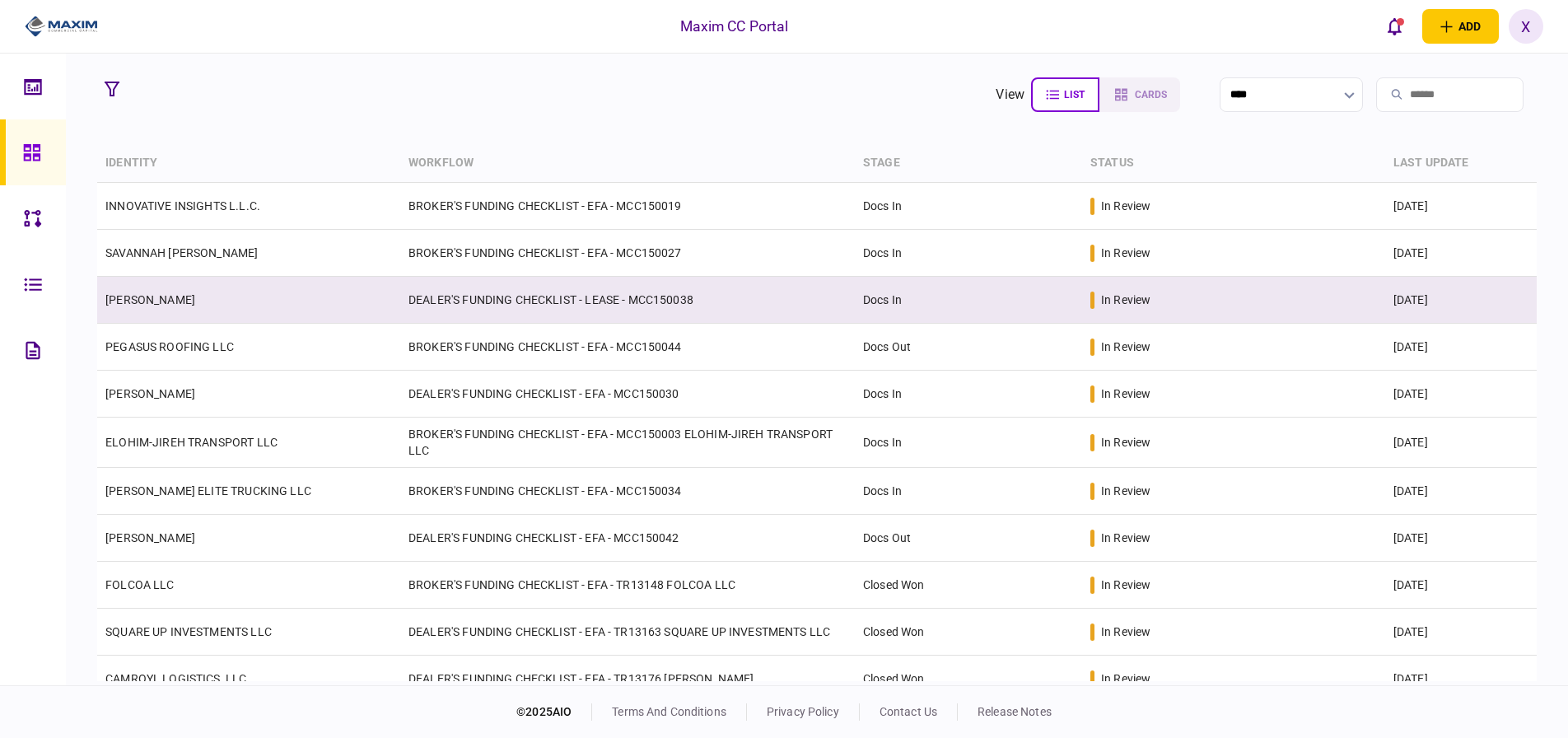
click at [193, 288] on td "[PERSON_NAME]" at bounding box center [249, 300] width 303 height 47
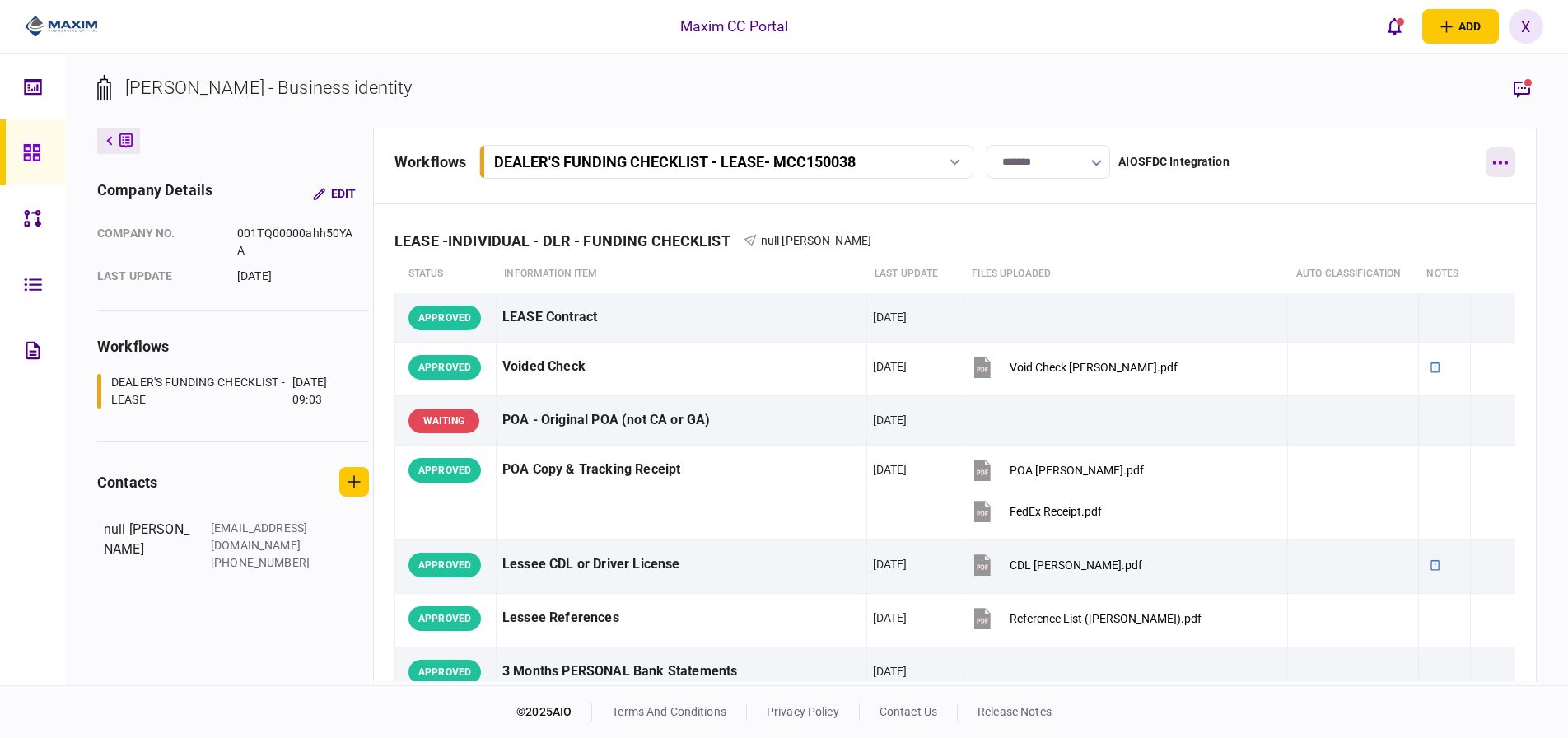
click at [1491, 164] on button "button" at bounding box center [1500, 162] width 30 height 30
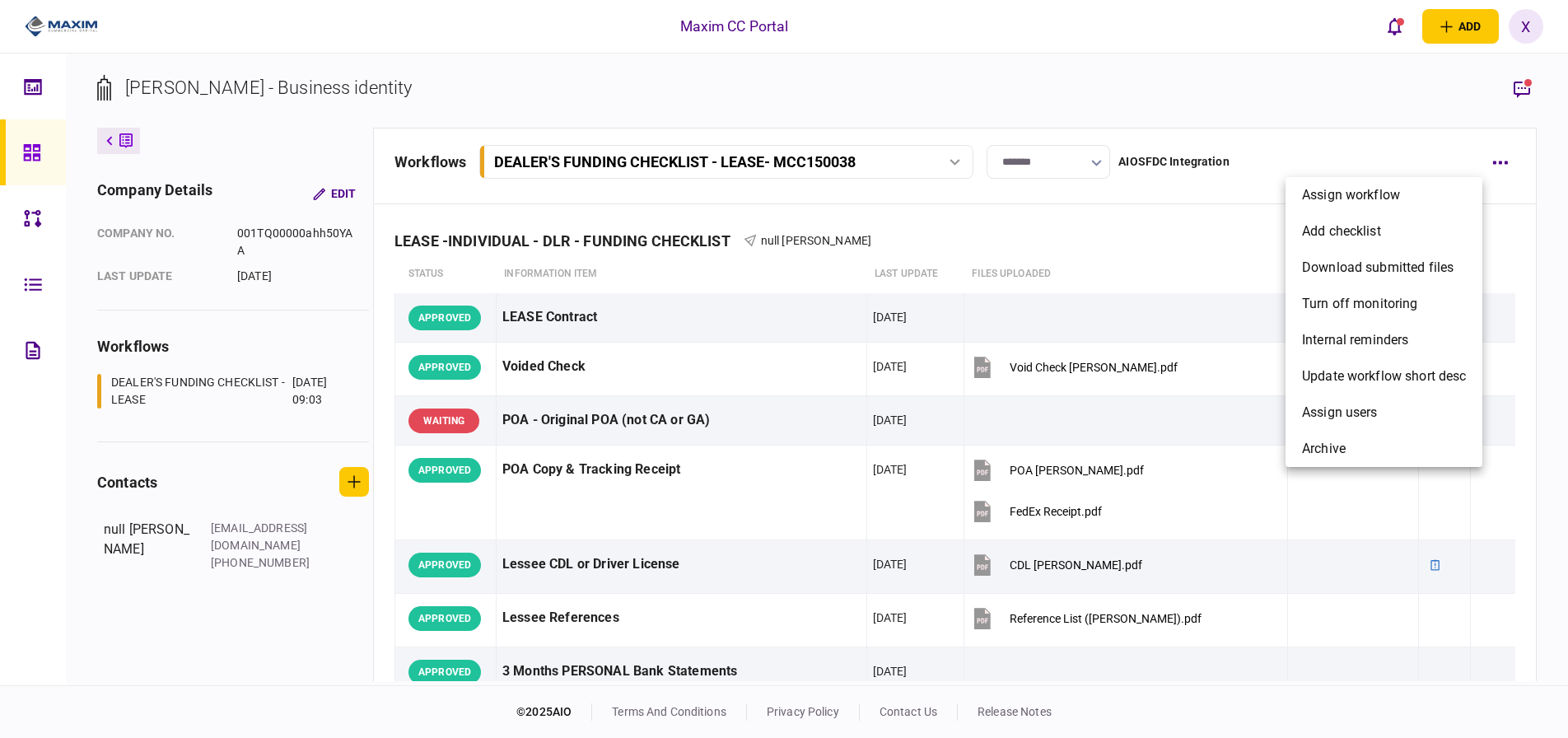
click at [1493, 164] on div at bounding box center [784, 369] width 1568 height 738
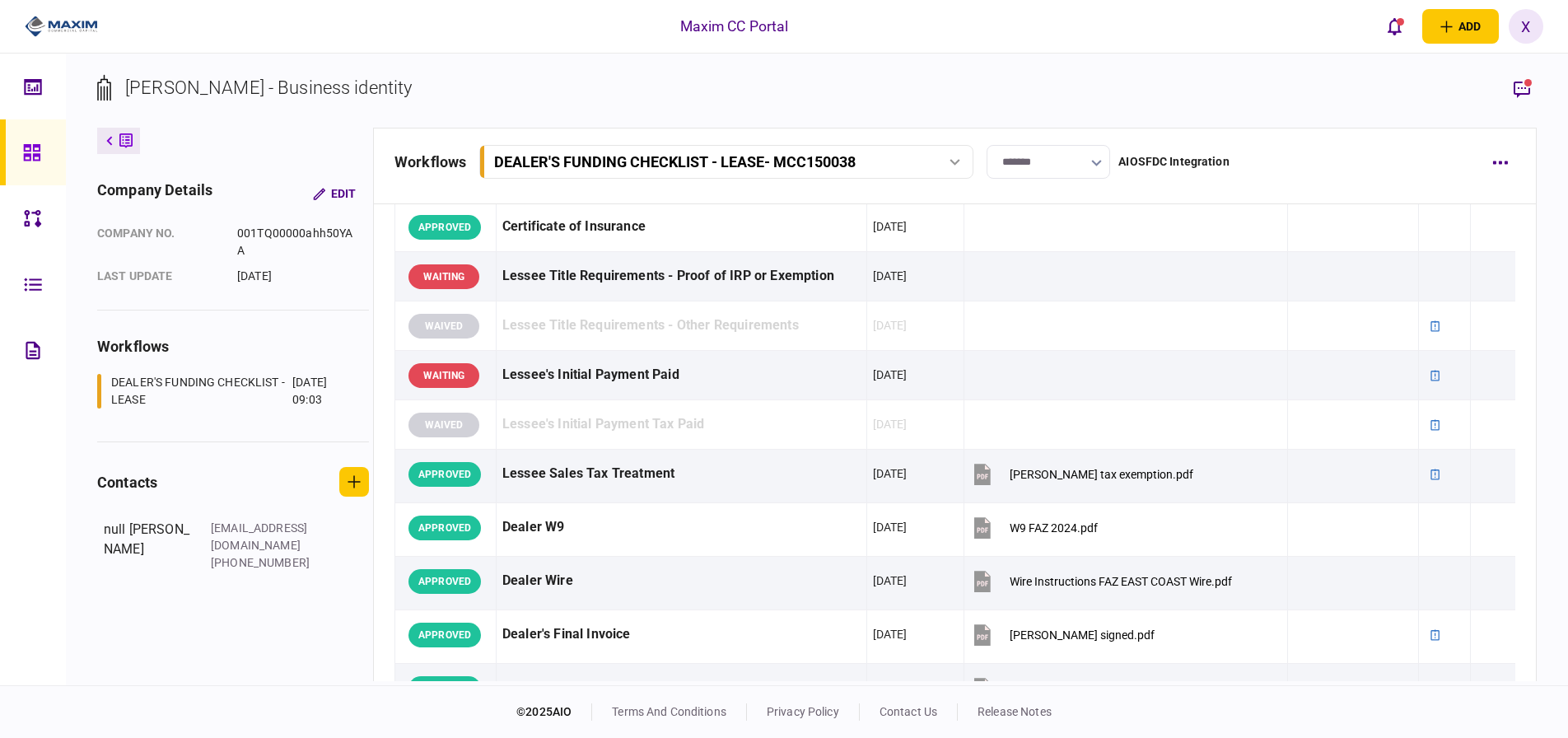
scroll to position [824, 0]
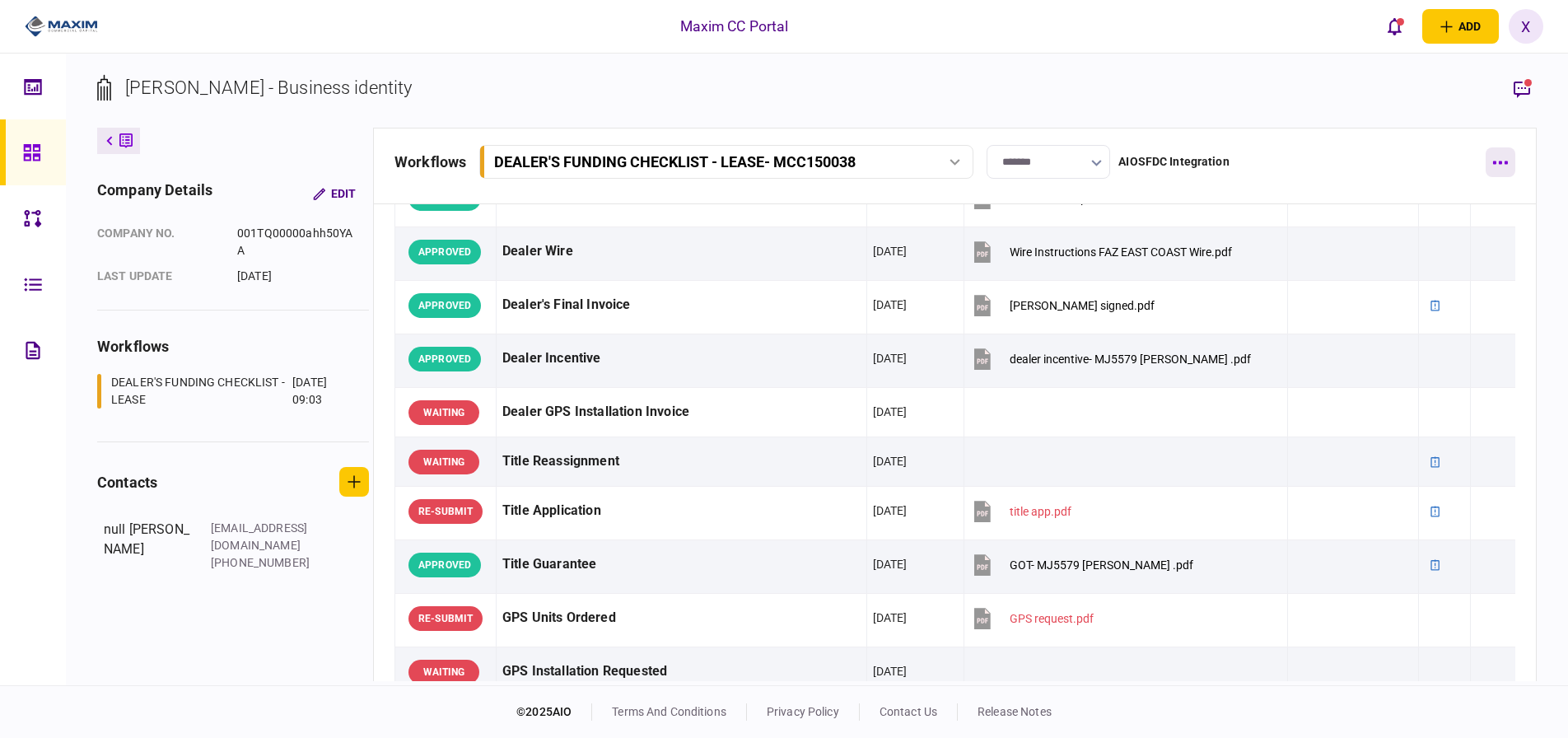
click at [1500, 174] on button "button" at bounding box center [1500, 162] width 30 height 30
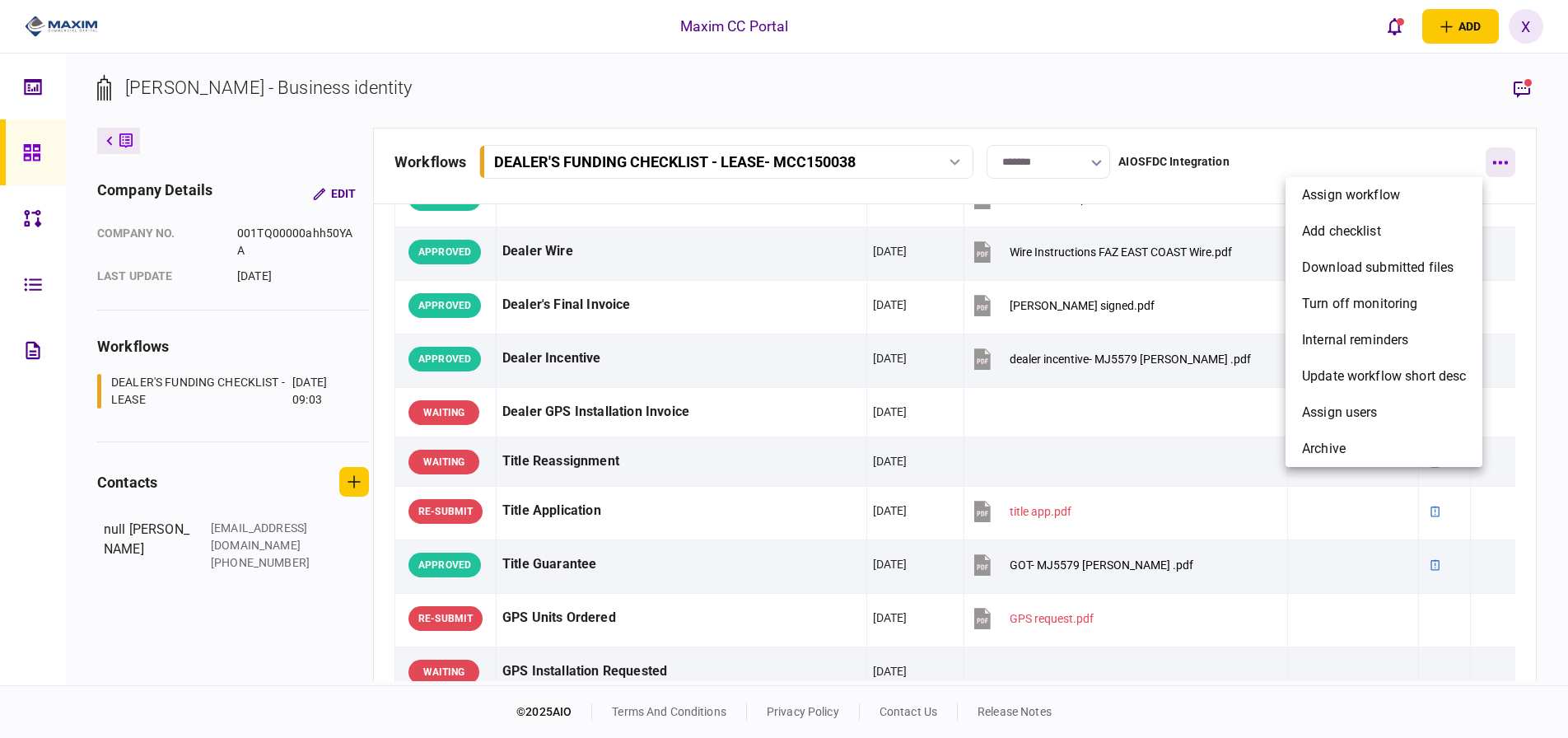
click at [1500, 174] on div at bounding box center [784, 369] width 1568 height 738
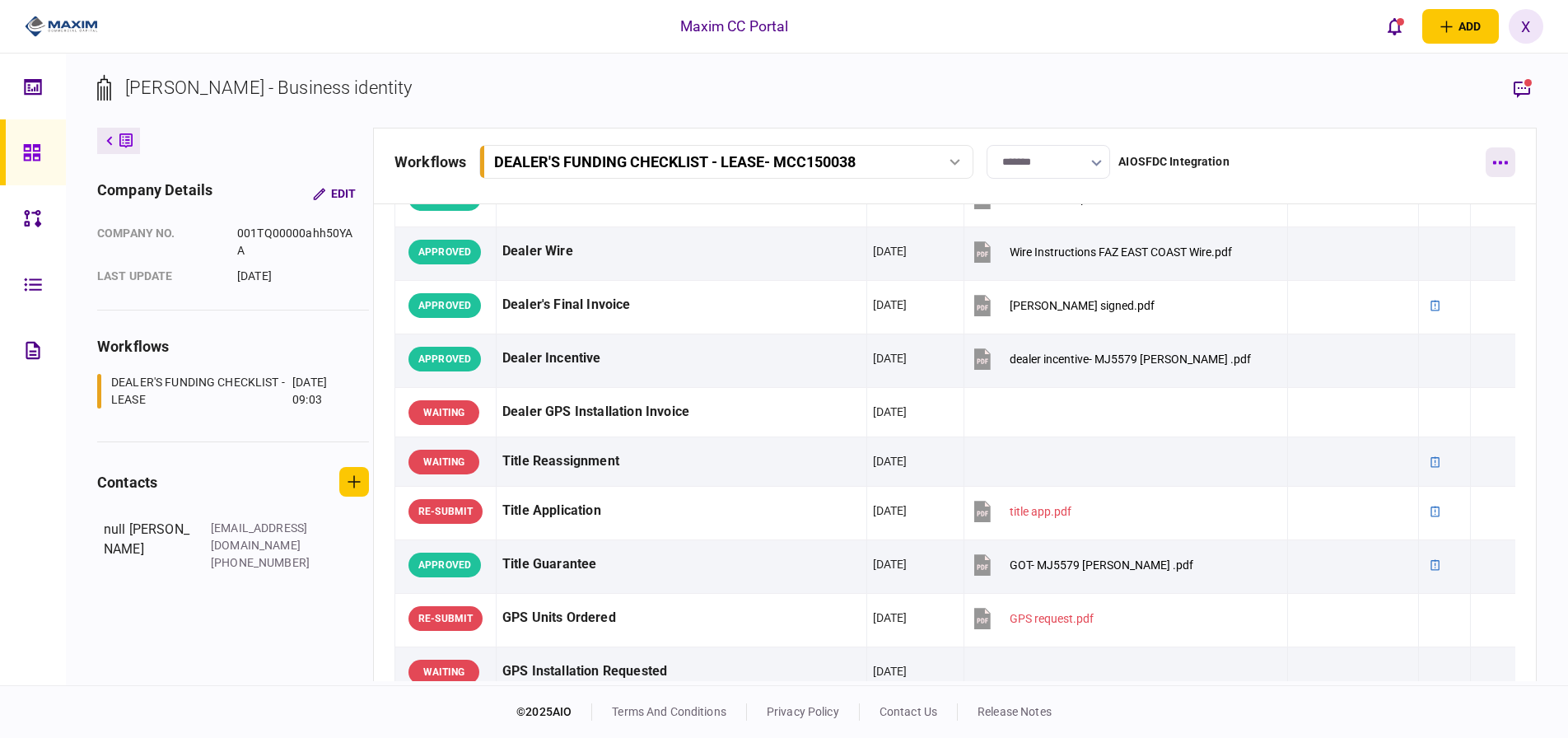
click at [1500, 174] on button "button" at bounding box center [1500, 162] width 30 height 30
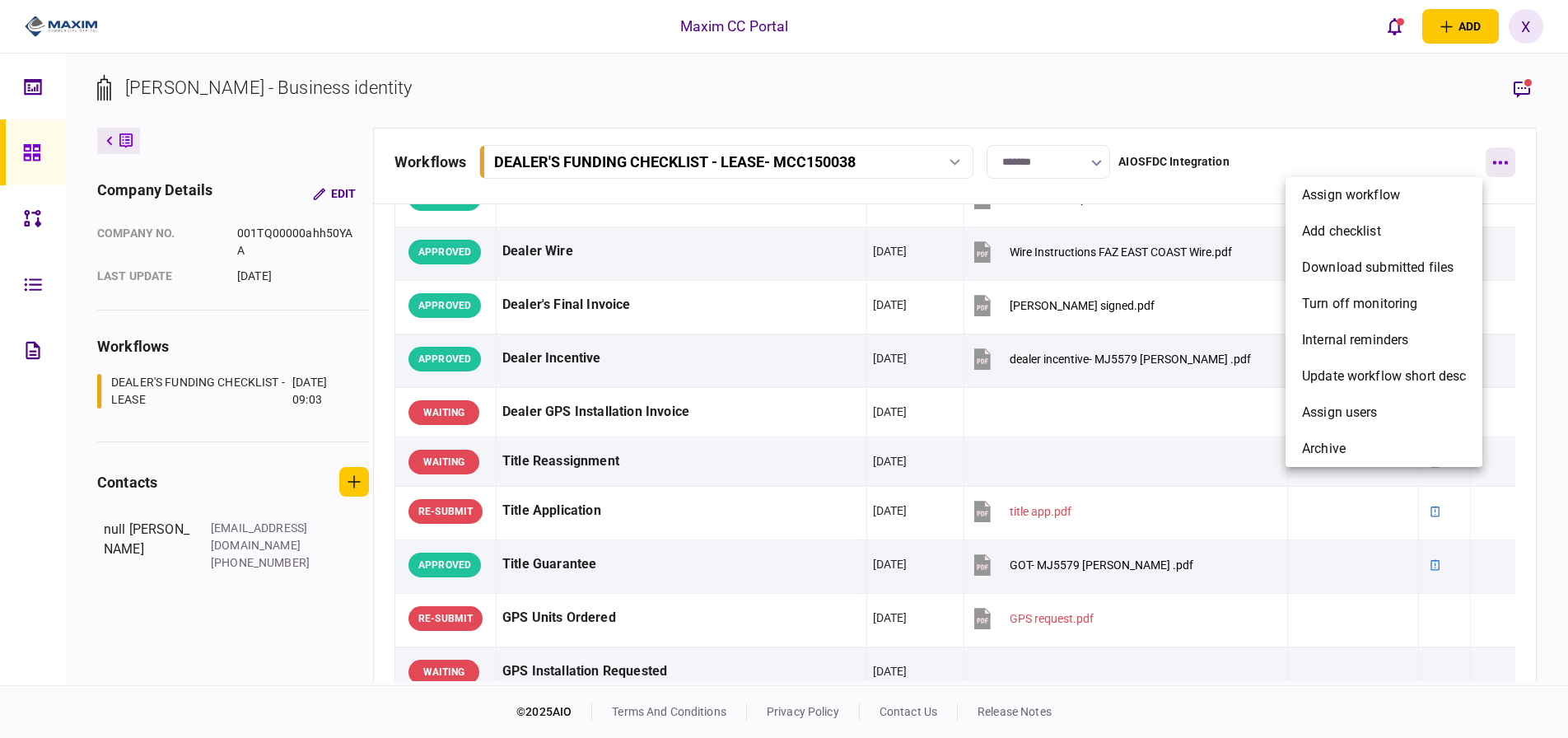
click at [1500, 174] on div at bounding box center [784, 369] width 1568 height 738
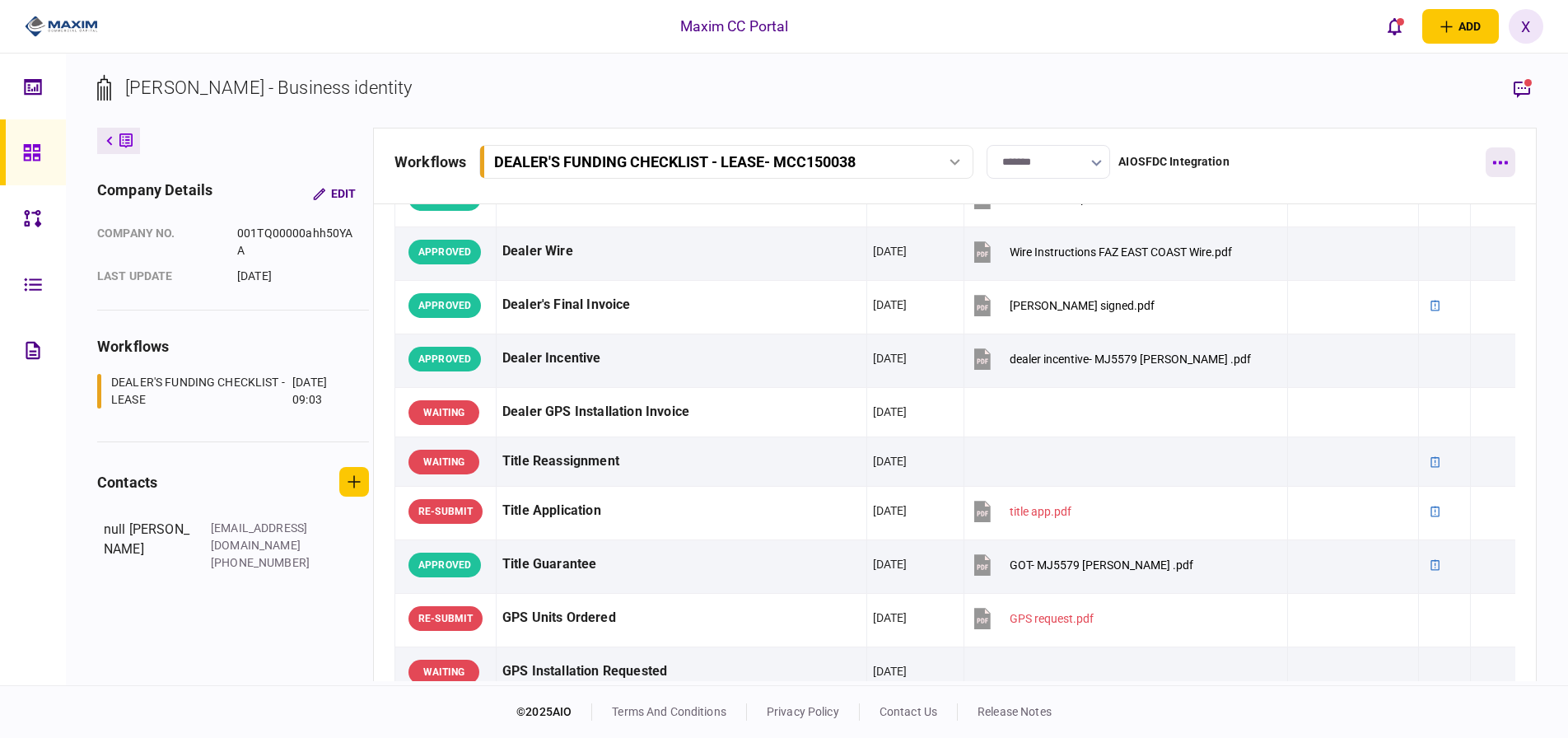
click at [1500, 174] on button "button" at bounding box center [1500, 162] width 30 height 30
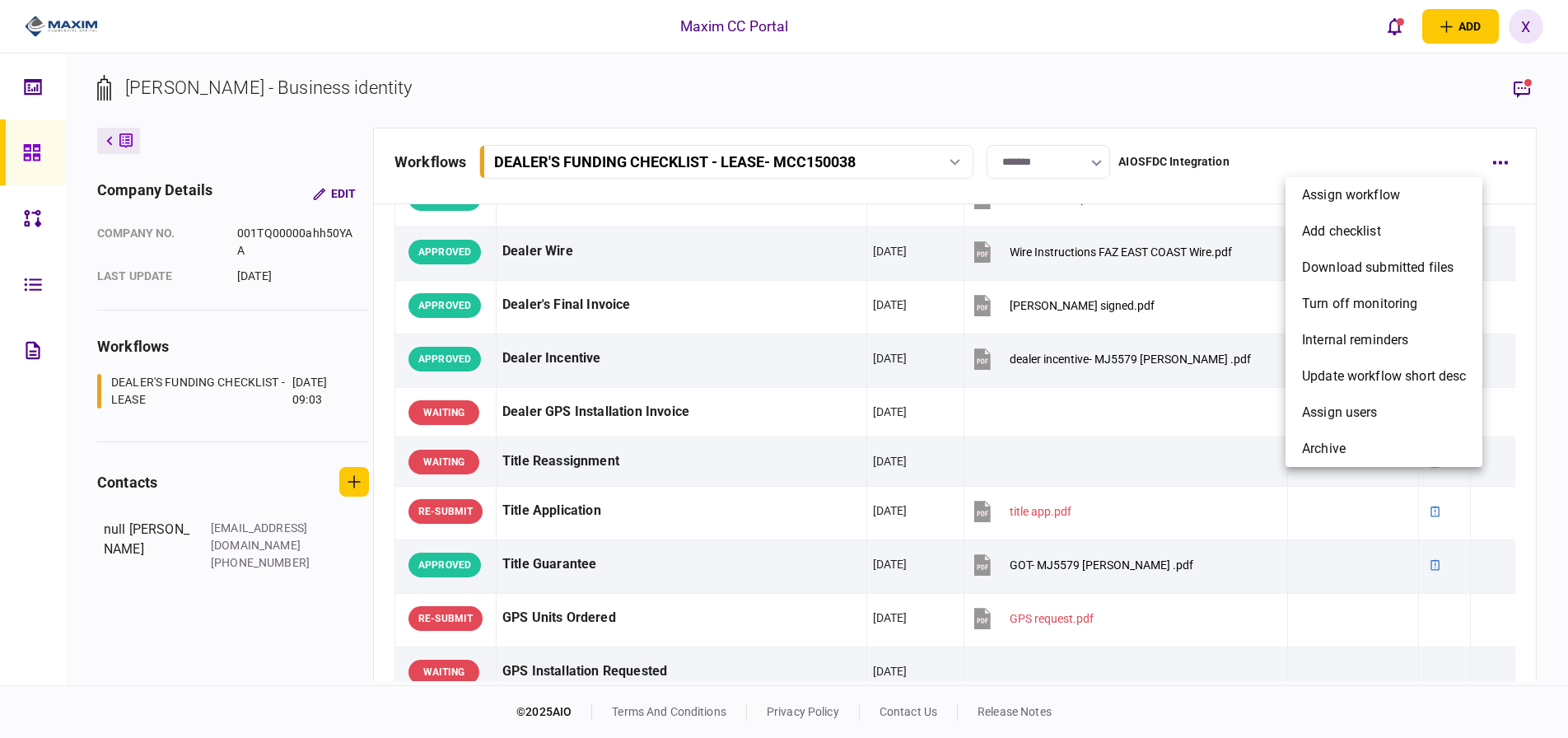
click at [1494, 154] on div at bounding box center [784, 369] width 1568 height 738
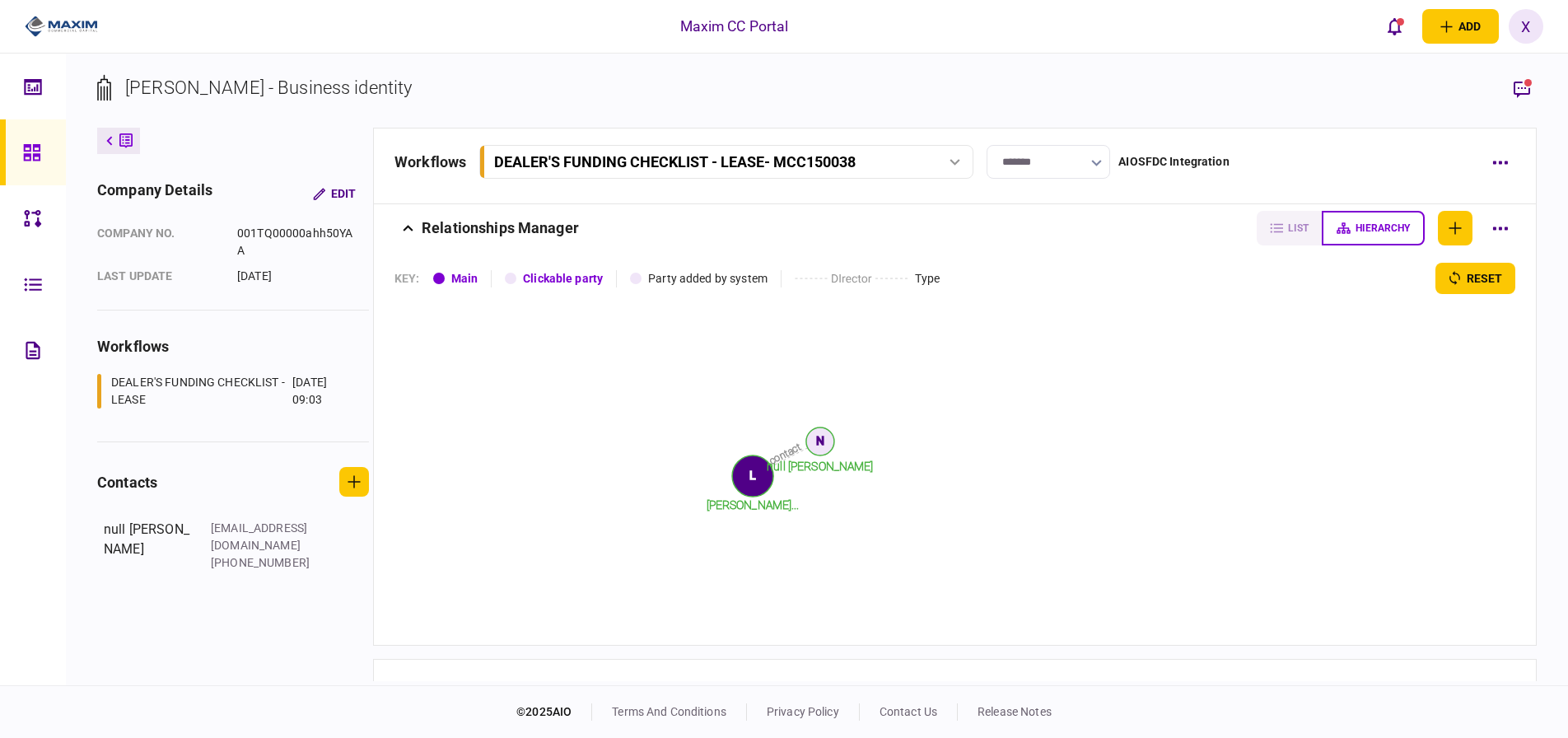
scroll to position [1763, 0]
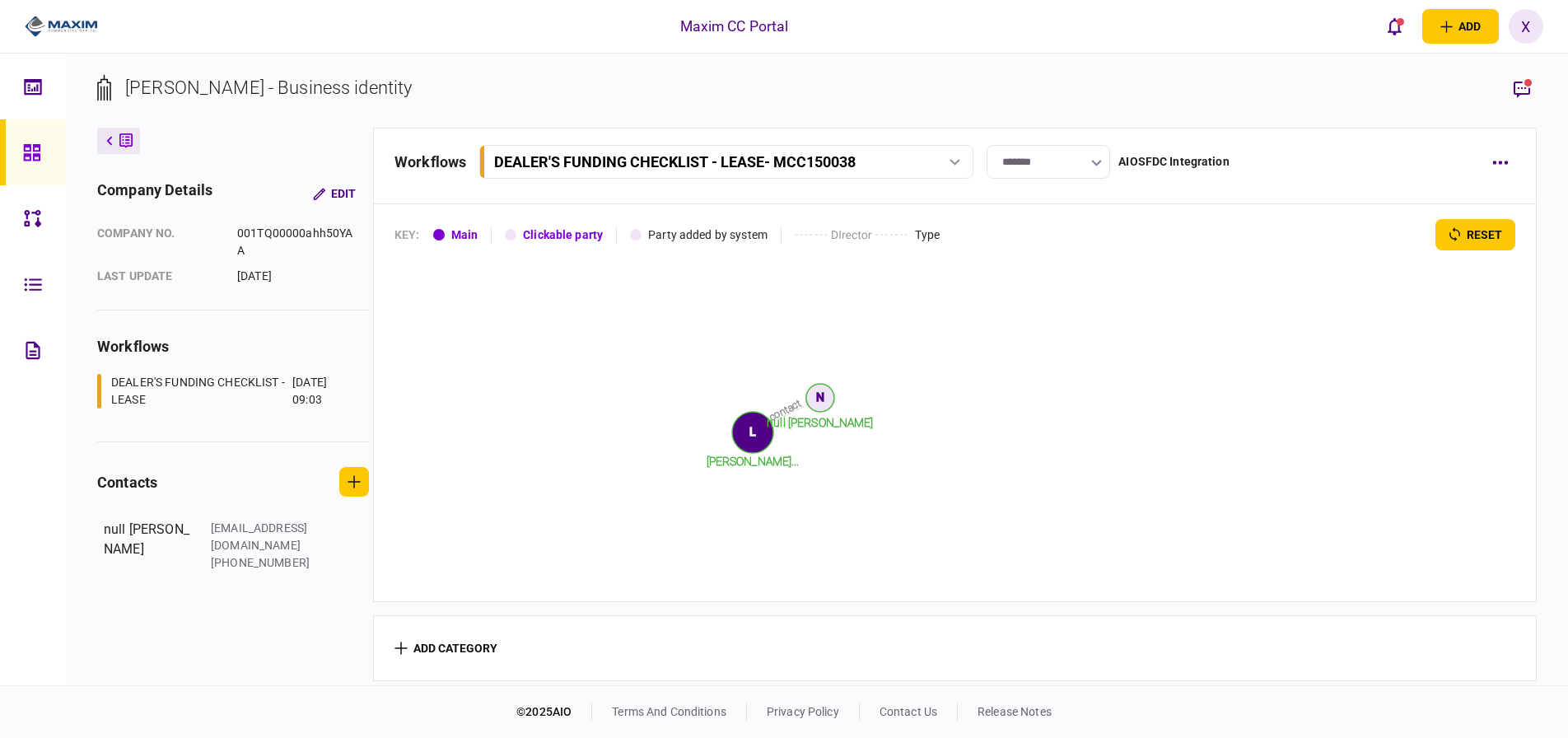
click at [811, 171] on button "DEALER'S FUNDING CHECKLIST - LEASE - MCC150038" at bounding box center [726, 162] width 494 height 34
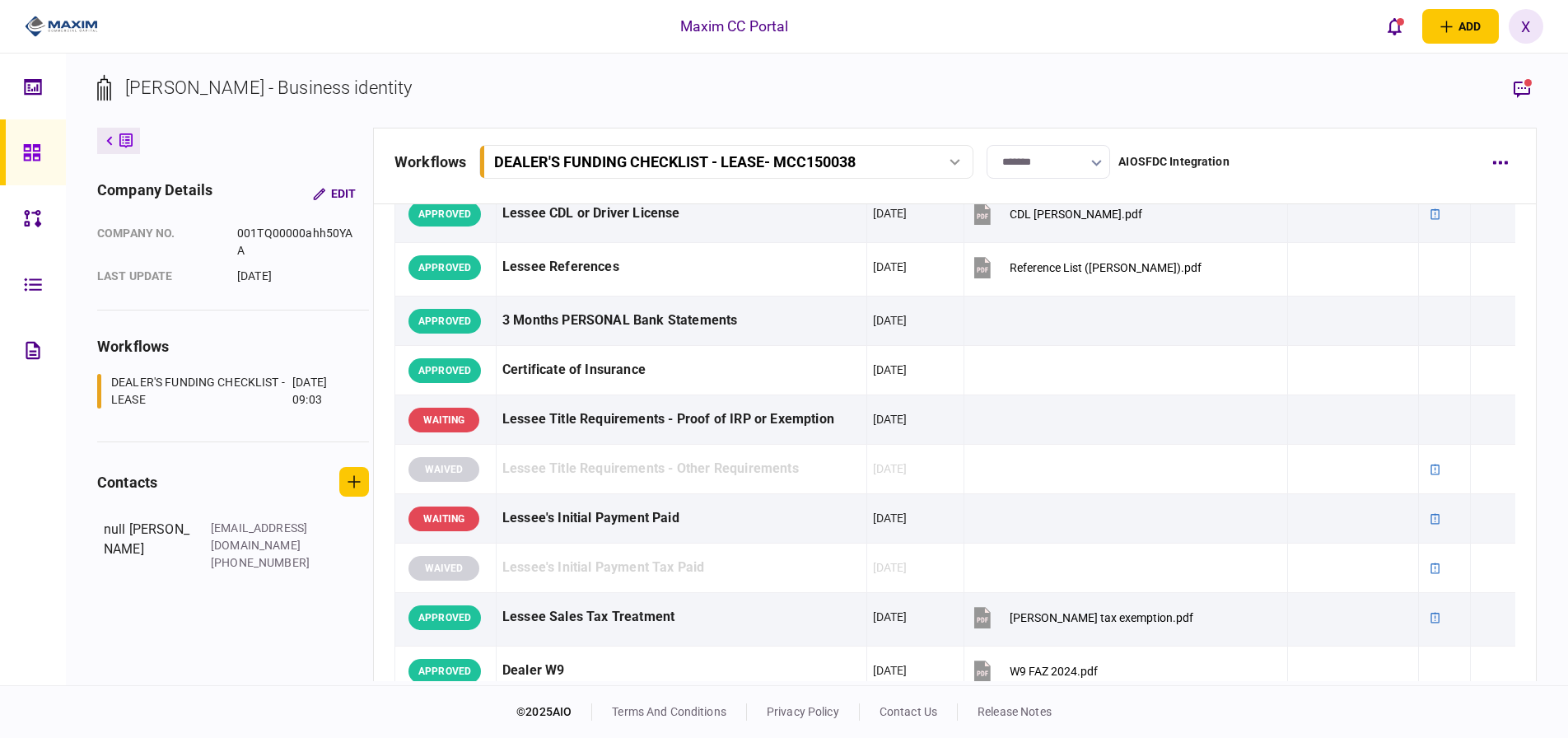
scroll to position [577, 0]
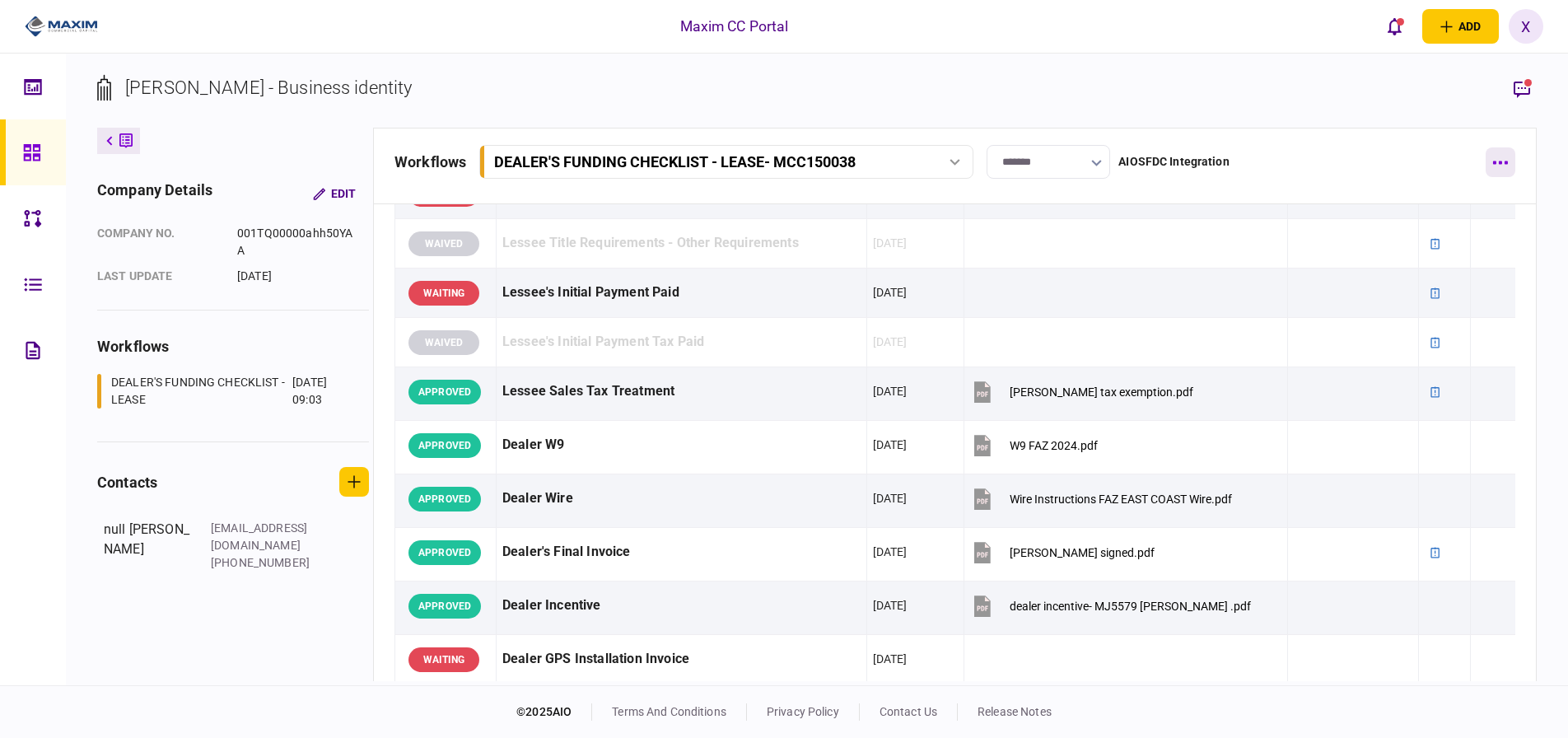
click at [1509, 176] on button "button" at bounding box center [1500, 162] width 30 height 30
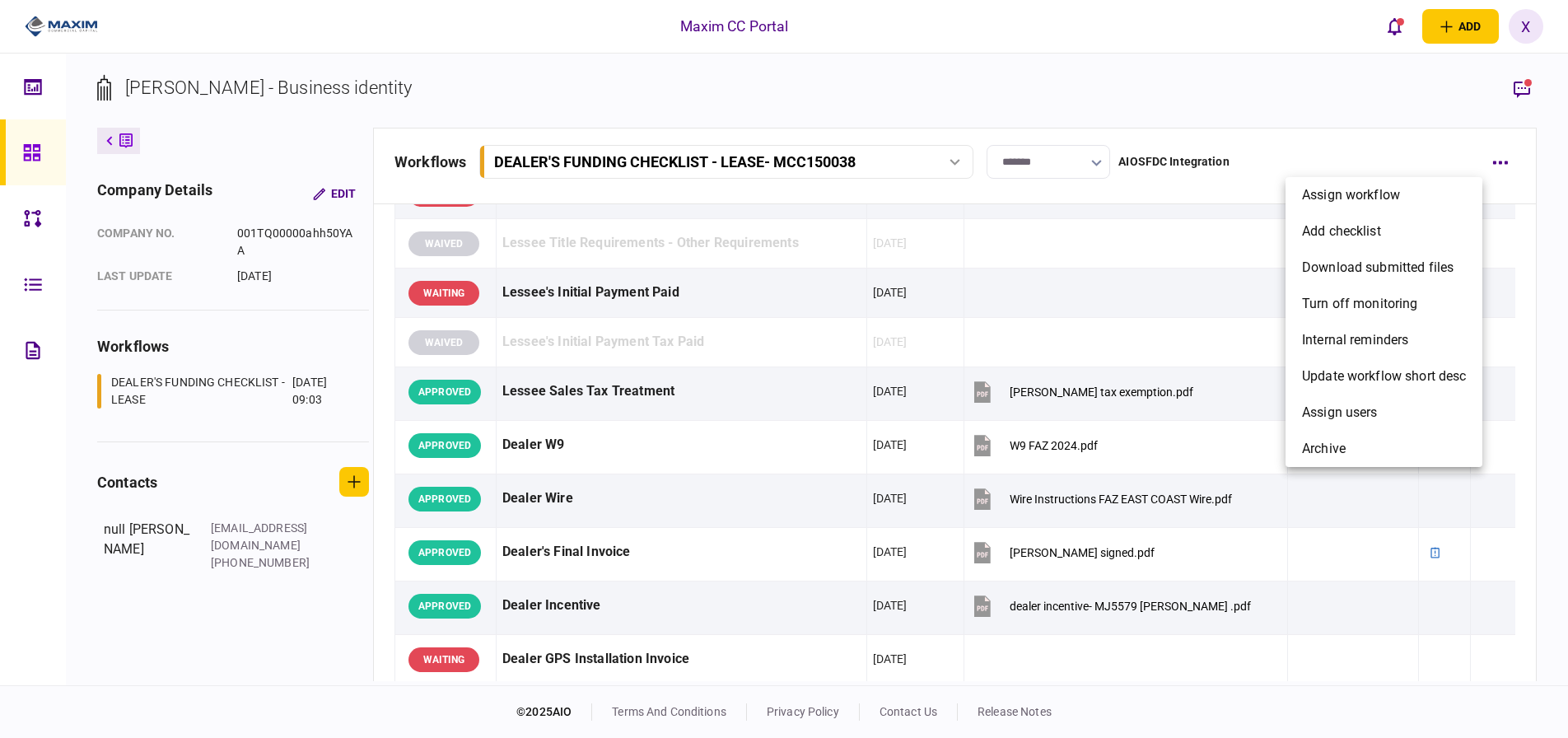
click at [1499, 149] on div at bounding box center [784, 369] width 1568 height 738
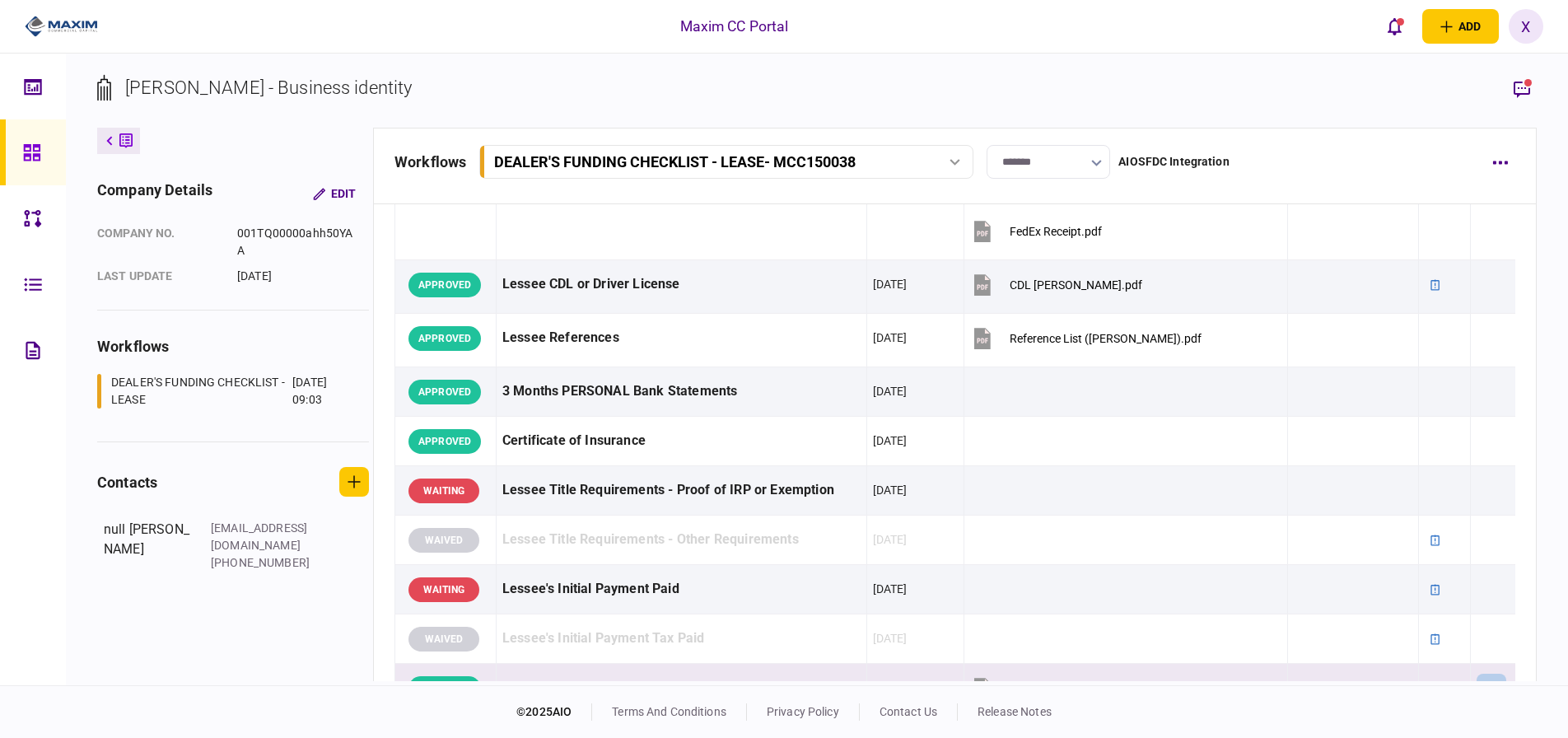
scroll to position [0, 0]
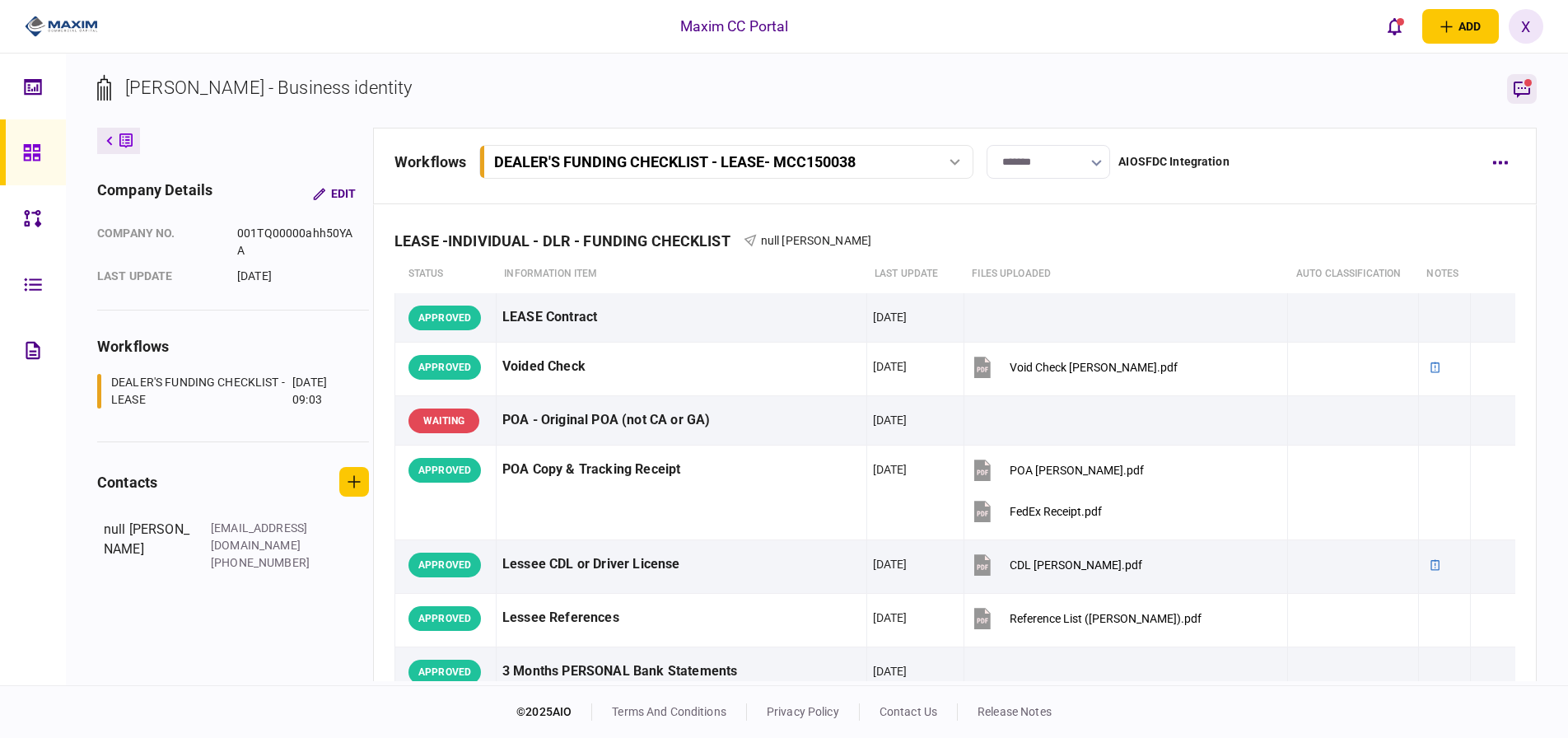
click at [1523, 79] on button "button" at bounding box center [1522, 89] width 30 height 30
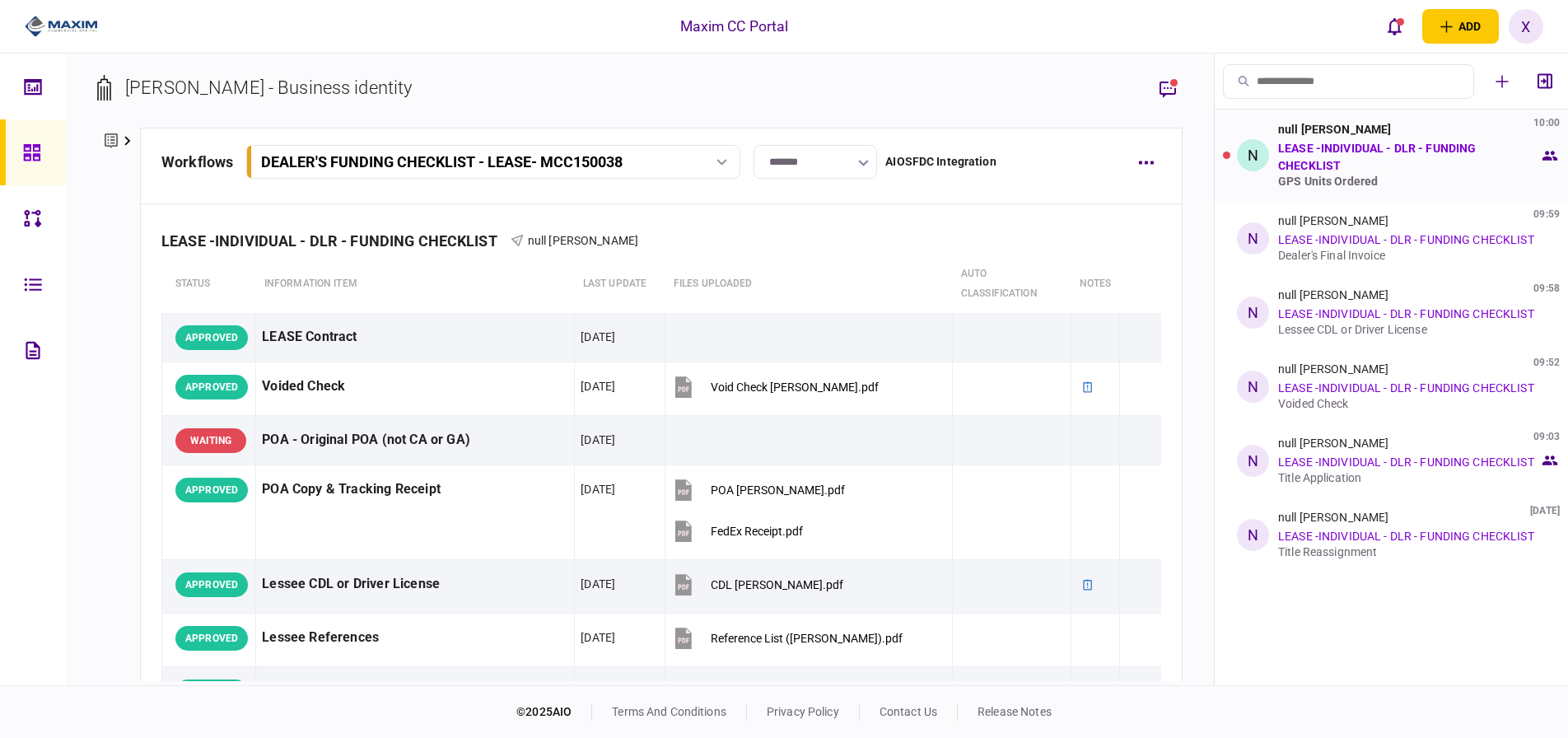
click at [1404, 148] on link "LEASE -INDIVIDUAL - DLR - FUNDING CHECKLIST" at bounding box center [1377, 156] width 198 height 31
click at [1350, 149] on link "LEASE -INDIVIDUAL - DLR - FUNDING CHECKLIST" at bounding box center [1377, 156] width 198 height 31
click at [1256, 144] on div "N" at bounding box center [1253, 155] width 32 height 32
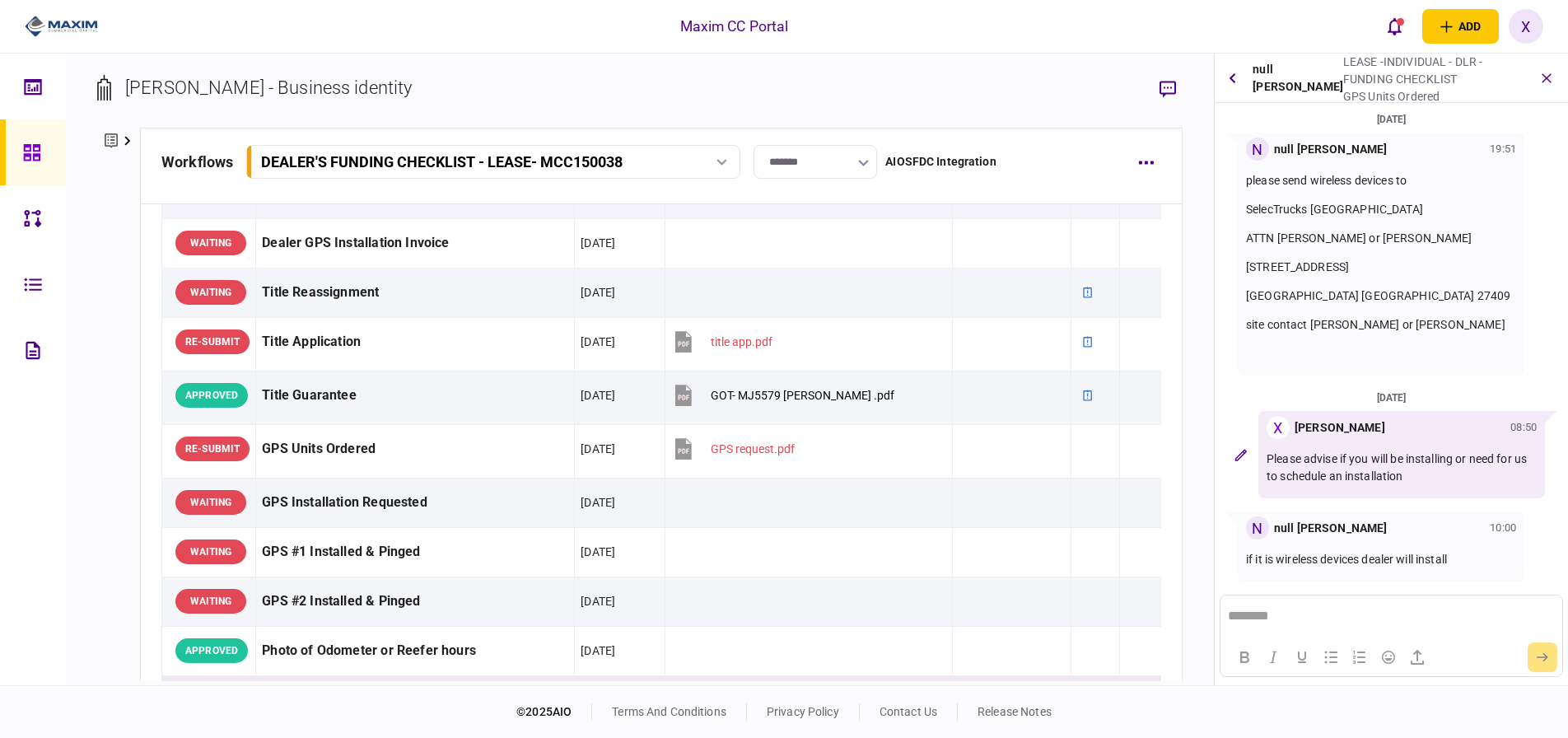
scroll to position [1153, 0]
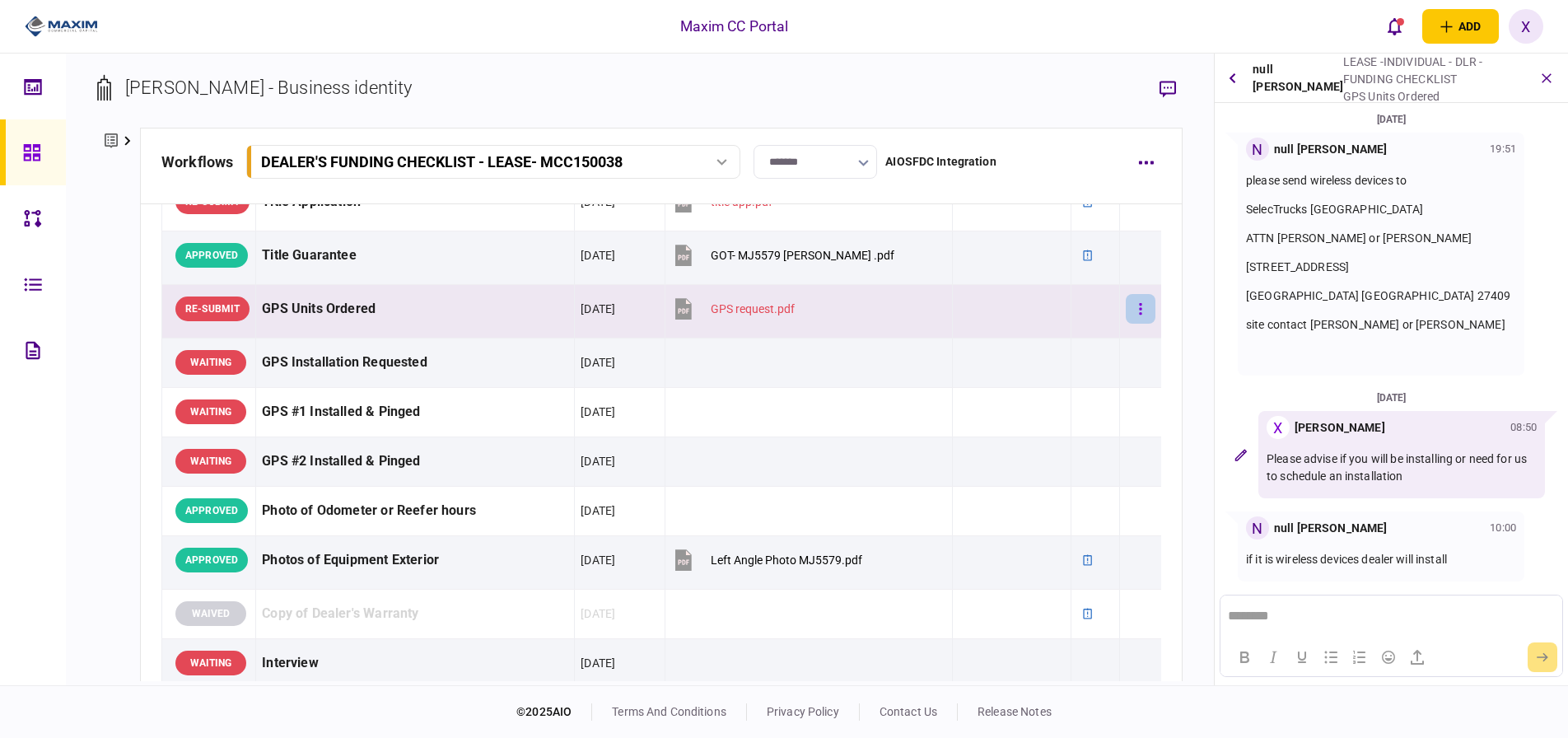
click at [1132, 317] on button "button" at bounding box center [1141, 309] width 30 height 30
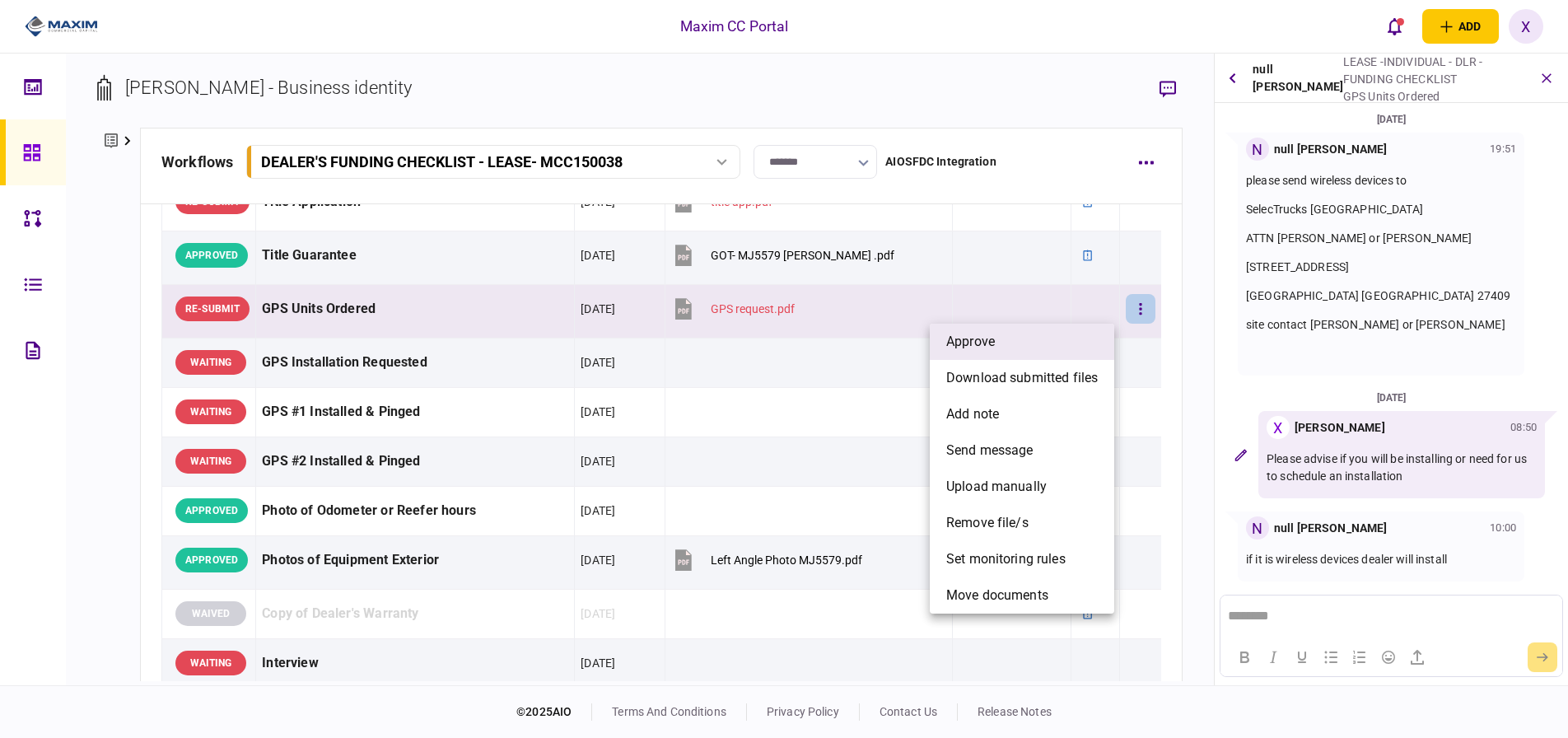
click at [1048, 335] on li "approve" at bounding box center [1021, 342] width 184 height 36
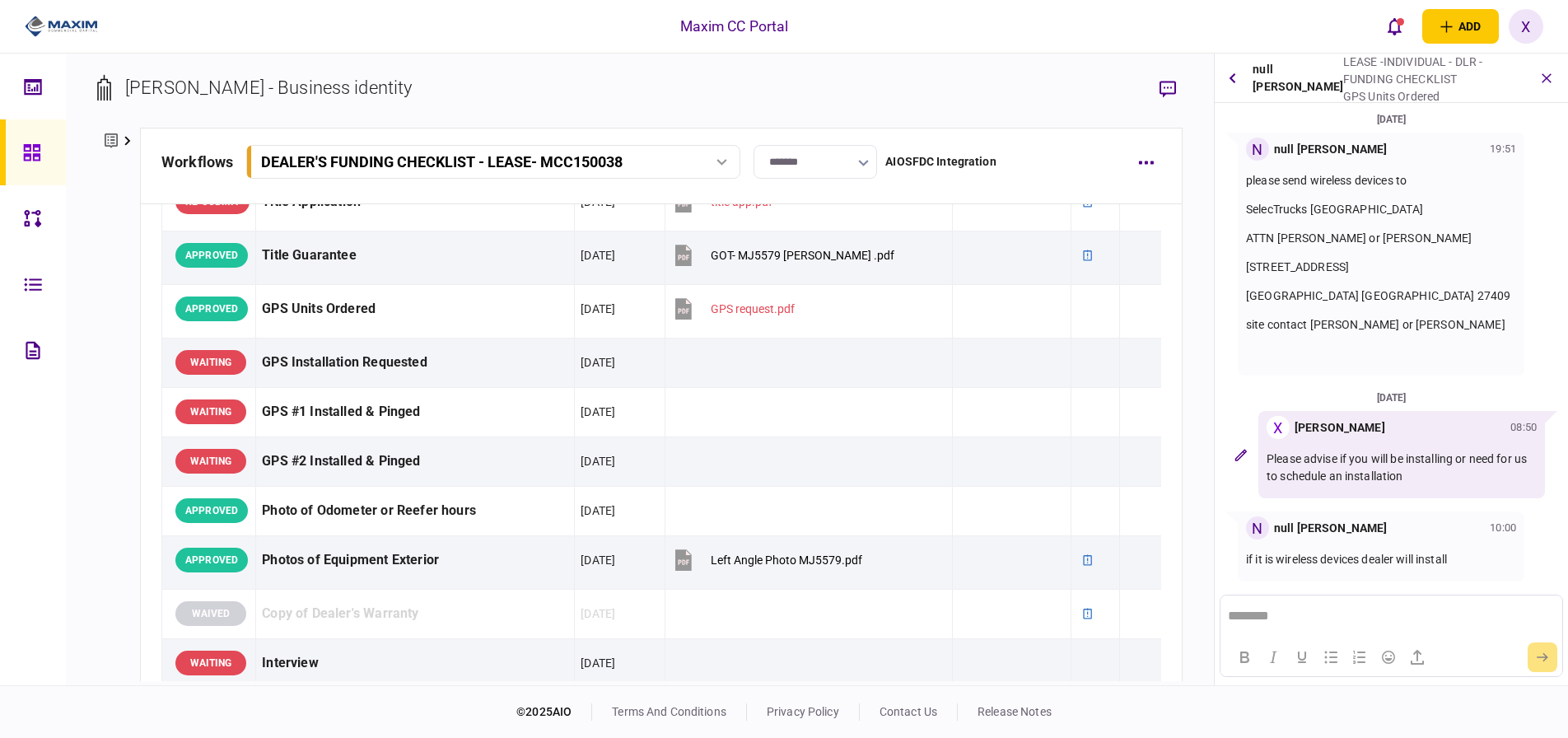
click at [1257, 341] on div "please send wireless devices to SelecTrucks Greensboro ATTN Brian or Larry 6383…" at bounding box center [1381, 267] width 270 height 190
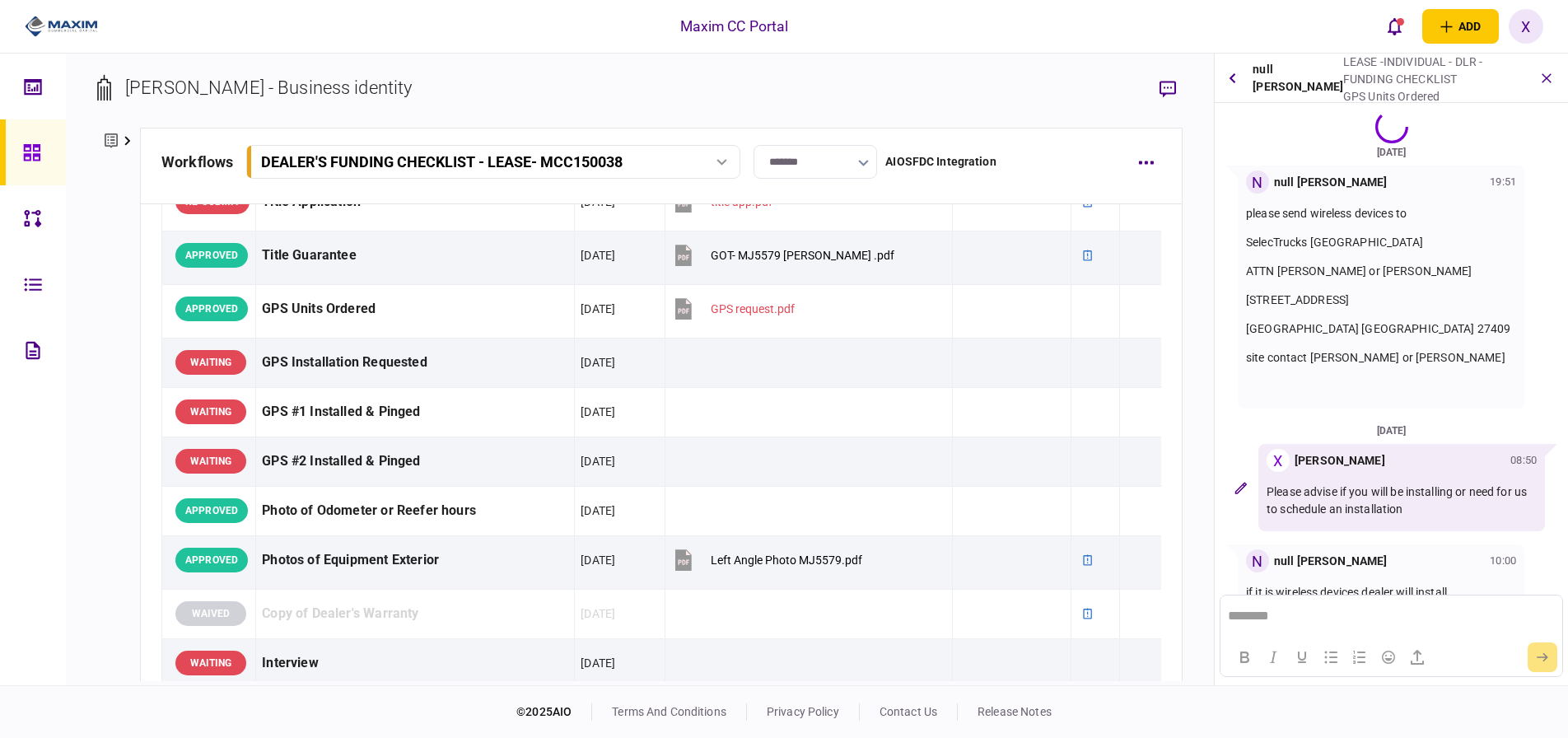
scroll to position [0, 0]
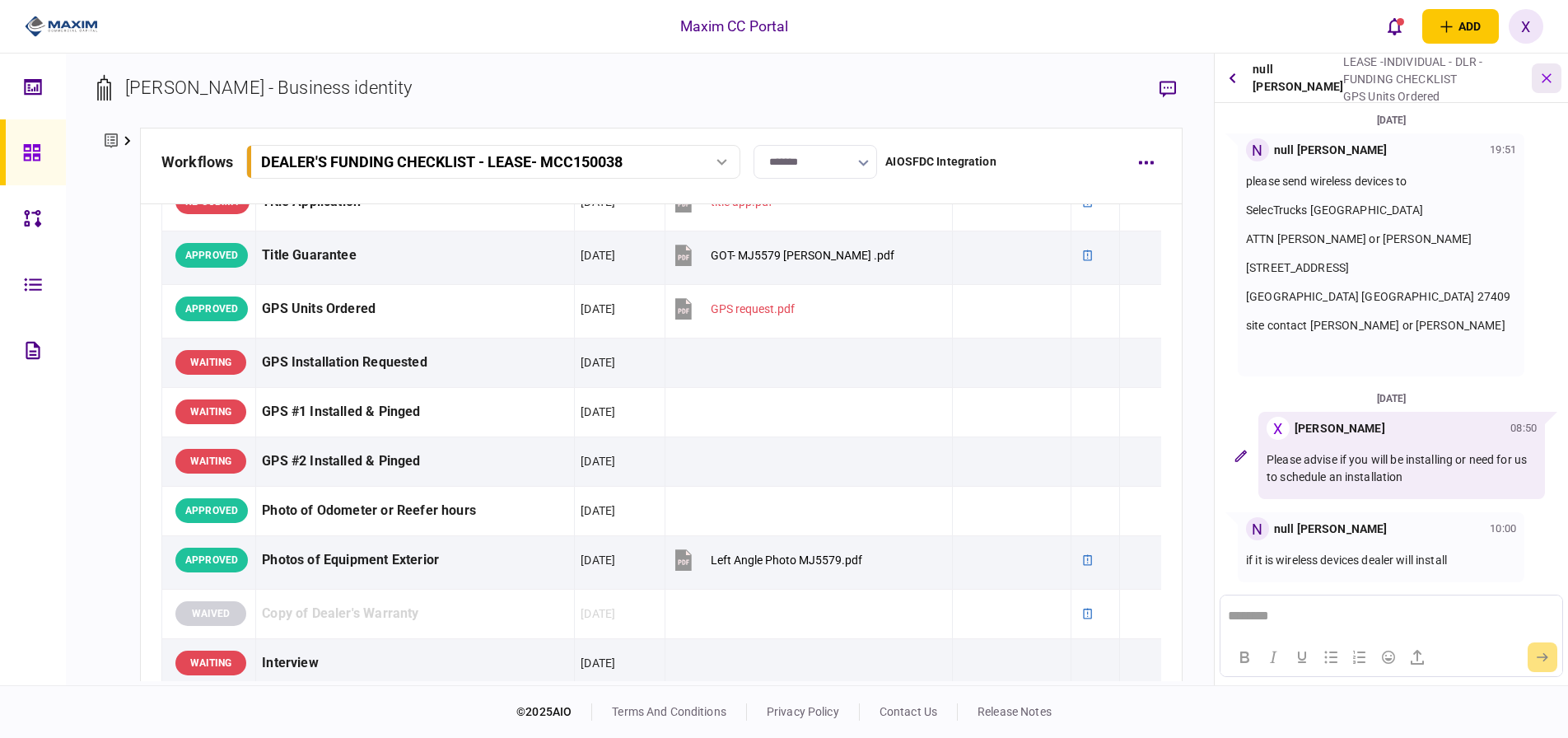
click at [1550, 82] on icon "button" at bounding box center [1546, 77] width 17 height 17
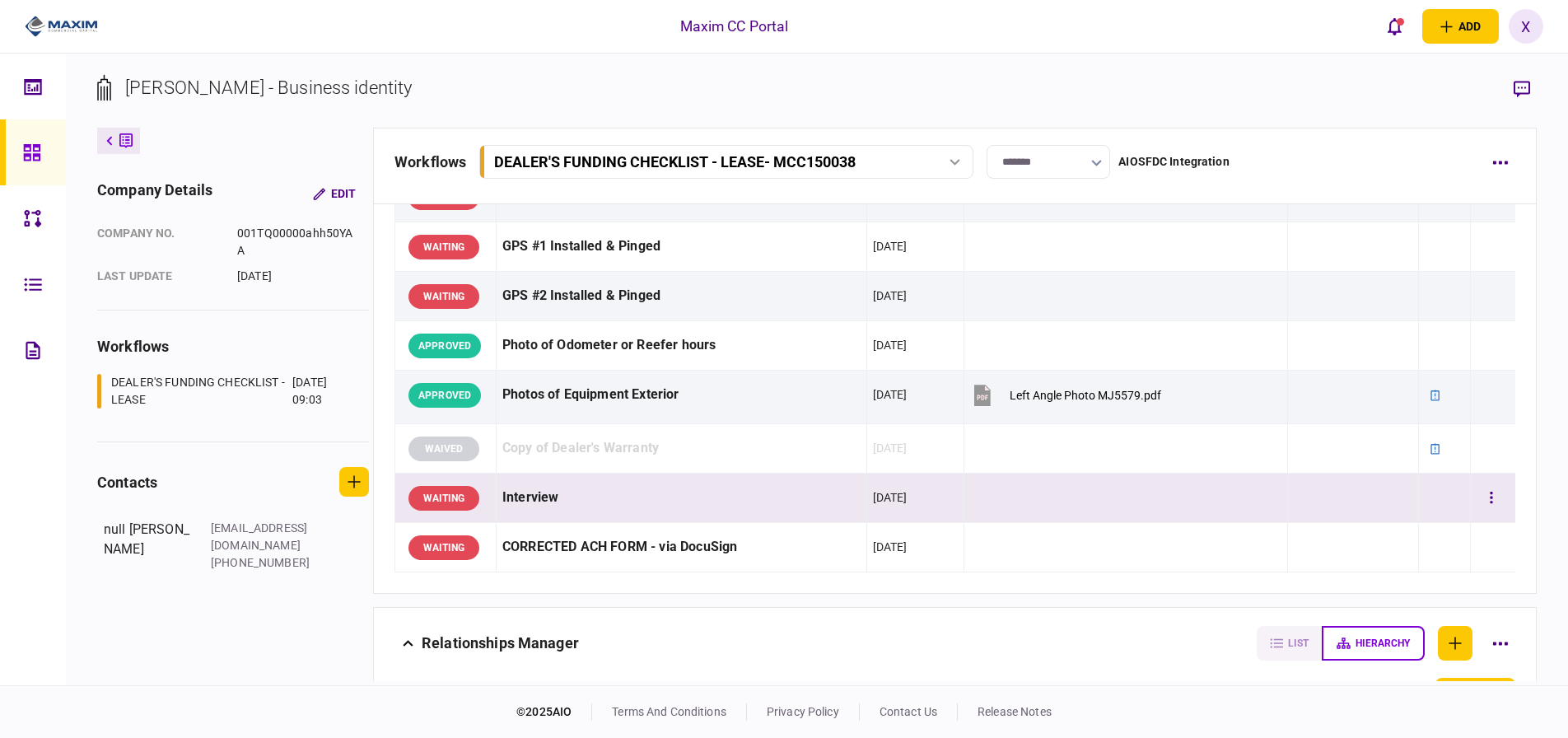
scroll to position [969, 0]
